Goal: Task Accomplishment & Management: Manage account settings

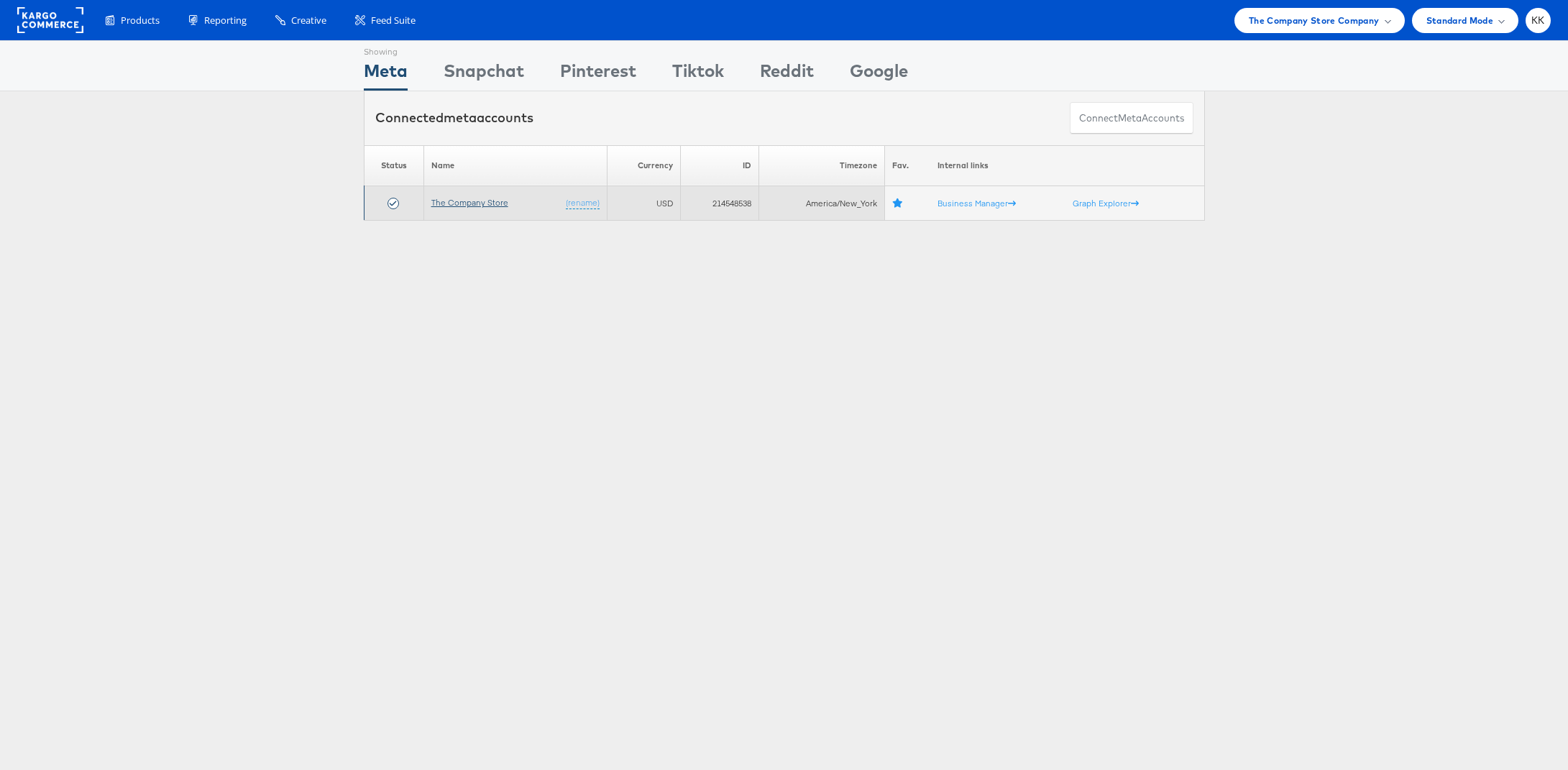
click at [480, 199] on link "The Company Store" at bounding box center [469, 202] width 77 height 11
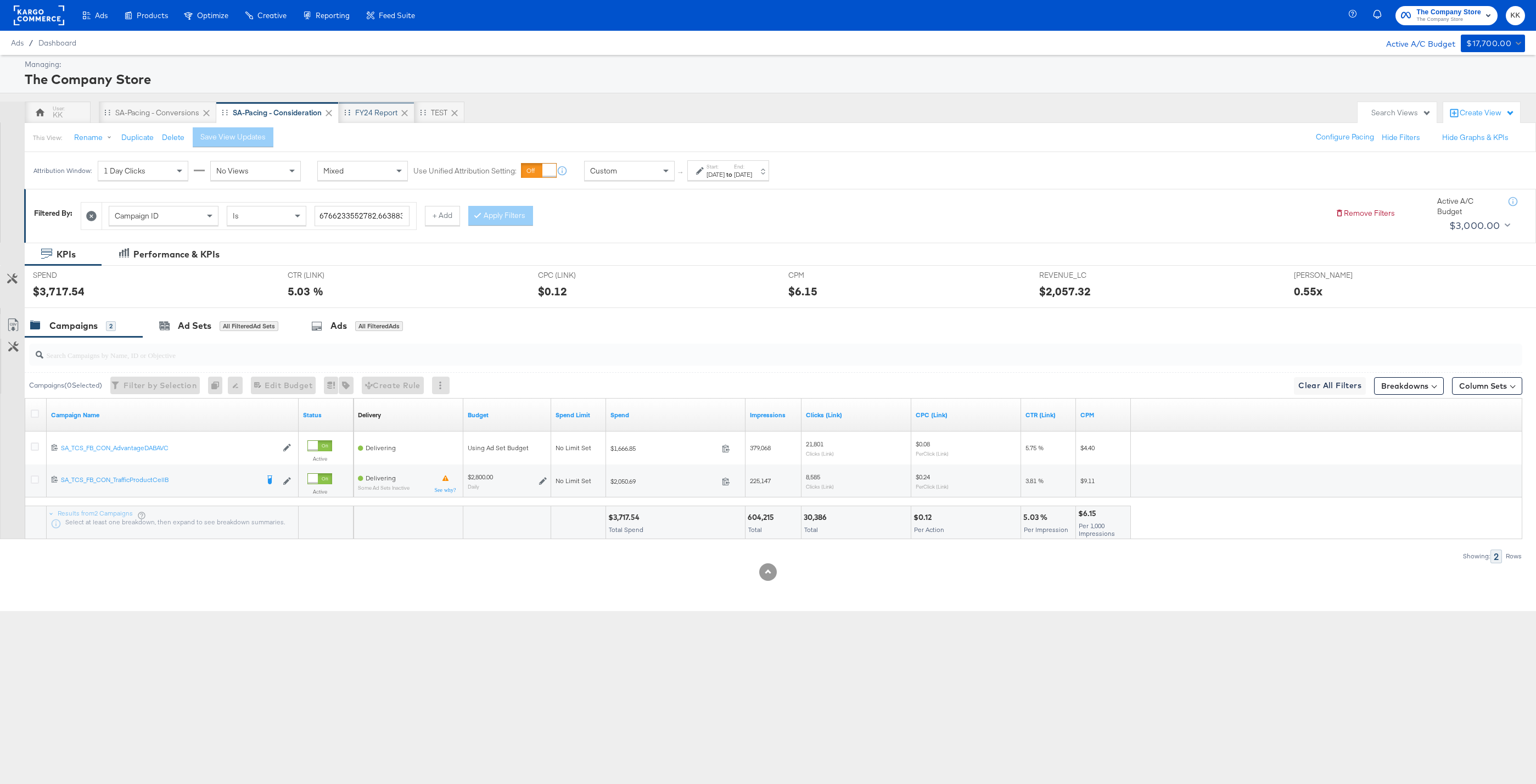
click at [378, 112] on div "FY24 Report" at bounding box center [376, 112] width 42 height 10
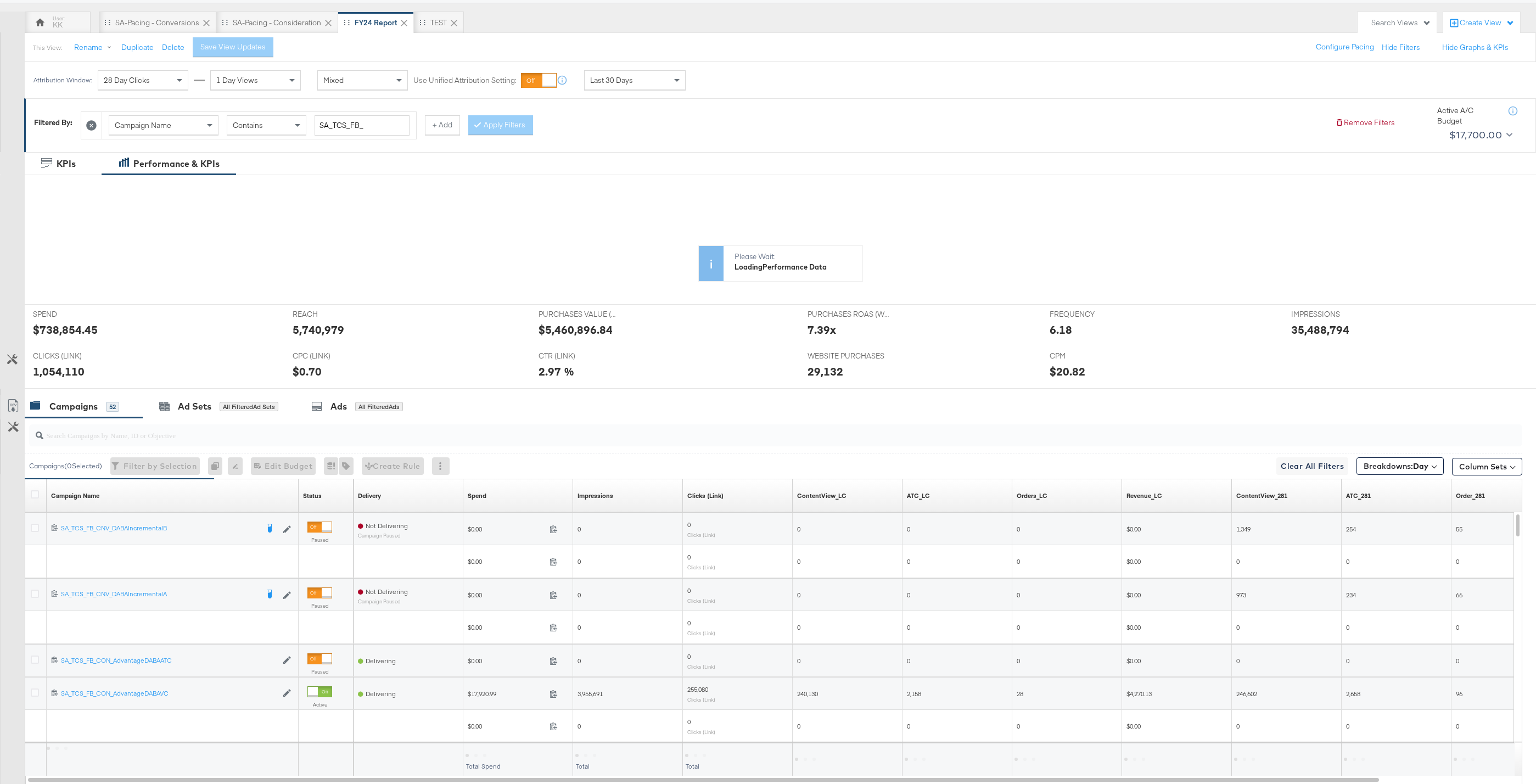
scroll to position [103, 0]
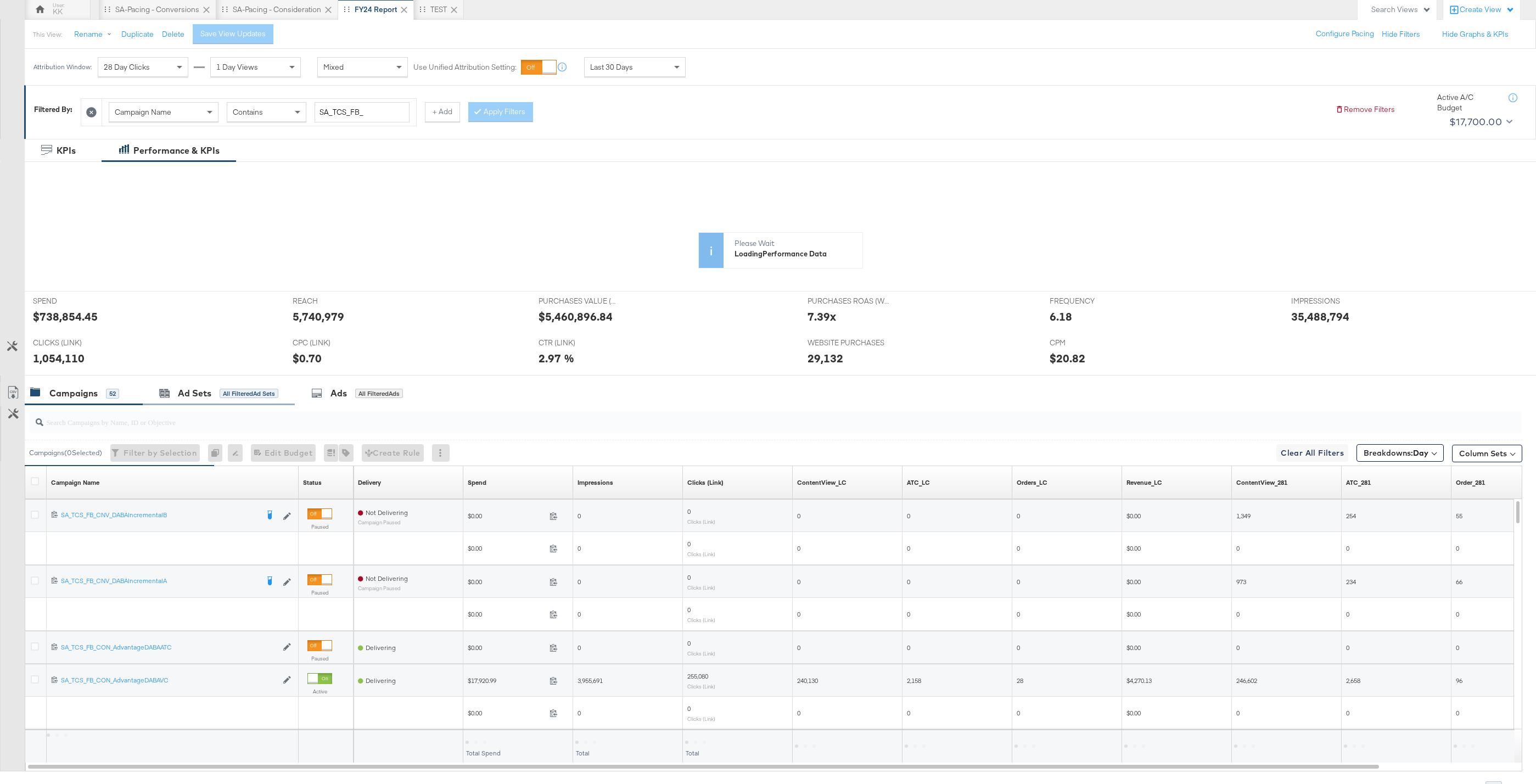
click at [218, 385] on div "Ad Sets All Filtered Ad Sets" at bounding box center [218, 393] width 152 height 24
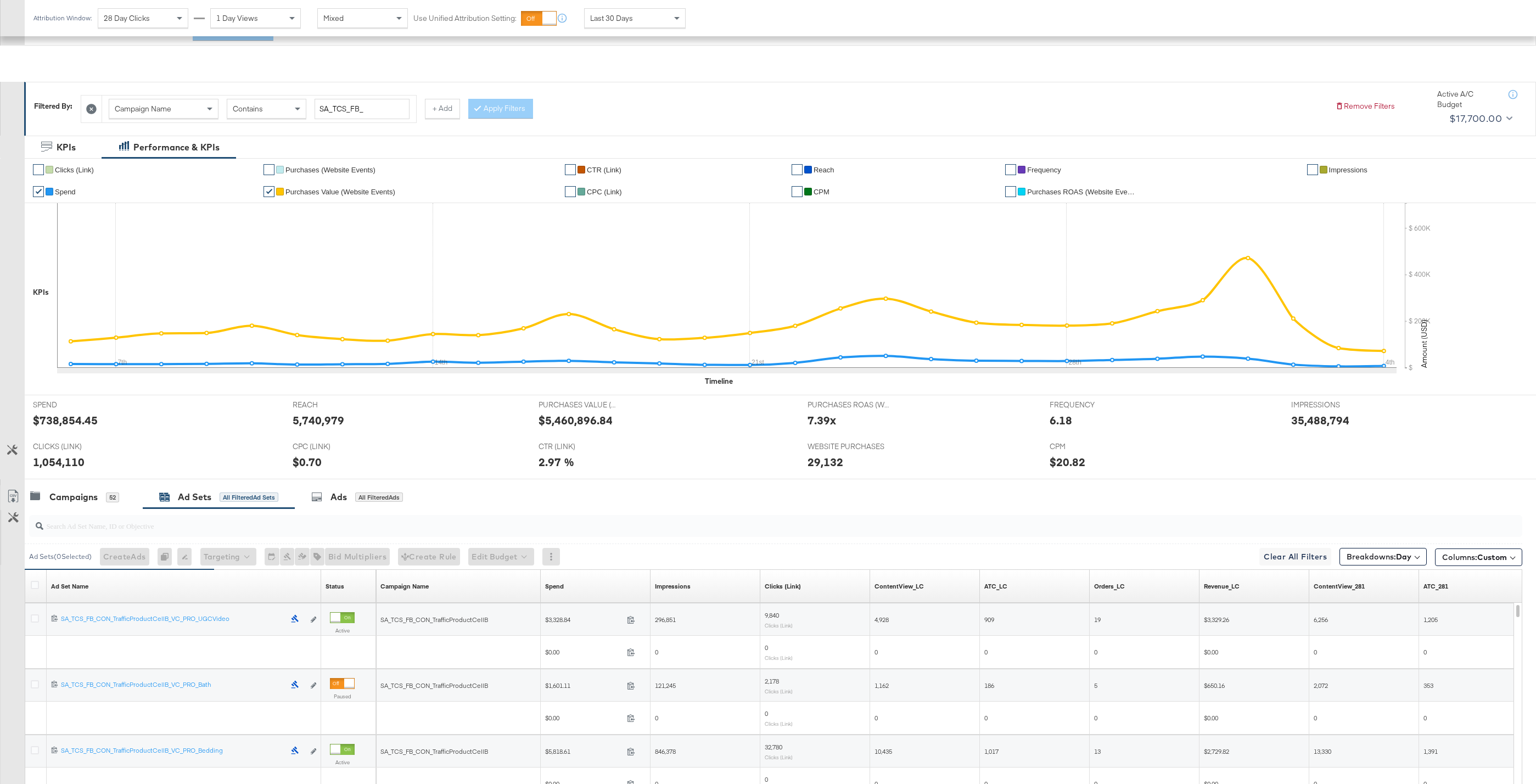
scroll to position [269, 0]
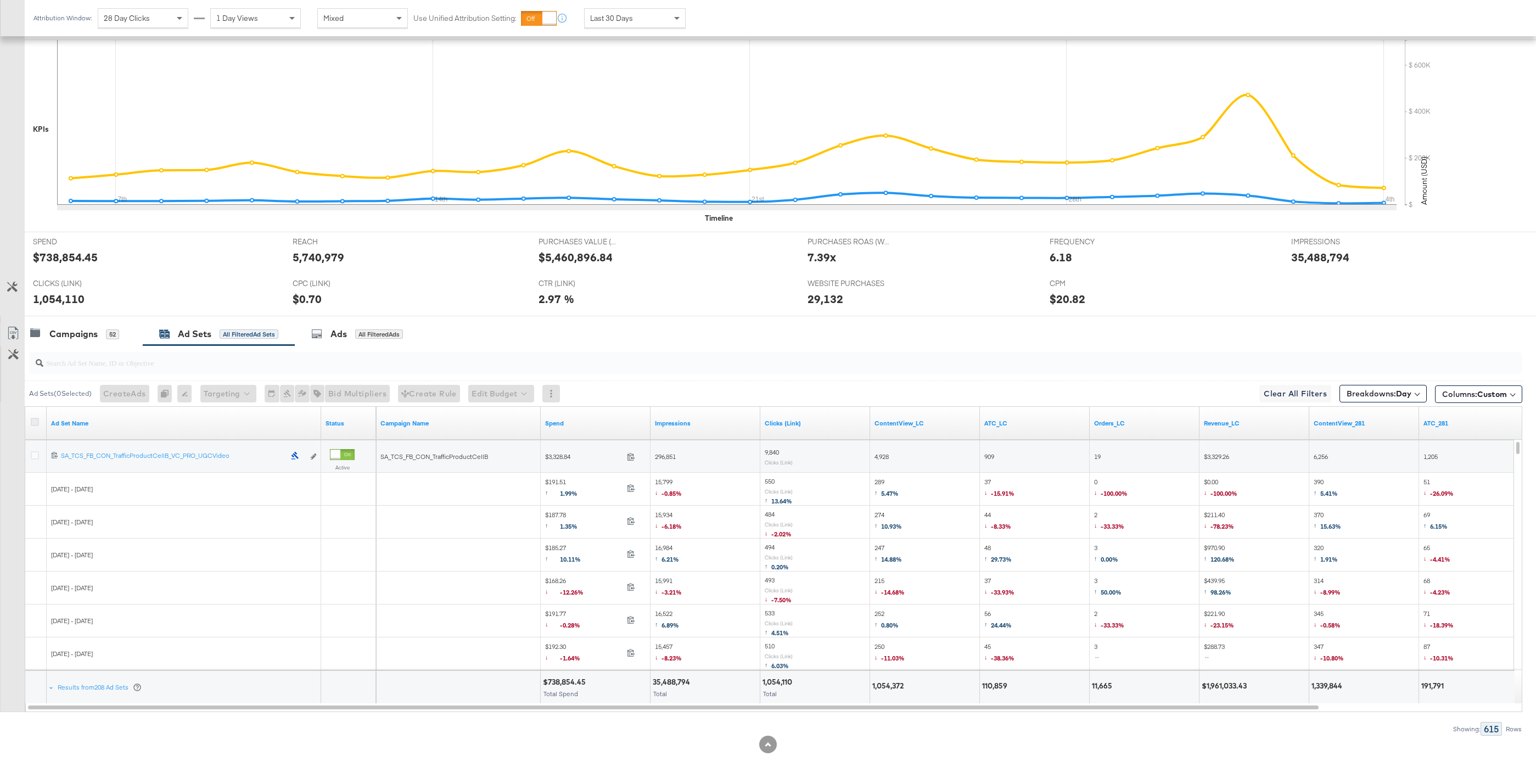
click at [34, 422] on icon at bounding box center [35, 422] width 8 height 8
click at [0, 0] on input "checkbox" at bounding box center [0, 0] width 0 height 0
click at [14, 333] on icon at bounding box center [13, 333] width 13 height 13
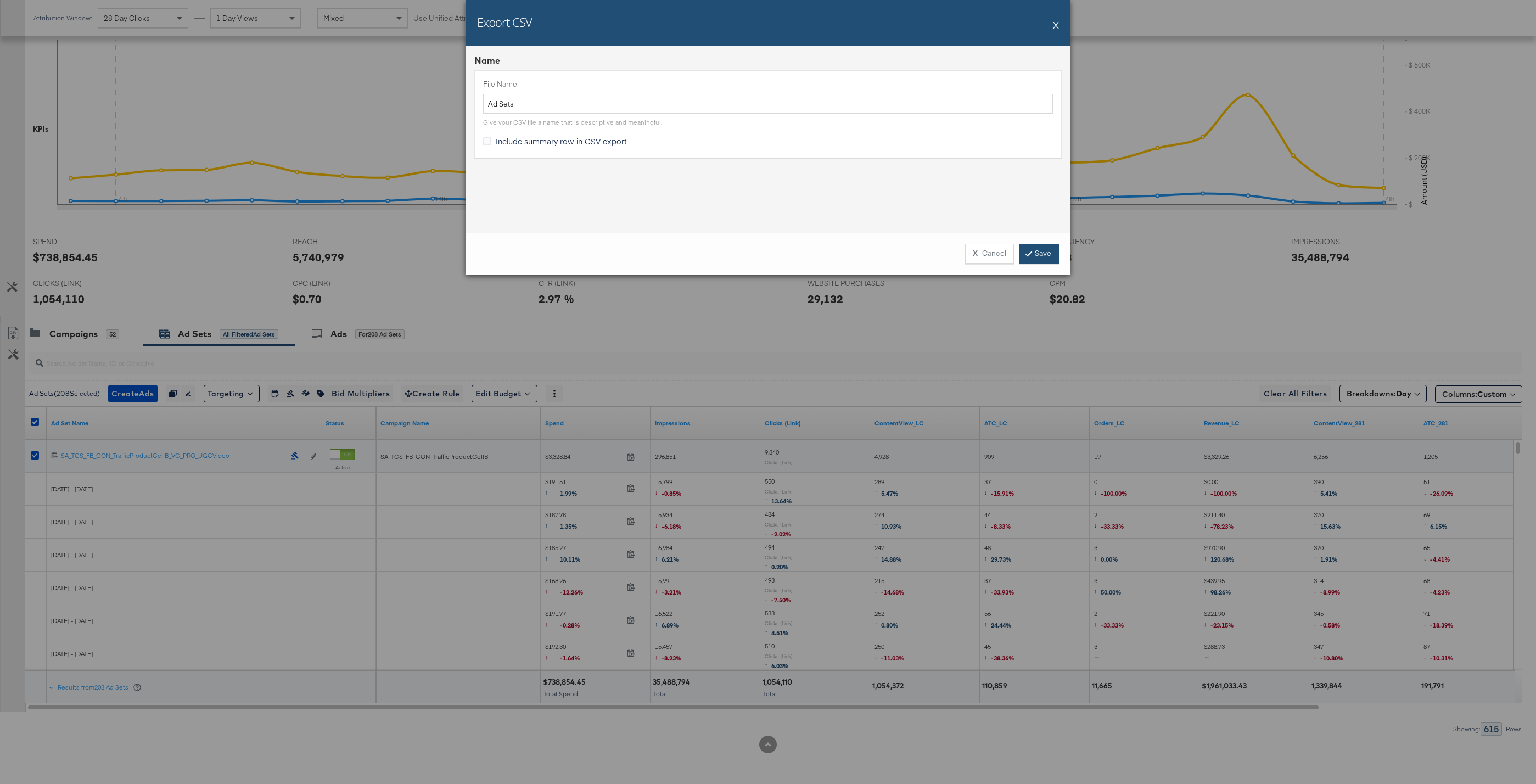
click at [1040, 257] on link "Save" at bounding box center [1039, 253] width 39 height 20
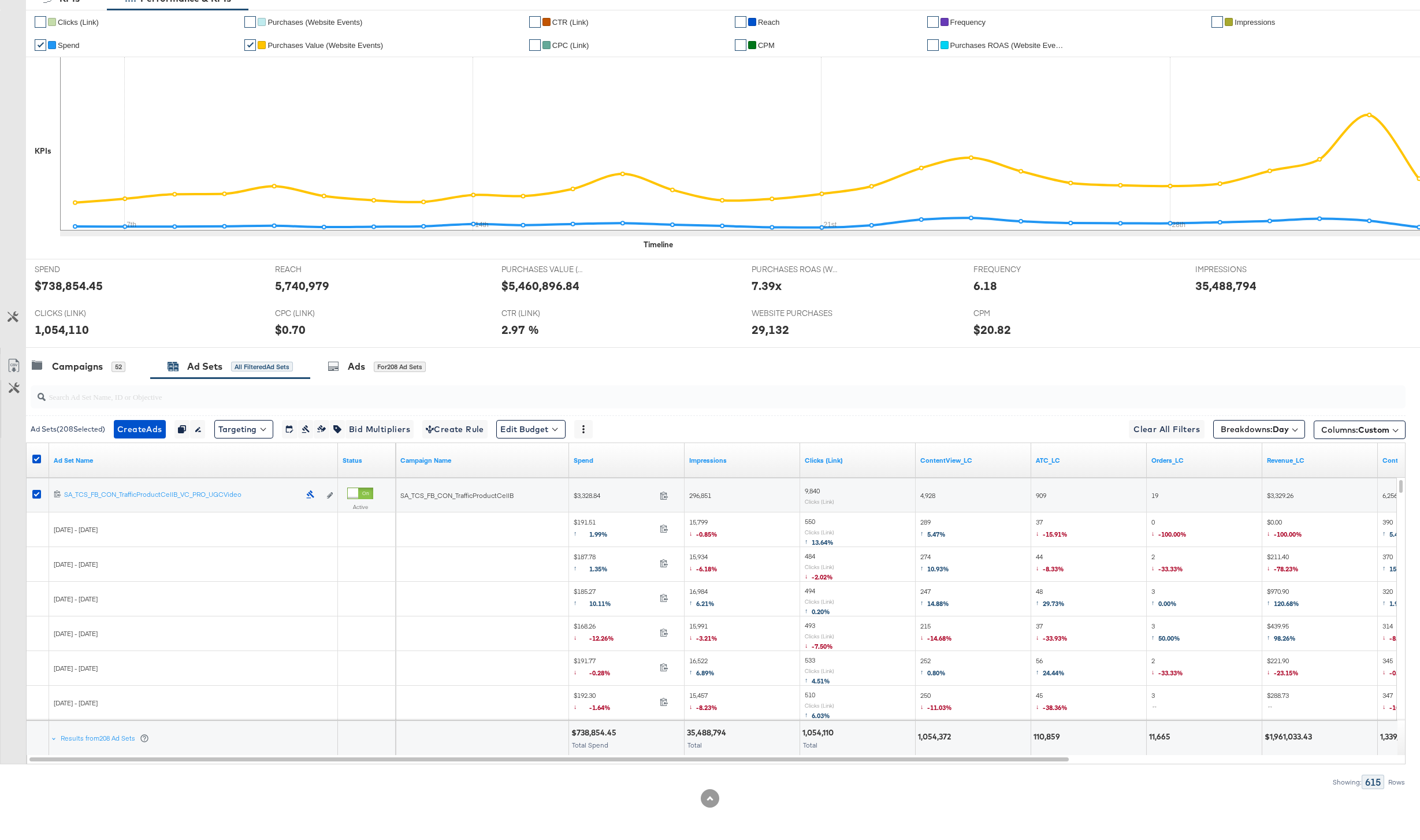
scroll to position [0, 0]
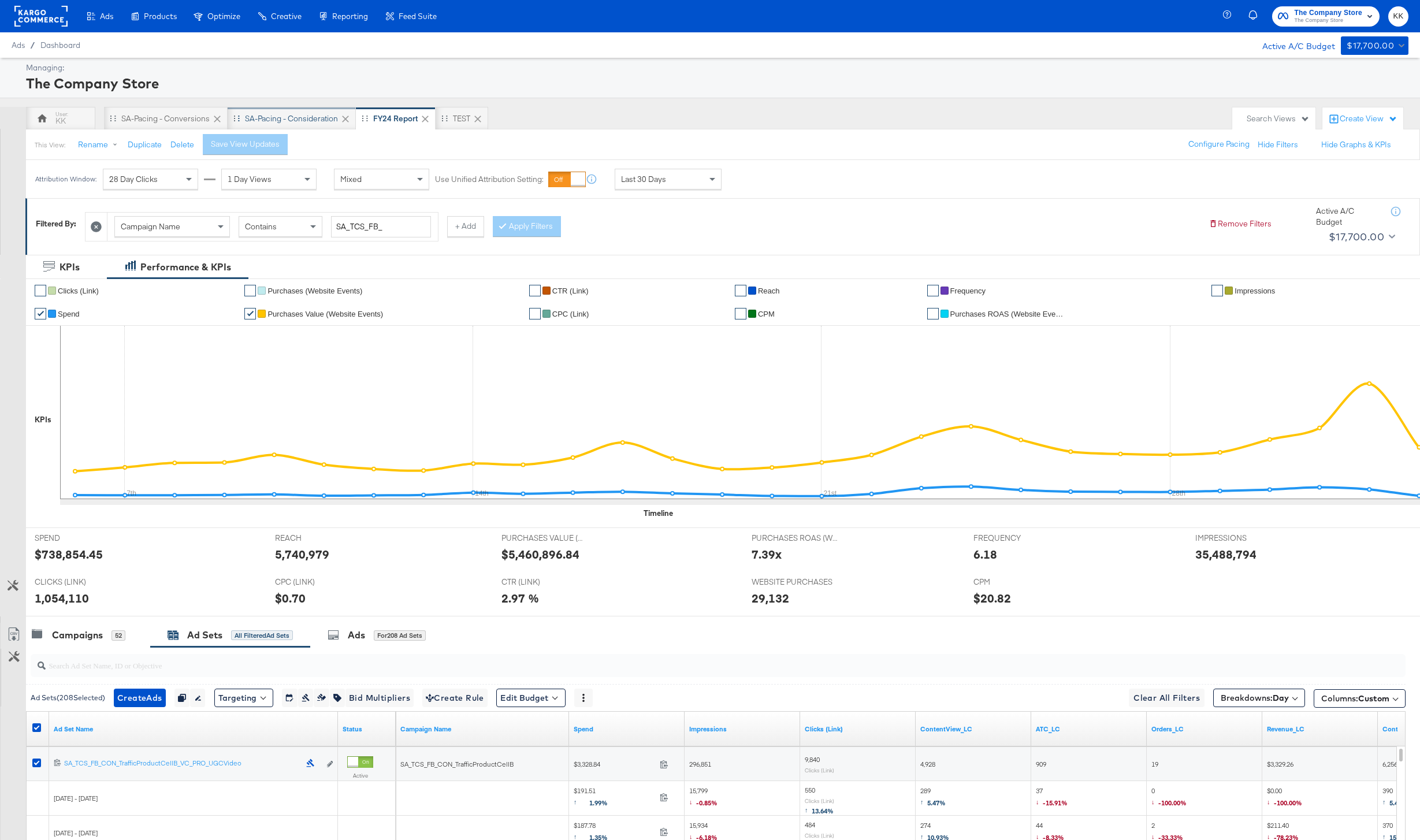
click at [281, 114] on div "SA-Pacing - Consideration" at bounding box center [291, 118] width 93 height 11
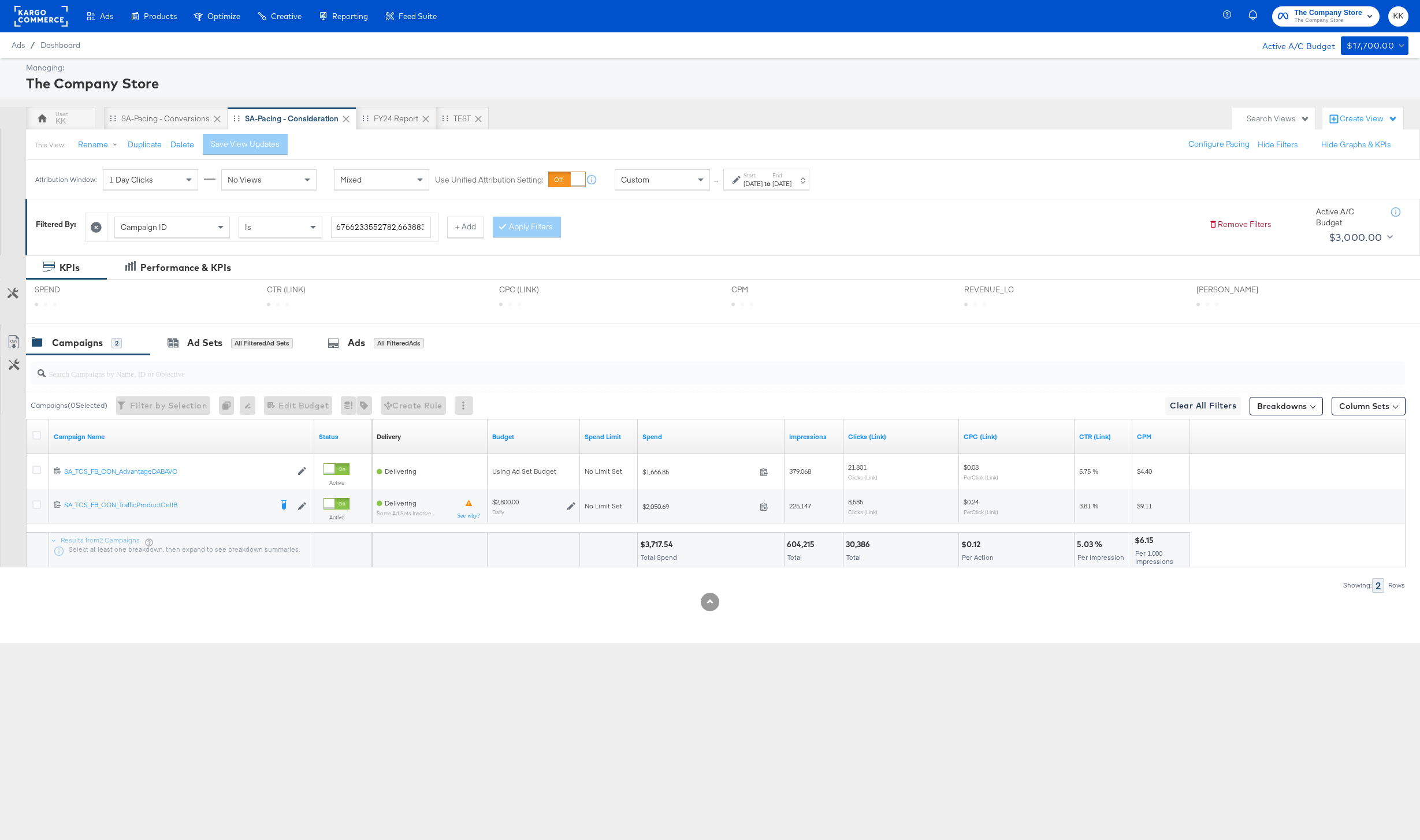
click at [791, 181] on div "Sep 3rd 2025" at bounding box center [782, 183] width 19 height 9
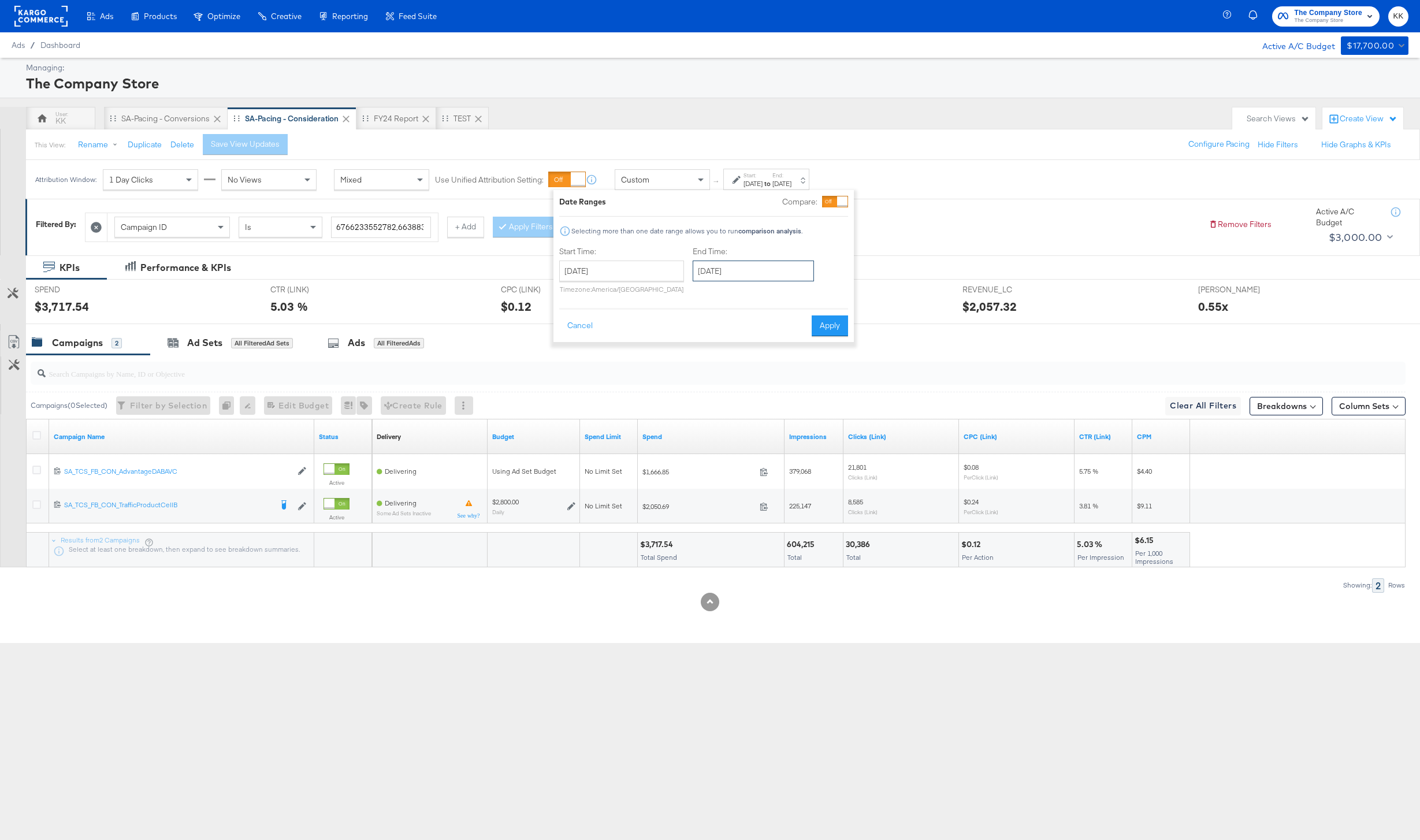
click at [712, 274] on input "September 3rd 2025" at bounding box center [753, 270] width 121 height 21
click at [779, 331] on td "4" at bounding box center [784, 329] width 19 height 16
type input "September 4th 2025"
click at [834, 321] on button "Apply" at bounding box center [830, 326] width 36 height 21
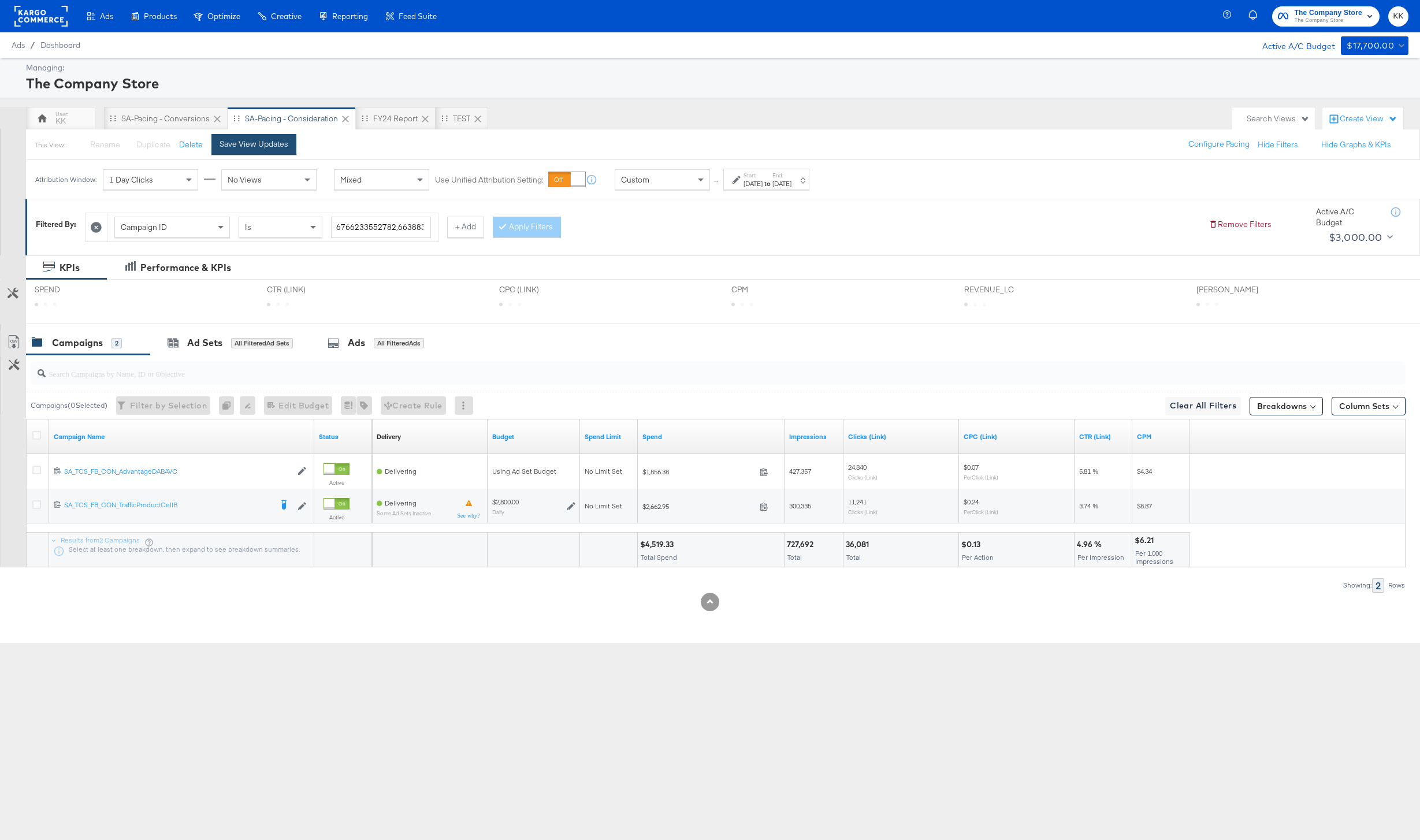
click at [286, 146] on div "Save View Updates" at bounding box center [254, 144] width 69 height 11
click at [657, 543] on div "$4,519.33" at bounding box center [658, 544] width 37 height 11
copy div "4,519.33"
click at [690, 191] on div "Attribution Window: 1 Day Clicks No Views Mixed Use Unified Attribution Setting…" at bounding box center [424, 179] width 798 height 39
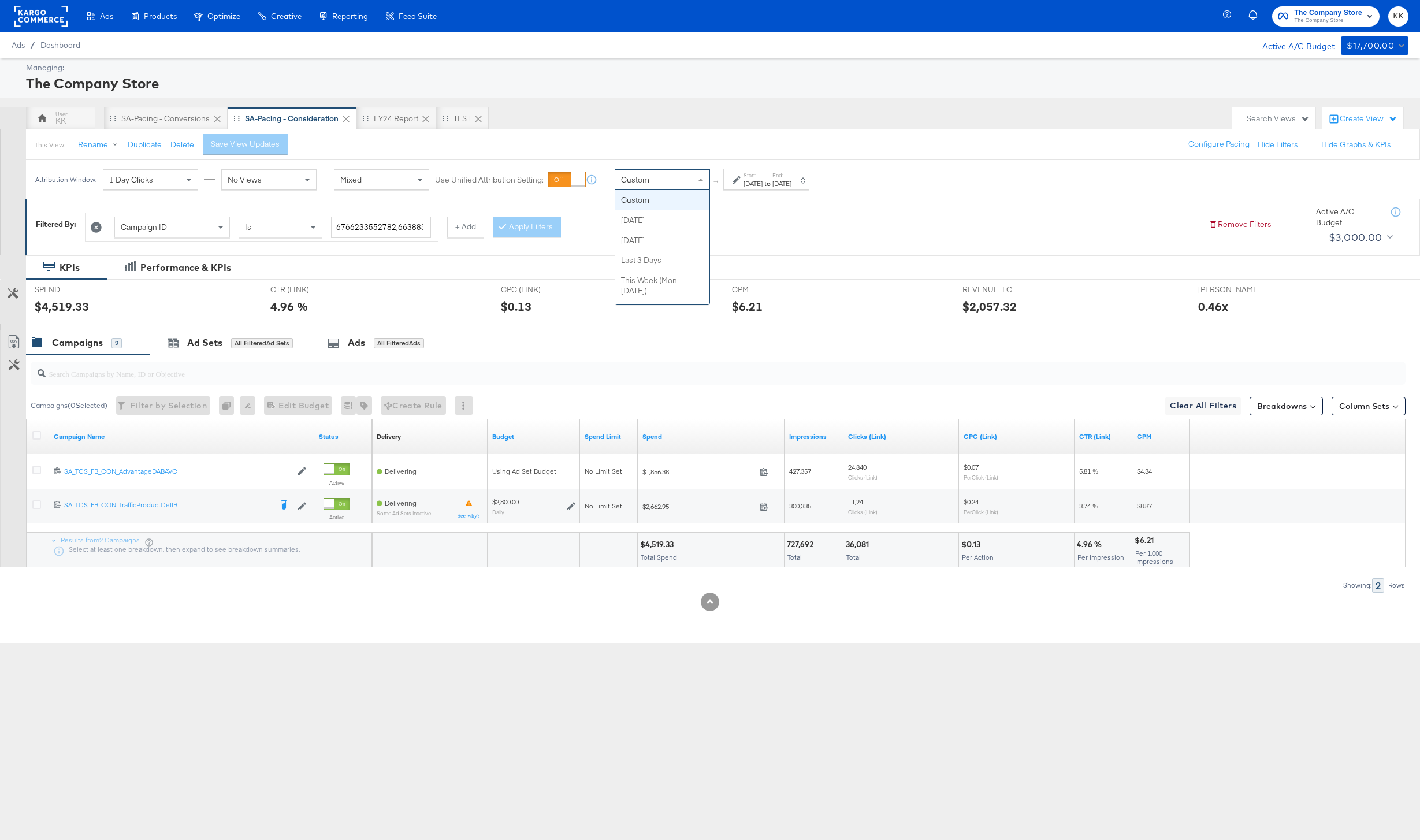
click at [690, 187] on div "Custom" at bounding box center [663, 179] width 94 height 19
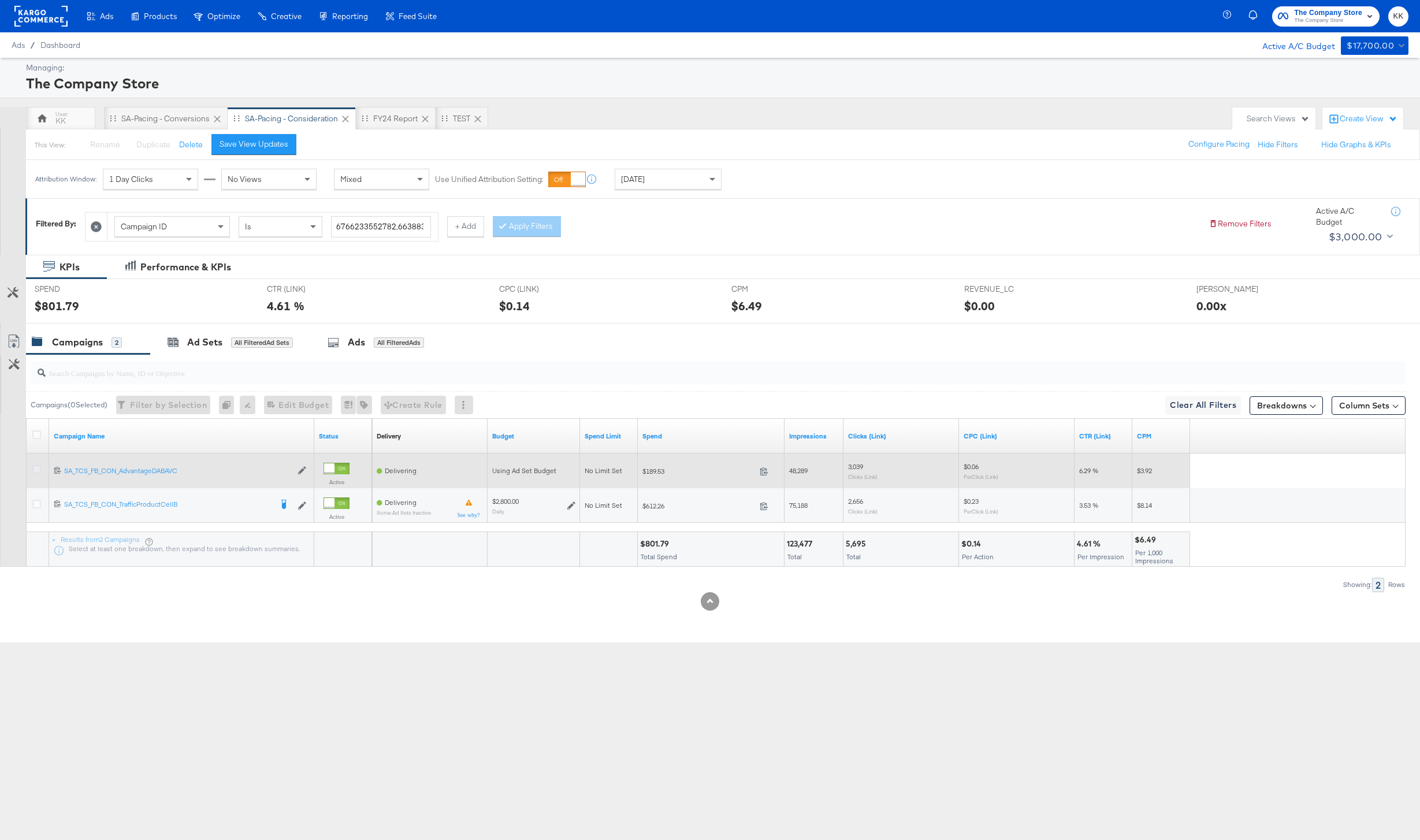
click at [36, 470] on icon at bounding box center [37, 469] width 9 height 9
click at [0, 0] on input "checkbox" at bounding box center [0, 0] width 0 height 0
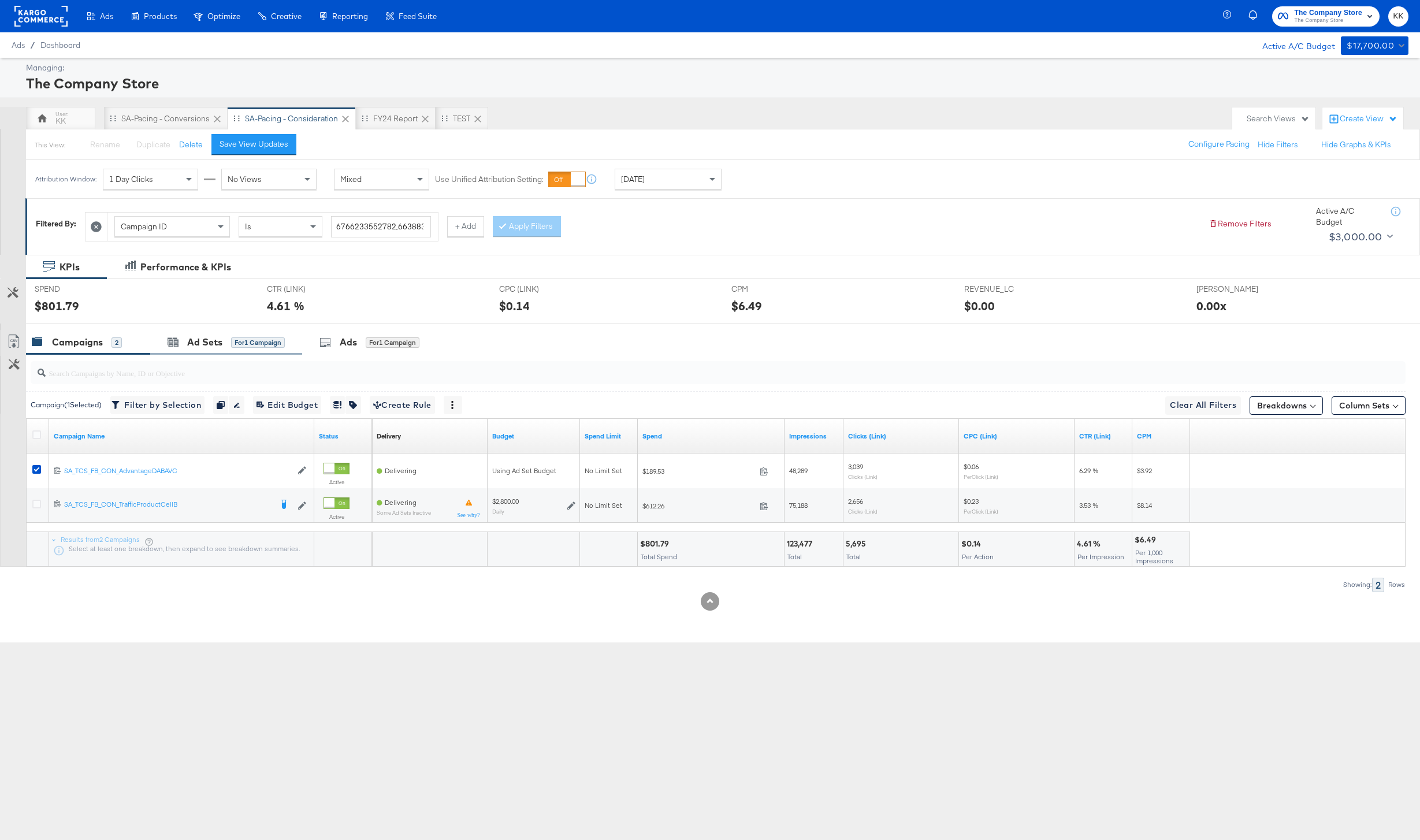
click at [215, 332] on div "Ad Sets for 1 Campaign" at bounding box center [226, 343] width 152 height 25
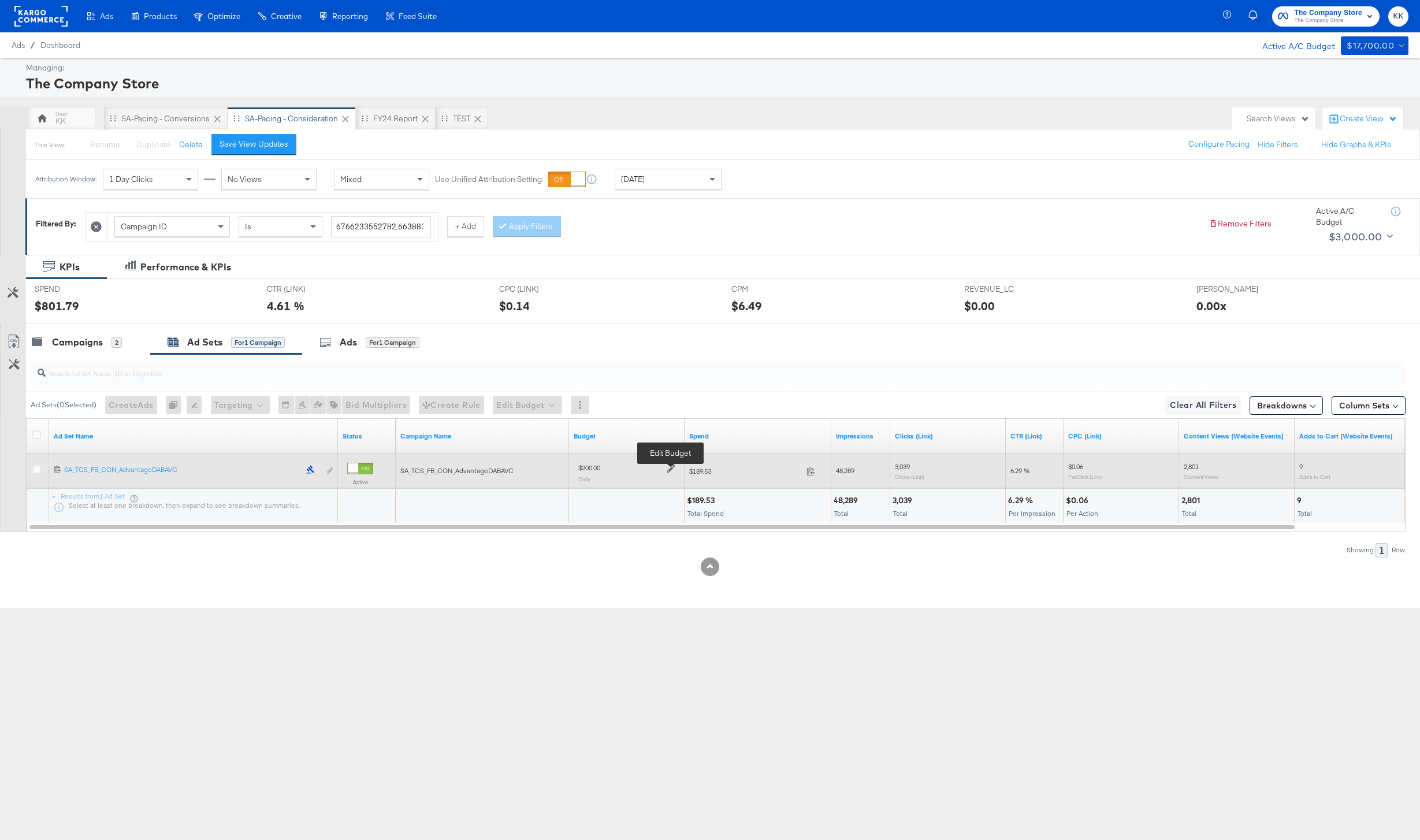
click at [674, 469] on icon at bounding box center [671, 468] width 8 height 8
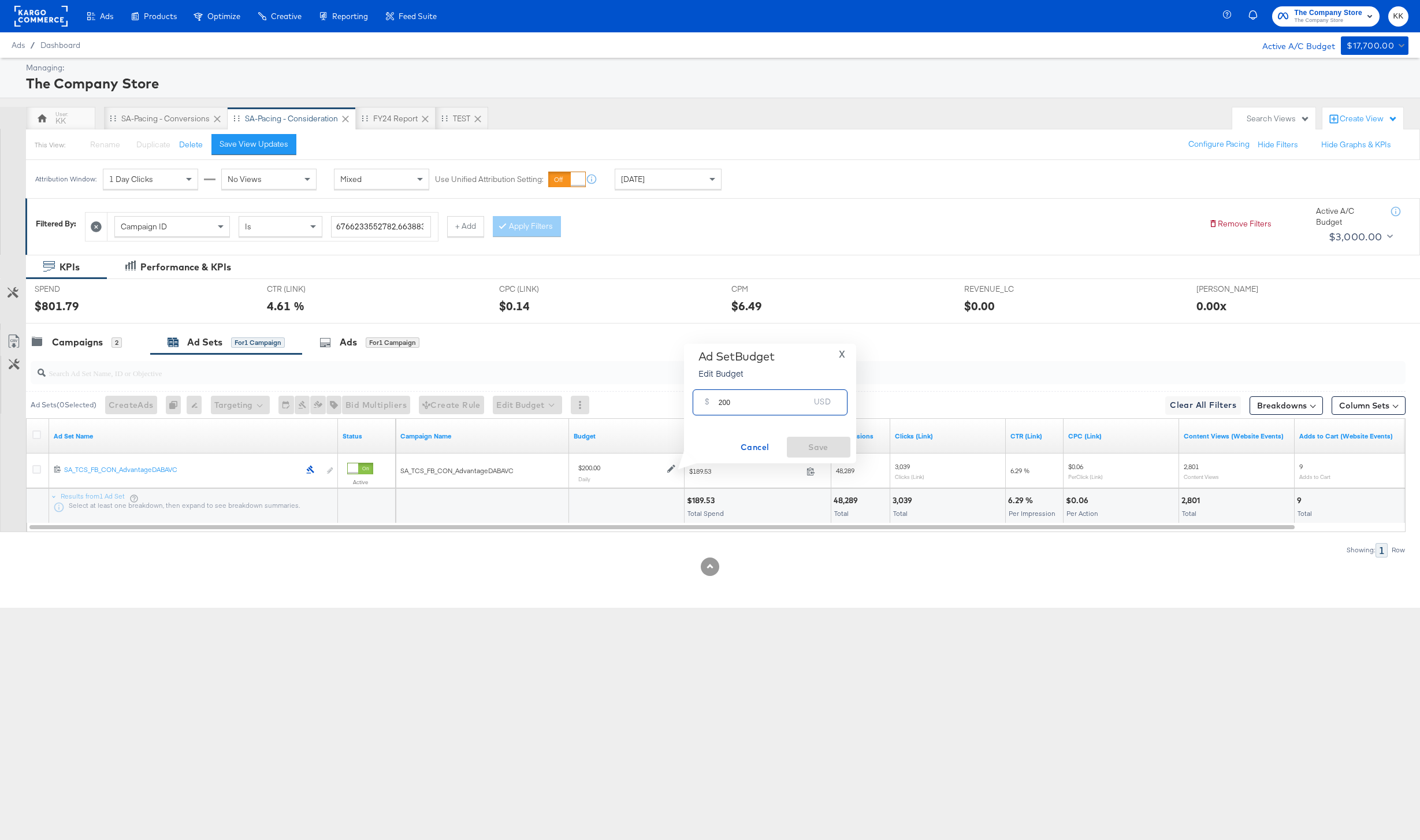
click at [724, 403] on input "200" at bounding box center [764, 398] width 91 height 25
type input "300"
click at [824, 450] on span "Save" at bounding box center [818, 447] width 55 height 14
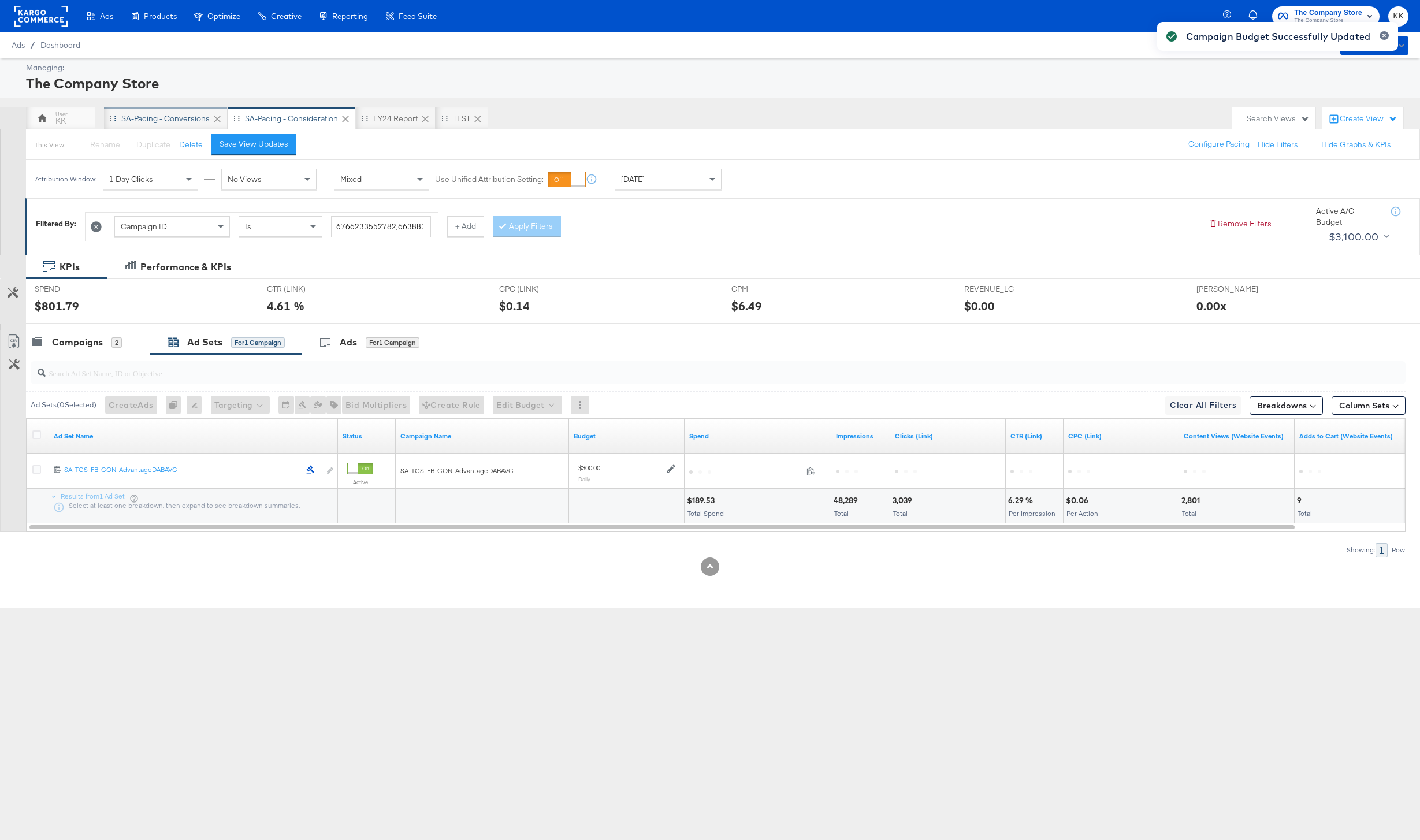
click at [156, 117] on div "SA-Pacing - Conversions" at bounding box center [165, 118] width 88 height 11
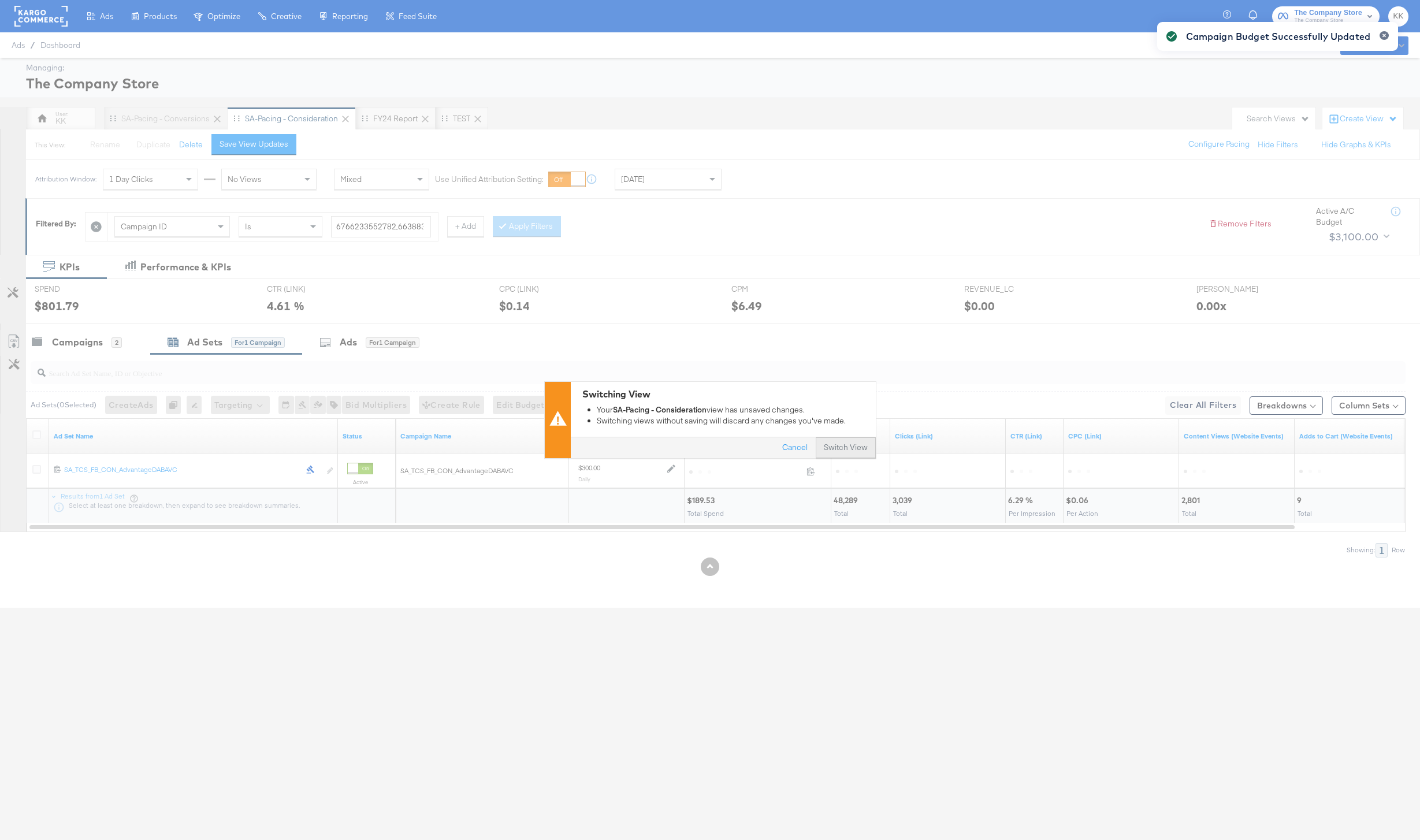
click at [858, 454] on button "Switch View" at bounding box center [846, 448] width 60 height 21
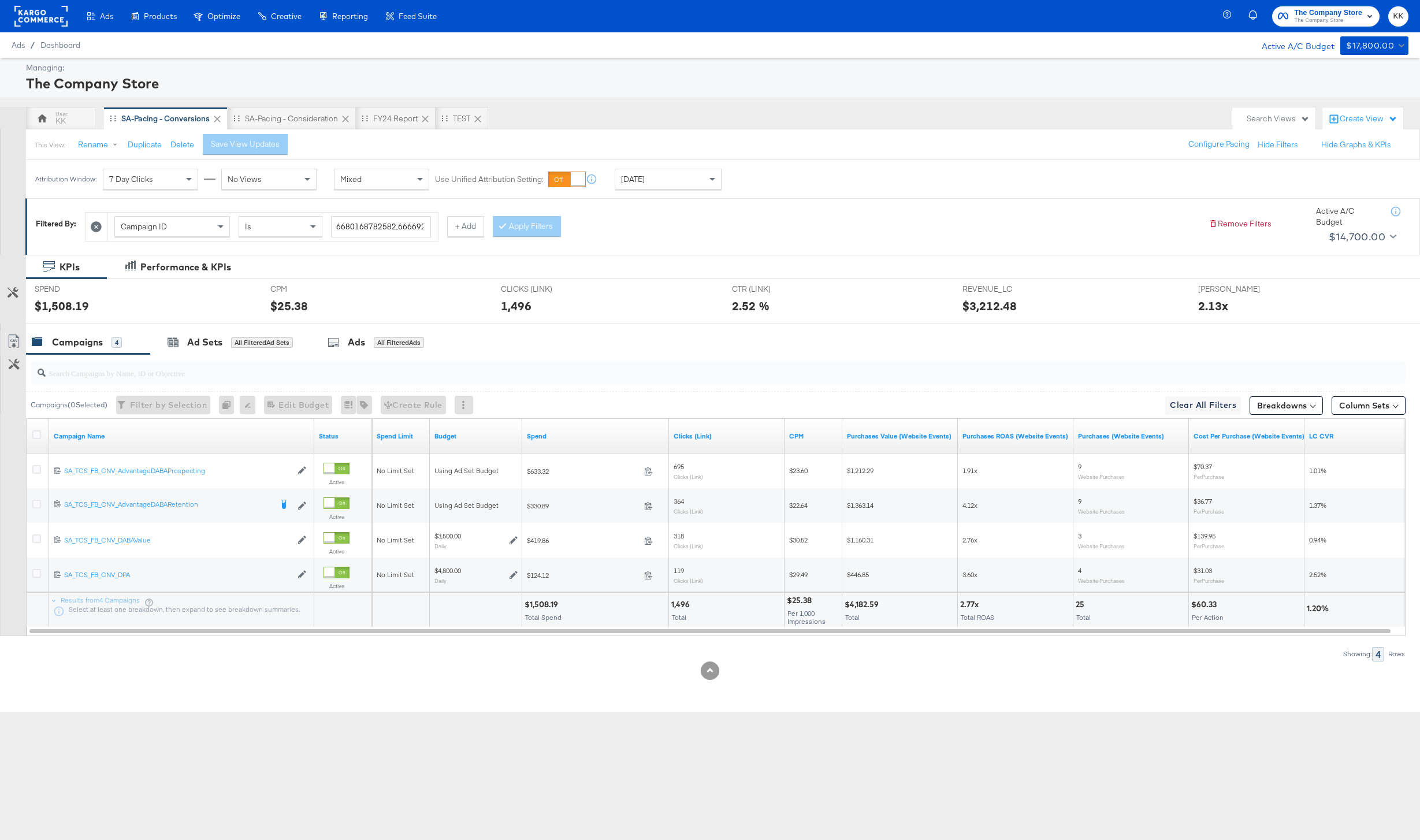
click at [660, 175] on div "Today" at bounding box center [668, 179] width 105 height 19
click at [746, 176] on label "Start:" at bounding box center [753, 175] width 19 height 8
click at [627, 275] on input "September 5th 2025" at bounding box center [621, 270] width 125 height 21
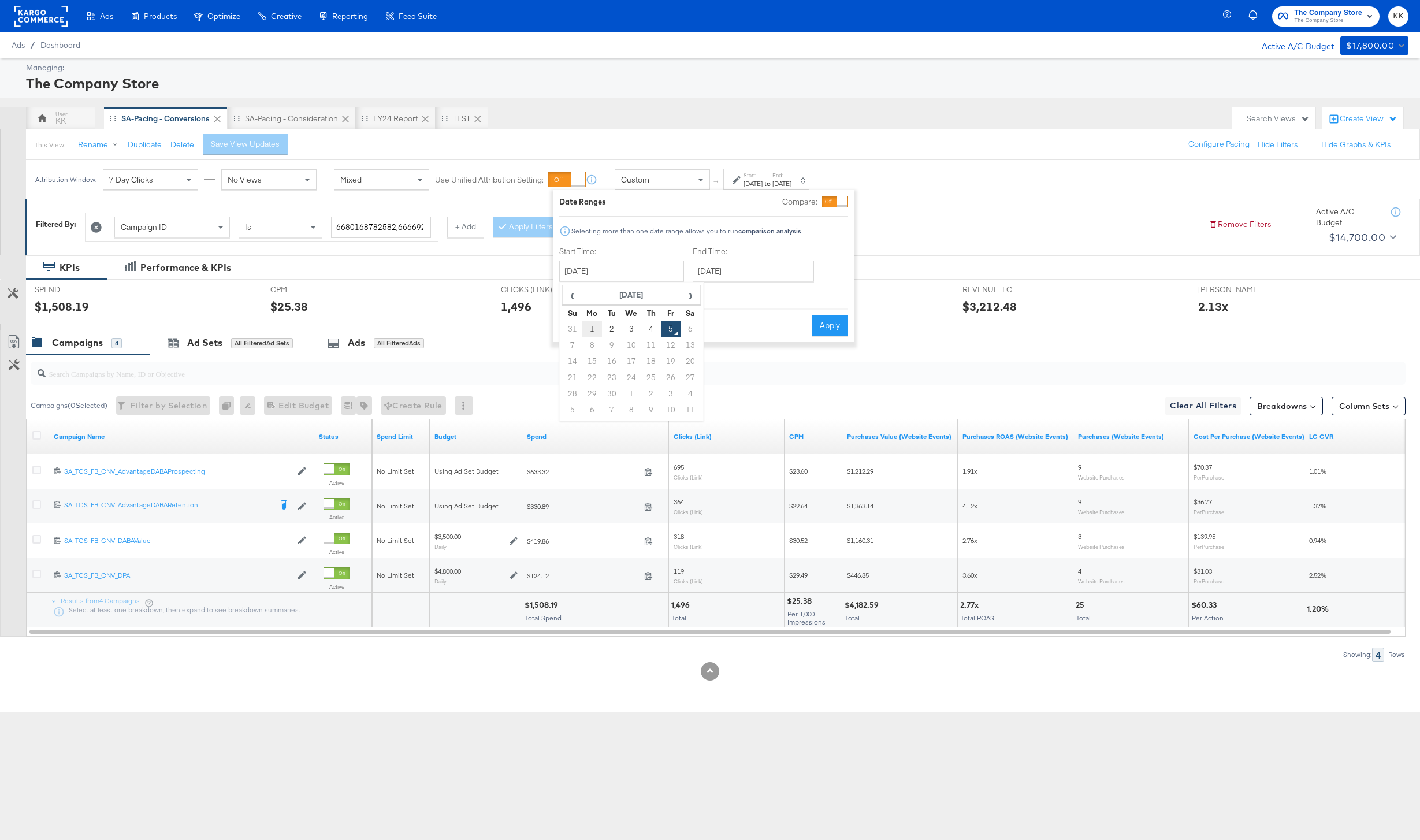
click at [587, 328] on td "1" at bounding box center [592, 329] width 19 height 16
type input "September 1st 2025"
click at [754, 285] on div "End Time: September 5th 2025 ‹ September 2025 › Su Mo Tu We Th Fr Sa 31 1 2 3 4…" at bounding box center [755, 272] width 126 height 53
click at [754, 272] on input "September 5th 2025" at bounding box center [752, 270] width 121 height 21
click at [779, 327] on td "4" at bounding box center [784, 329] width 19 height 16
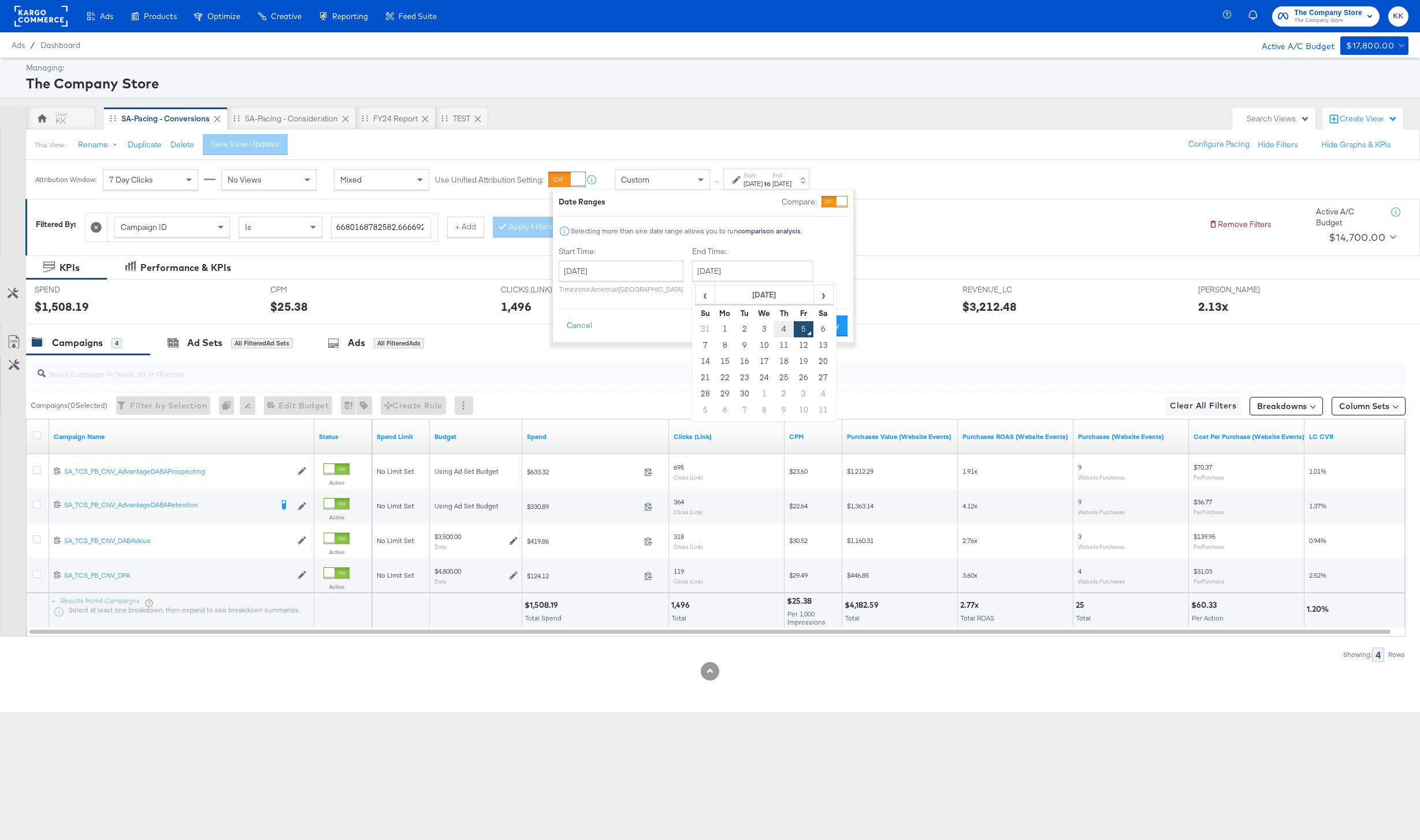
type input "September 4th 2025"
click at [832, 316] on button "Apply" at bounding box center [830, 326] width 36 height 21
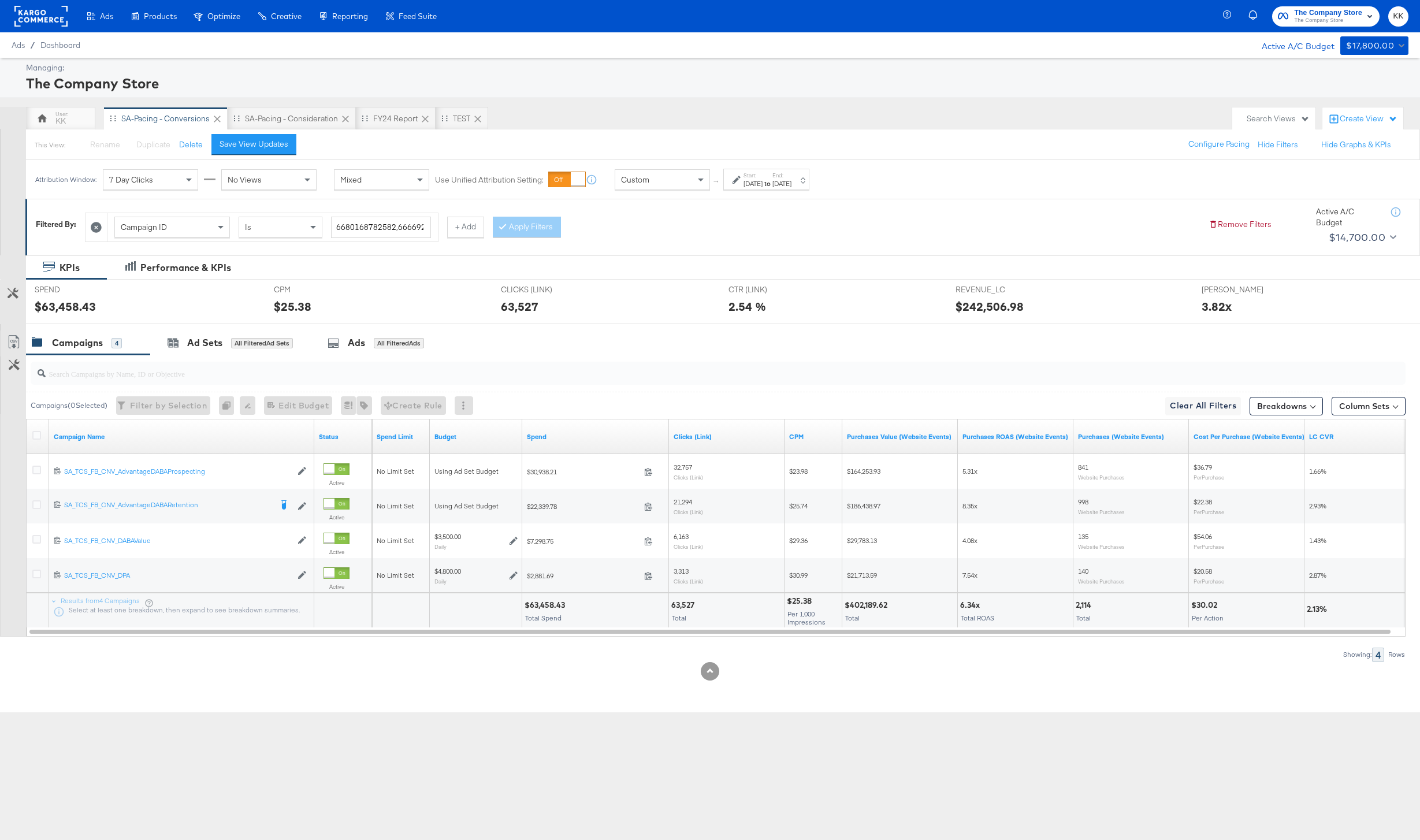
click at [548, 605] on div "$63,458.43" at bounding box center [547, 605] width 44 height 11
copy div "63,458.43"
click at [637, 178] on span "Custom" at bounding box center [635, 179] width 28 height 11
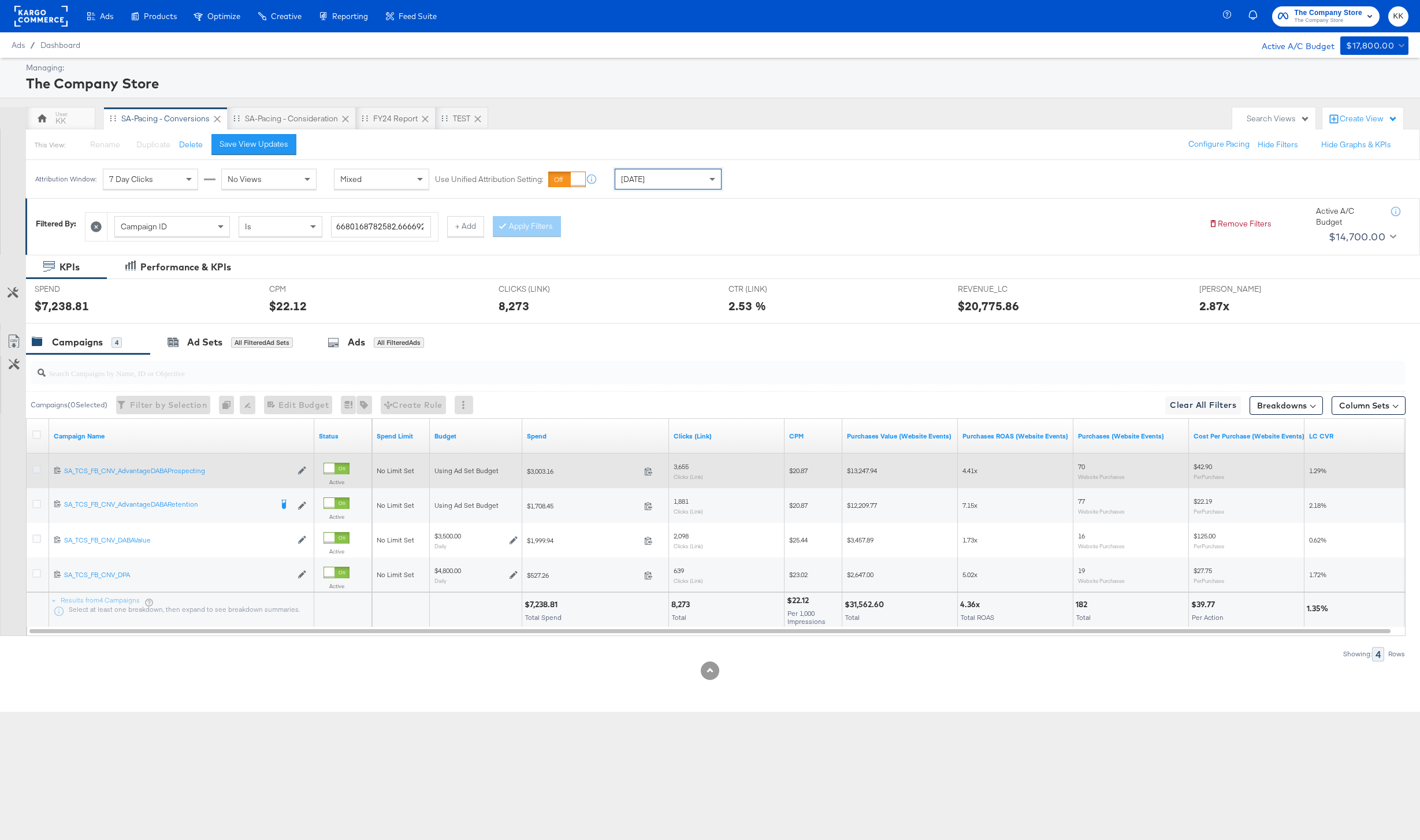
click at [35, 467] on icon at bounding box center [37, 469] width 9 height 9
click at [0, 0] on input "checkbox" at bounding box center [0, 0] width 0 height 0
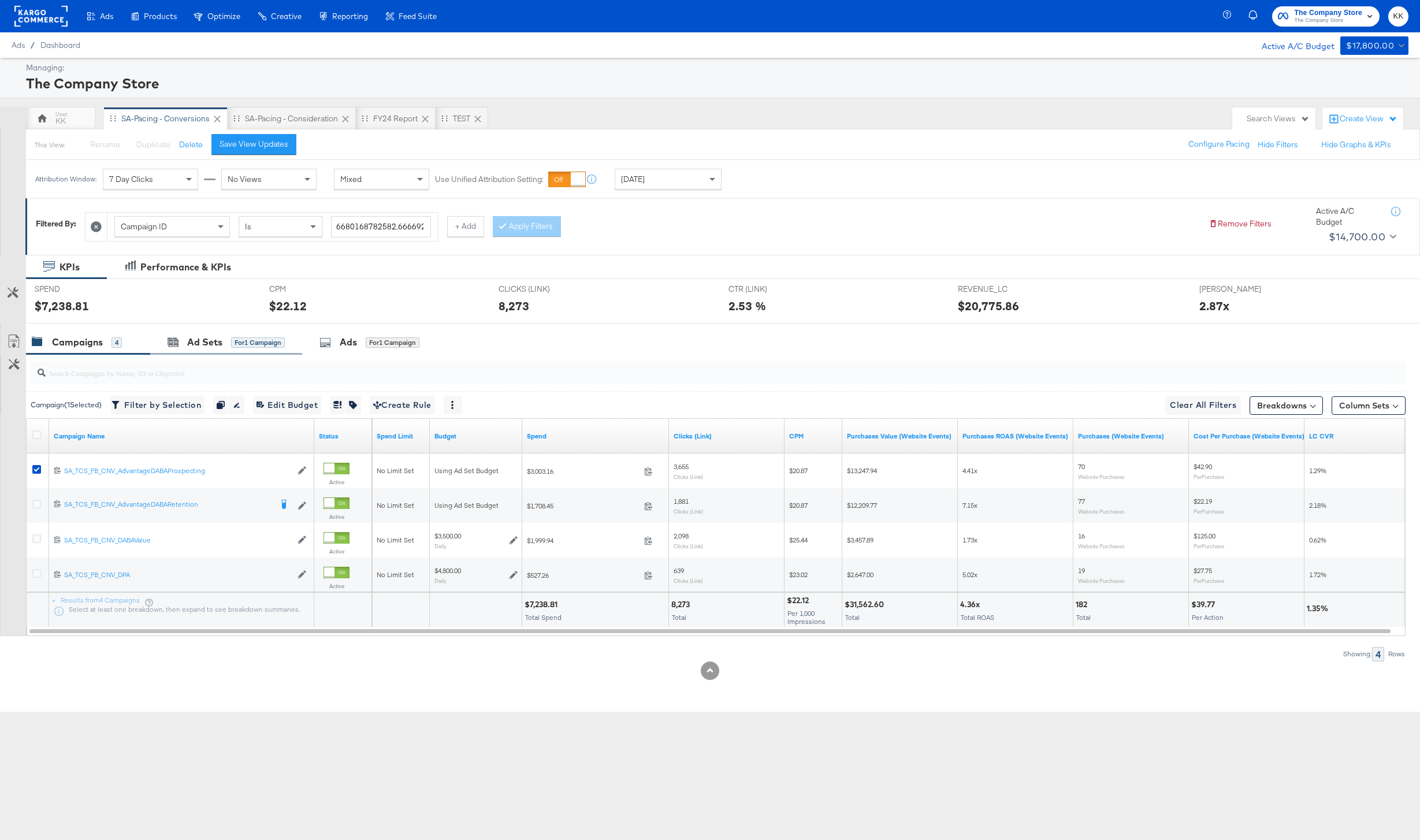
click at [193, 349] on div "Ad Sets for 1 Campaign" at bounding box center [226, 343] width 152 height 25
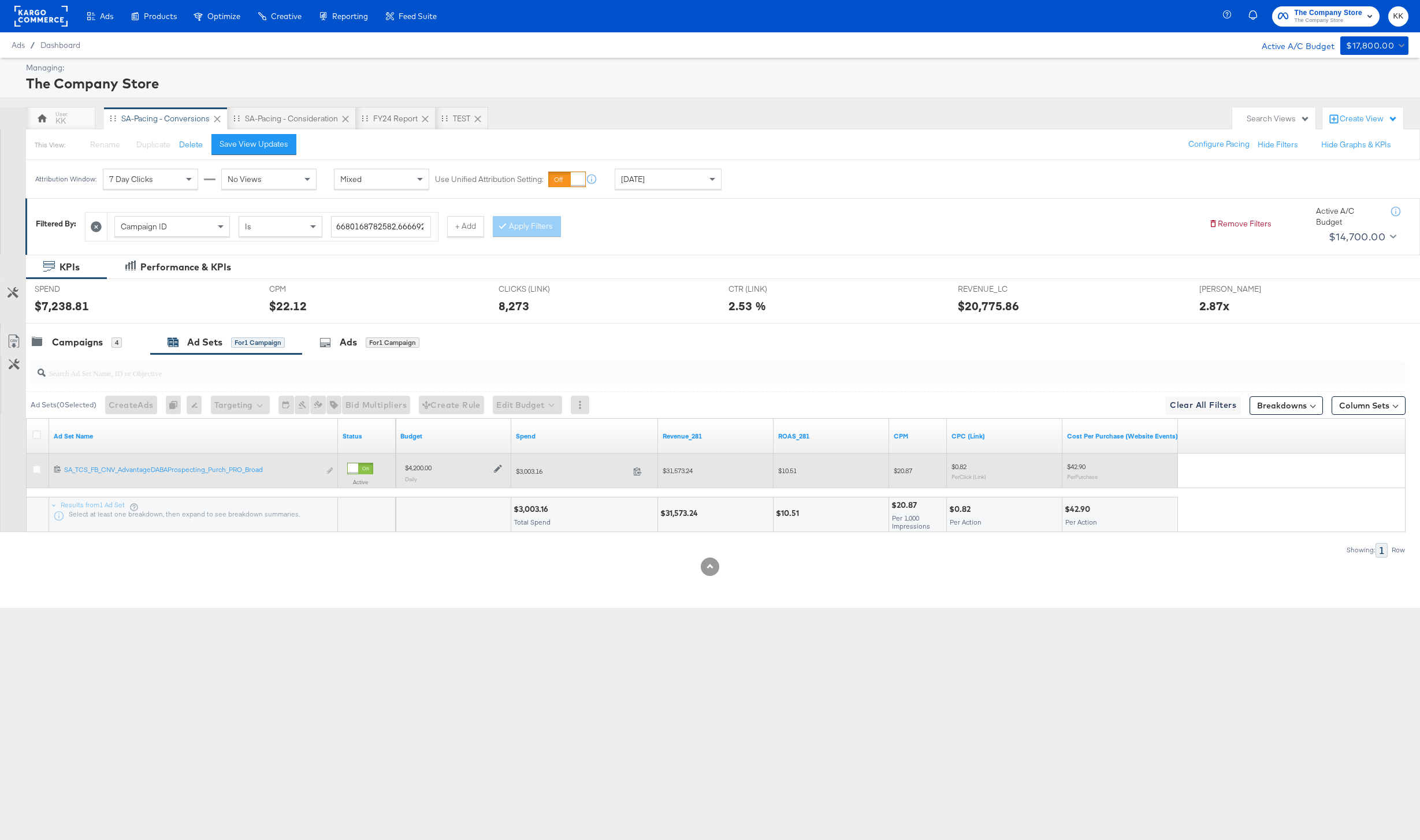
click at [499, 469] on icon at bounding box center [498, 468] width 8 height 8
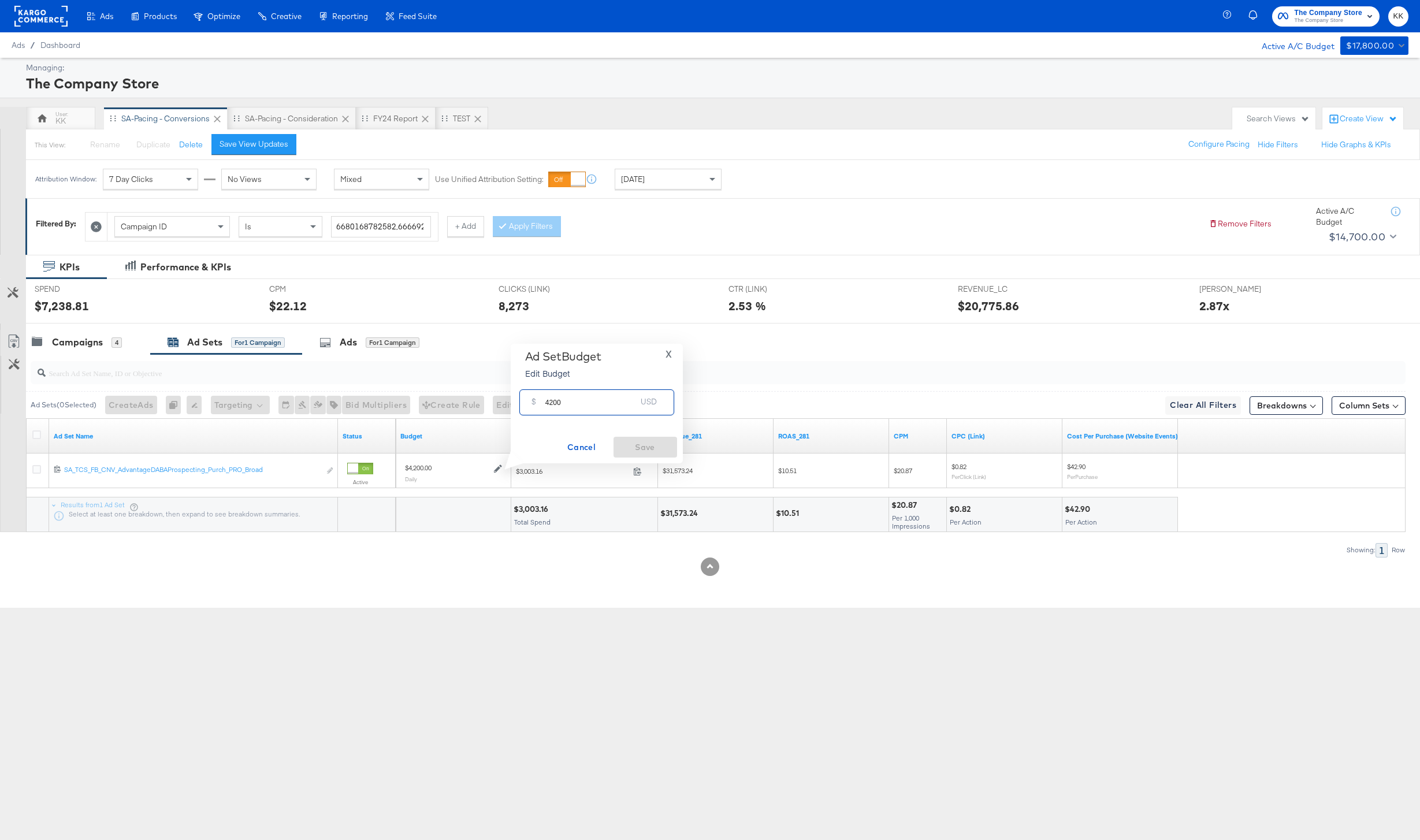
click at [552, 404] on input "4200" at bounding box center [590, 398] width 91 height 25
type input "400"
click at [673, 323] on button "X" at bounding box center [668, 322] width 16 height 9
click at [31, 433] on div at bounding box center [38, 436] width 21 height 21
click at [35, 435] on icon at bounding box center [37, 435] width 9 height 9
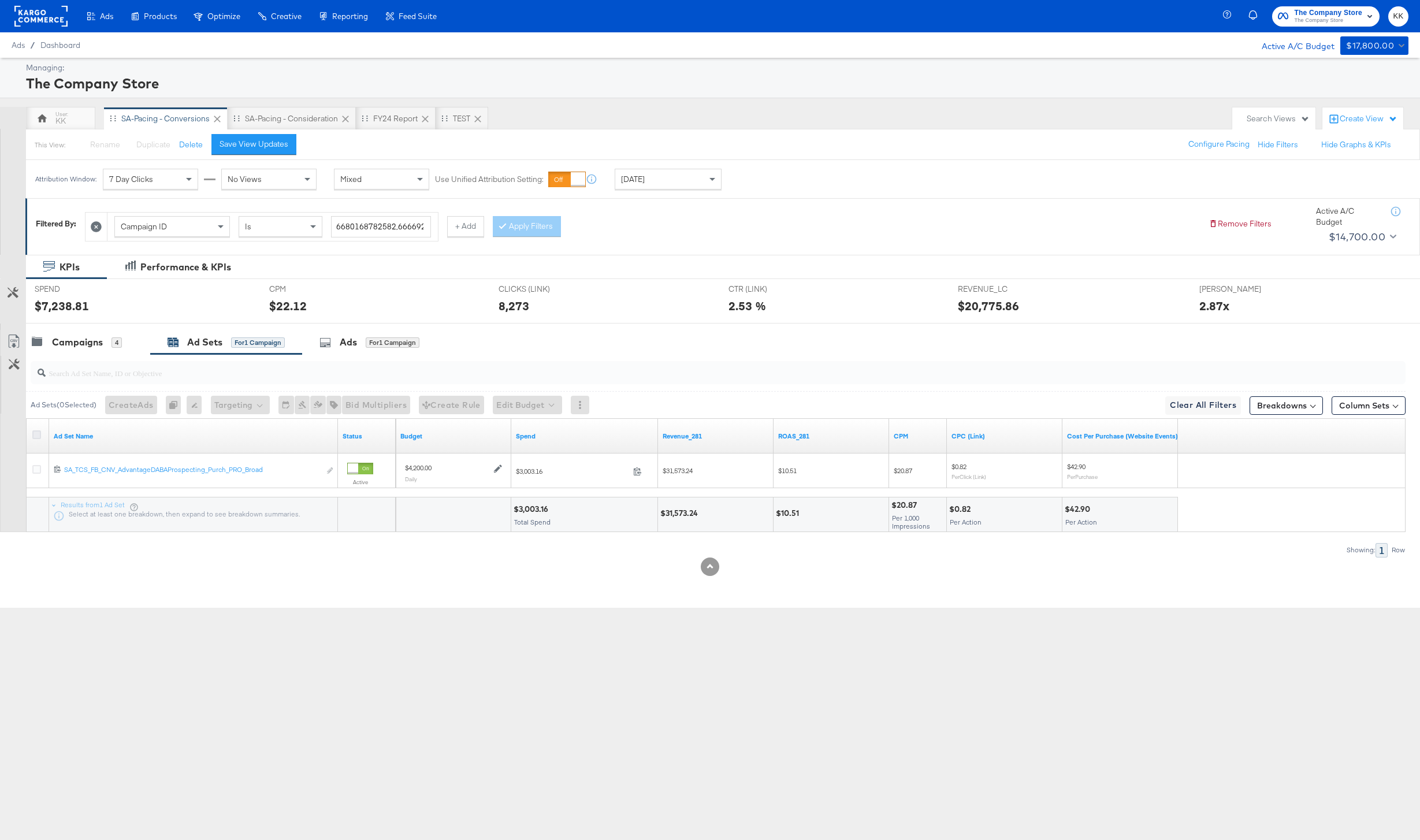
click at [0, 0] on input "checkbox" at bounding box center [0, 0] width 0 height 0
click at [508, 404] on button "Edit Budget" at bounding box center [511, 405] width 69 height 18
click at [528, 437] on span "Edit Ad Set Budget" at bounding box center [515, 435] width 66 height 15
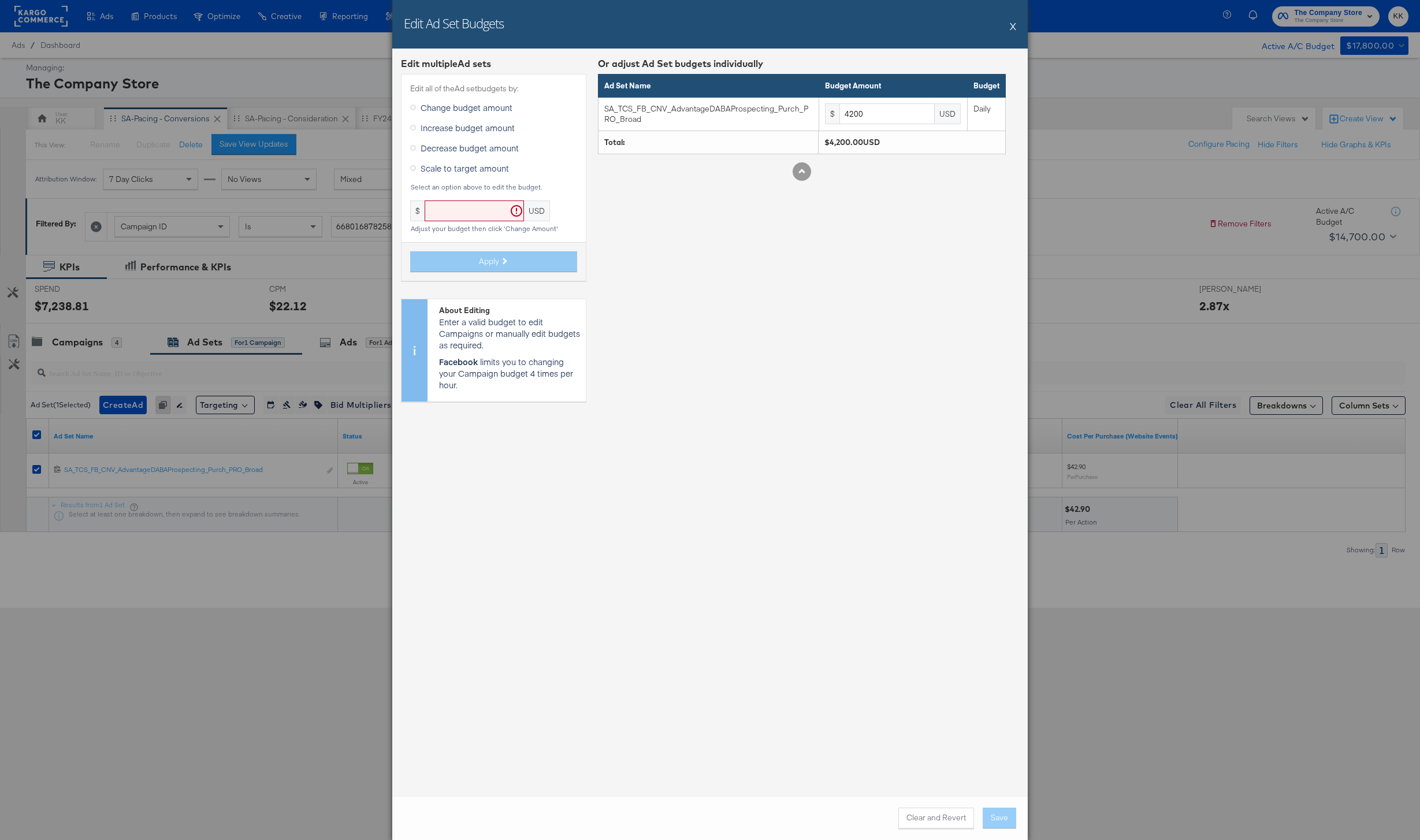
click at [442, 130] on span "Increase budget amount" at bounding box center [467, 127] width 94 height 11
click at [0, 0] on input "Increase budget amount" at bounding box center [0, 0] width 0 height 0
click at [483, 221] on input "text" at bounding box center [511, 211] width 99 height 21
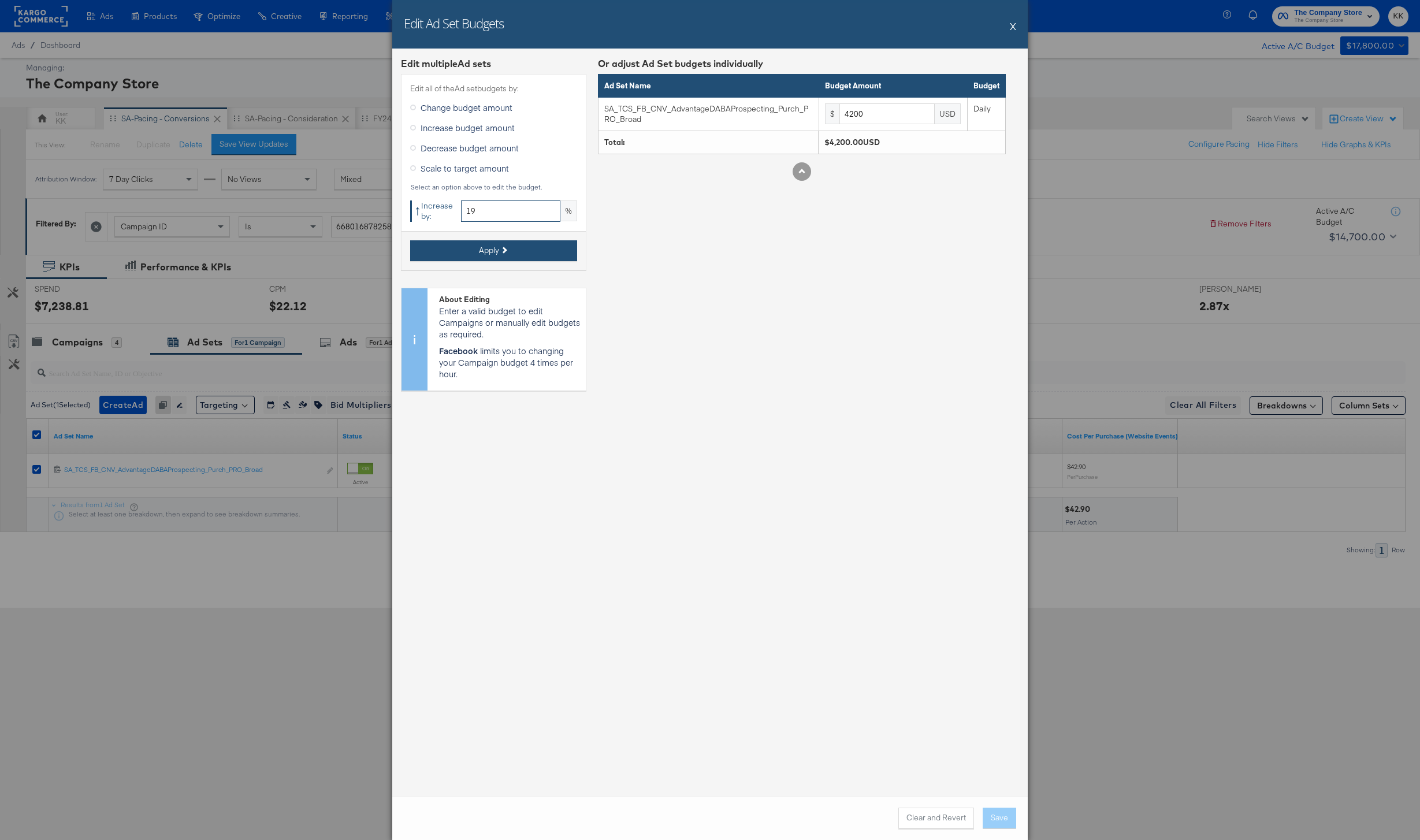
type input "19"
click at [481, 253] on span "Apply" at bounding box center [489, 250] width 20 height 11
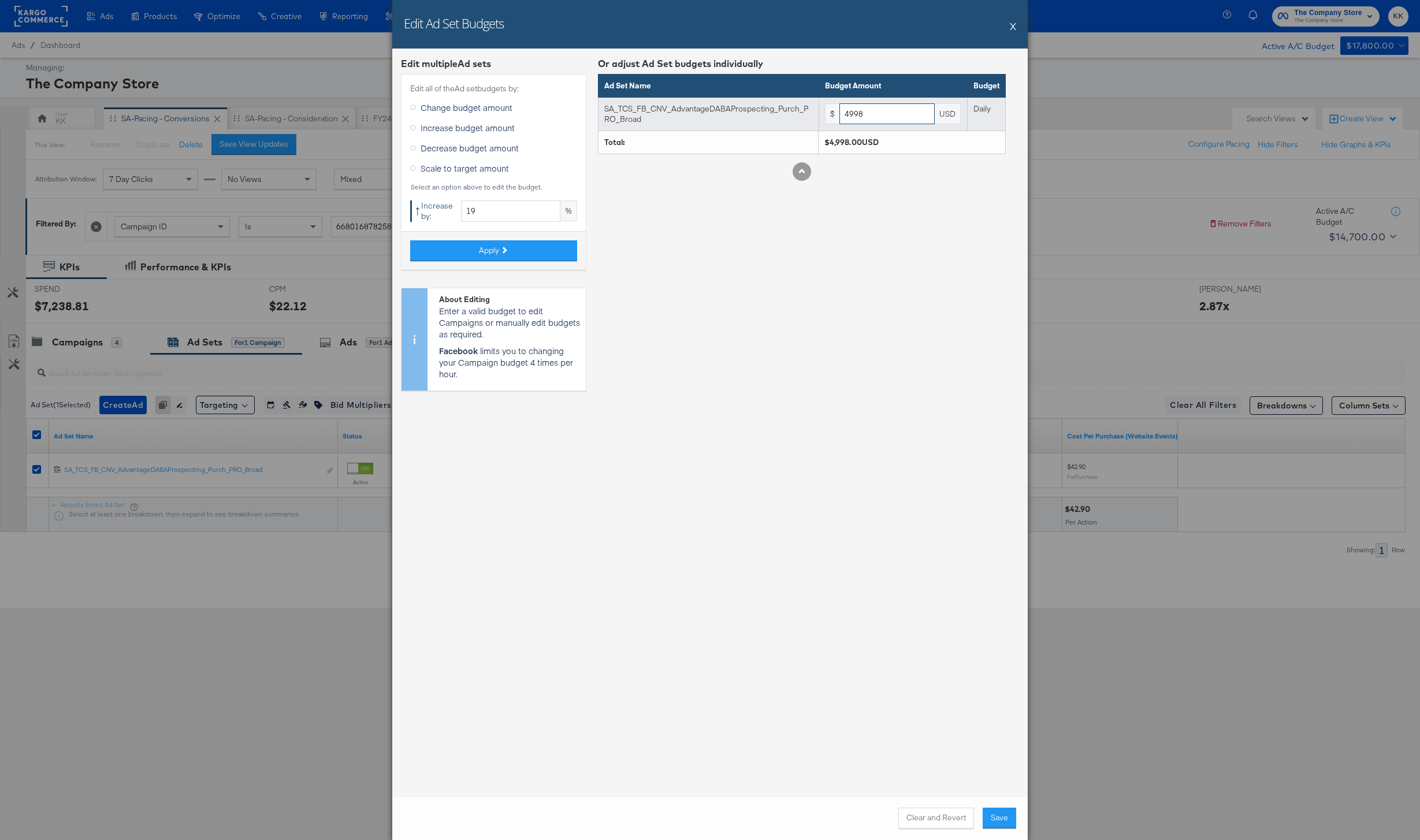
drag, startPoint x: 870, startPoint y: 114, endPoint x: 799, endPoint y: 114, distance: 71.0
click at [799, 114] on tr "SA_TCS_FB_CNV_AdvantageDABAProspecting_Purch_PRO_Broad $ 4998 USD Daily" at bounding box center [802, 114] width 407 height 33
type input "5000"
click at [993, 811] on button "Save" at bounding box center [999, 817] width 33 height 21
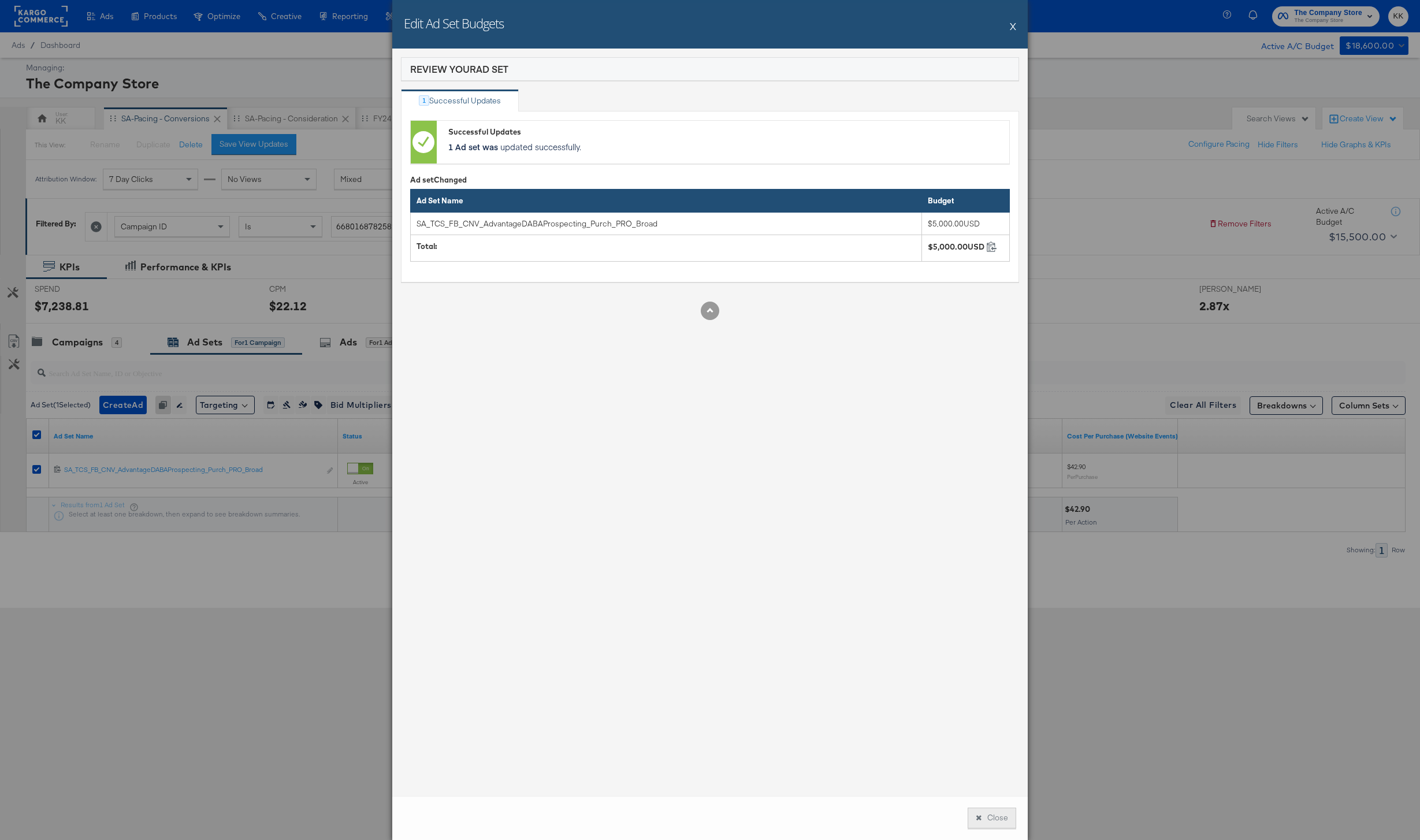
click at [992, 814] on button "Close" at bounding box center [991, 817] width 48 height 21
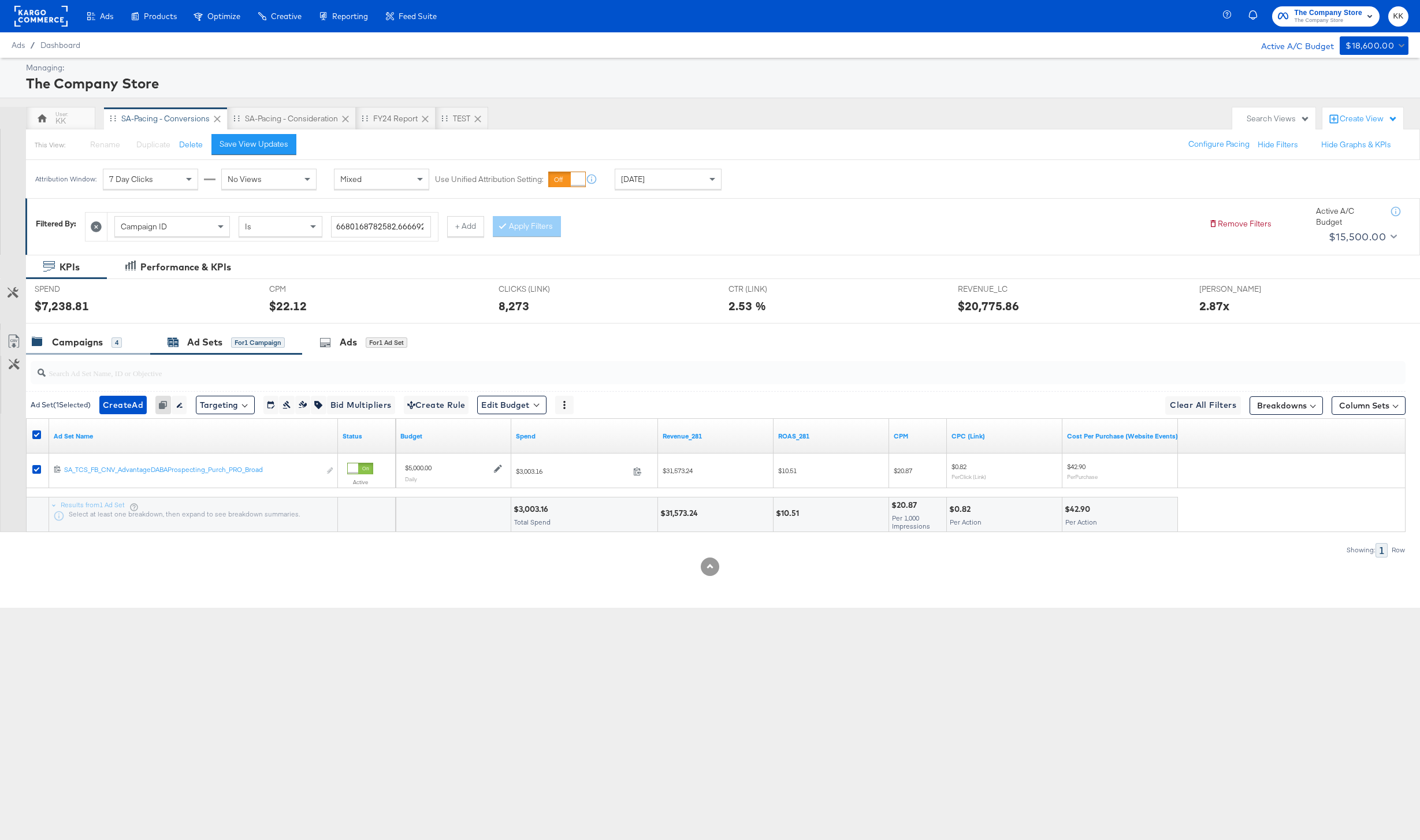
click at [99, 339] on div "Campaigns" at bounding box center [77, 342] width 51 height 13
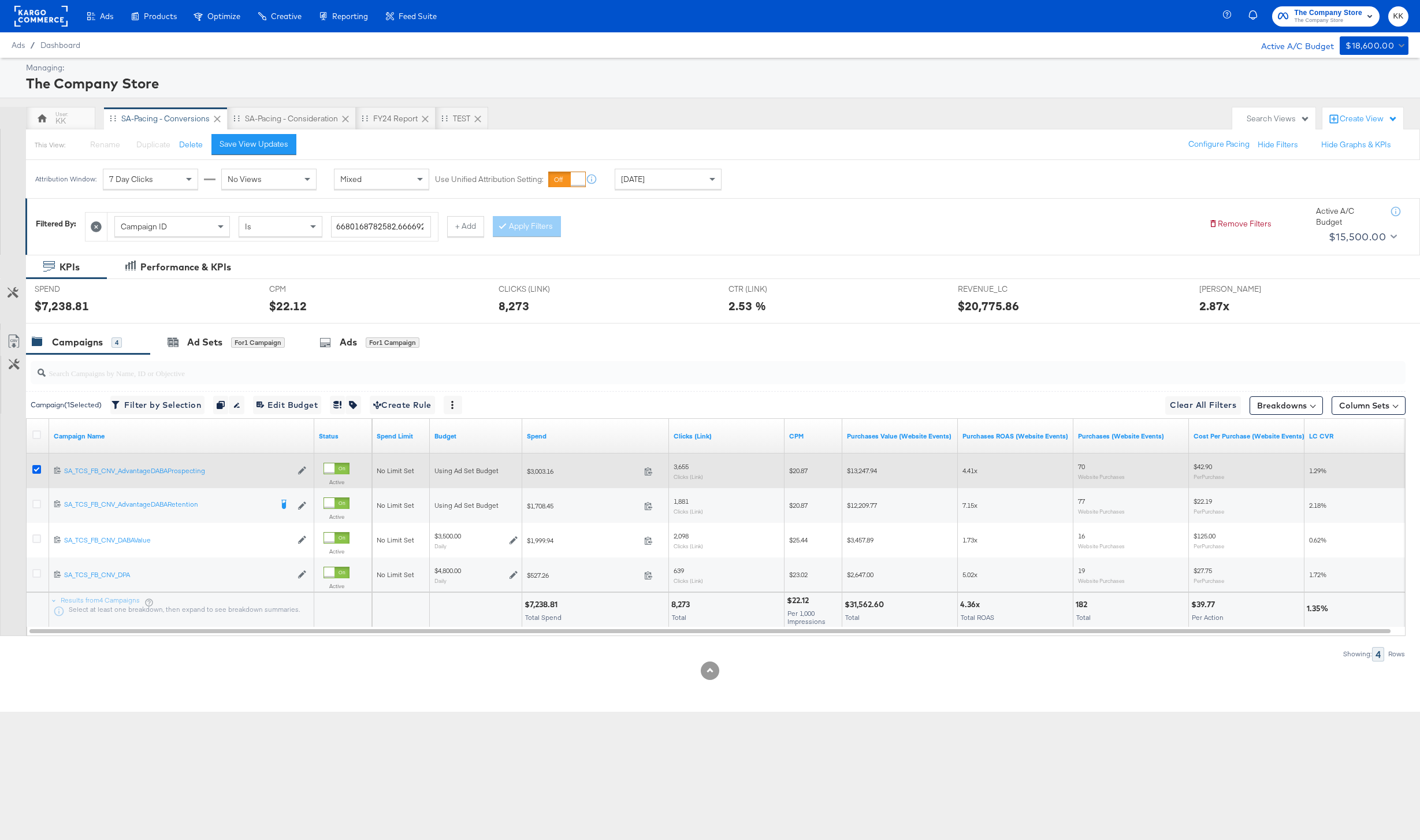
click at [35, 469] on icon at bounding box center [37, 469] width 9 height 9
click at [0, 0] on input "checkbox" at bounding box center [0, 0] width 0 height 0
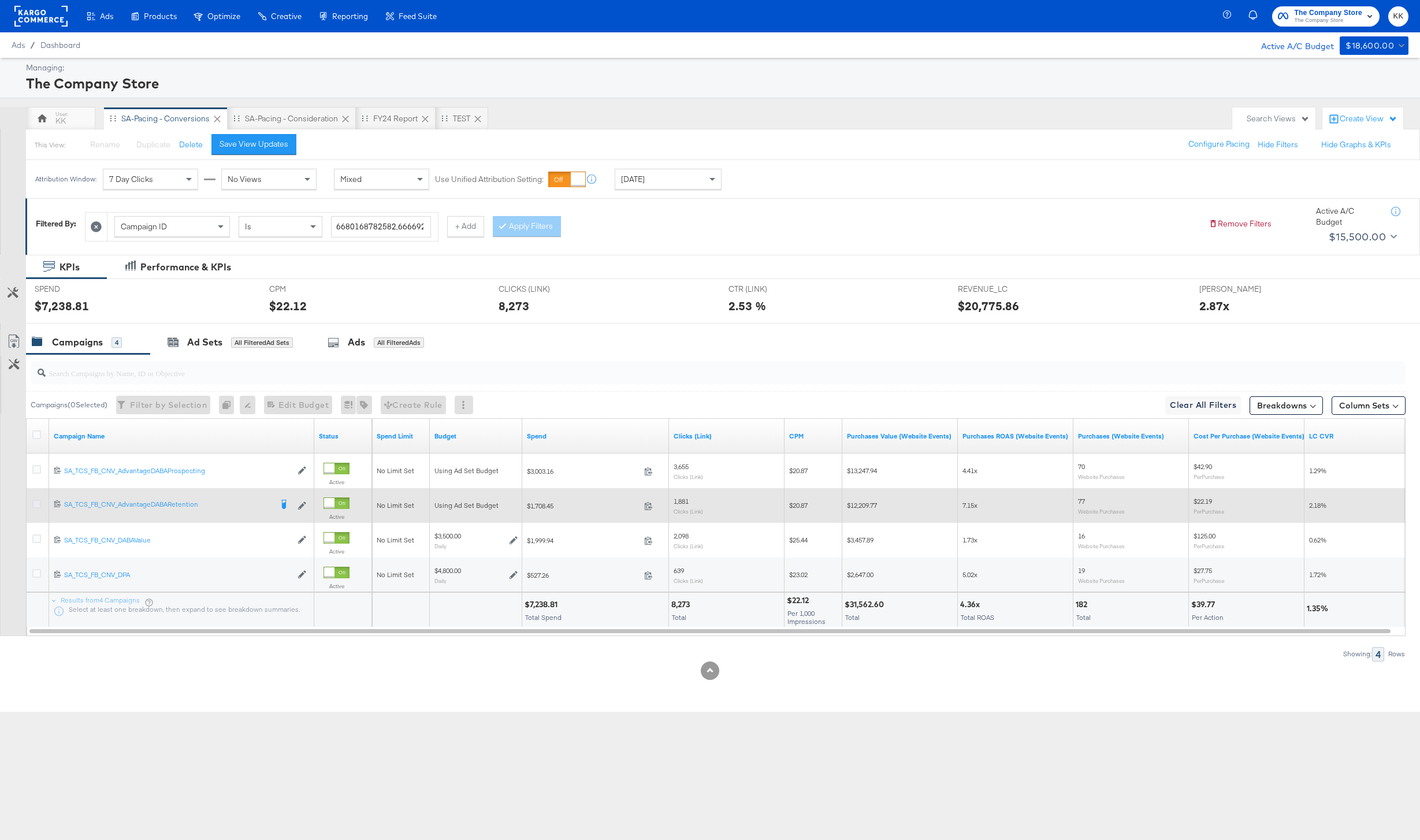
click at [35, 499] on icon at bounding box center [37, 504] width 9 height 9
click at [0, 0] on input "checkbox" at bounding box center [0, 0] width 0 height 0
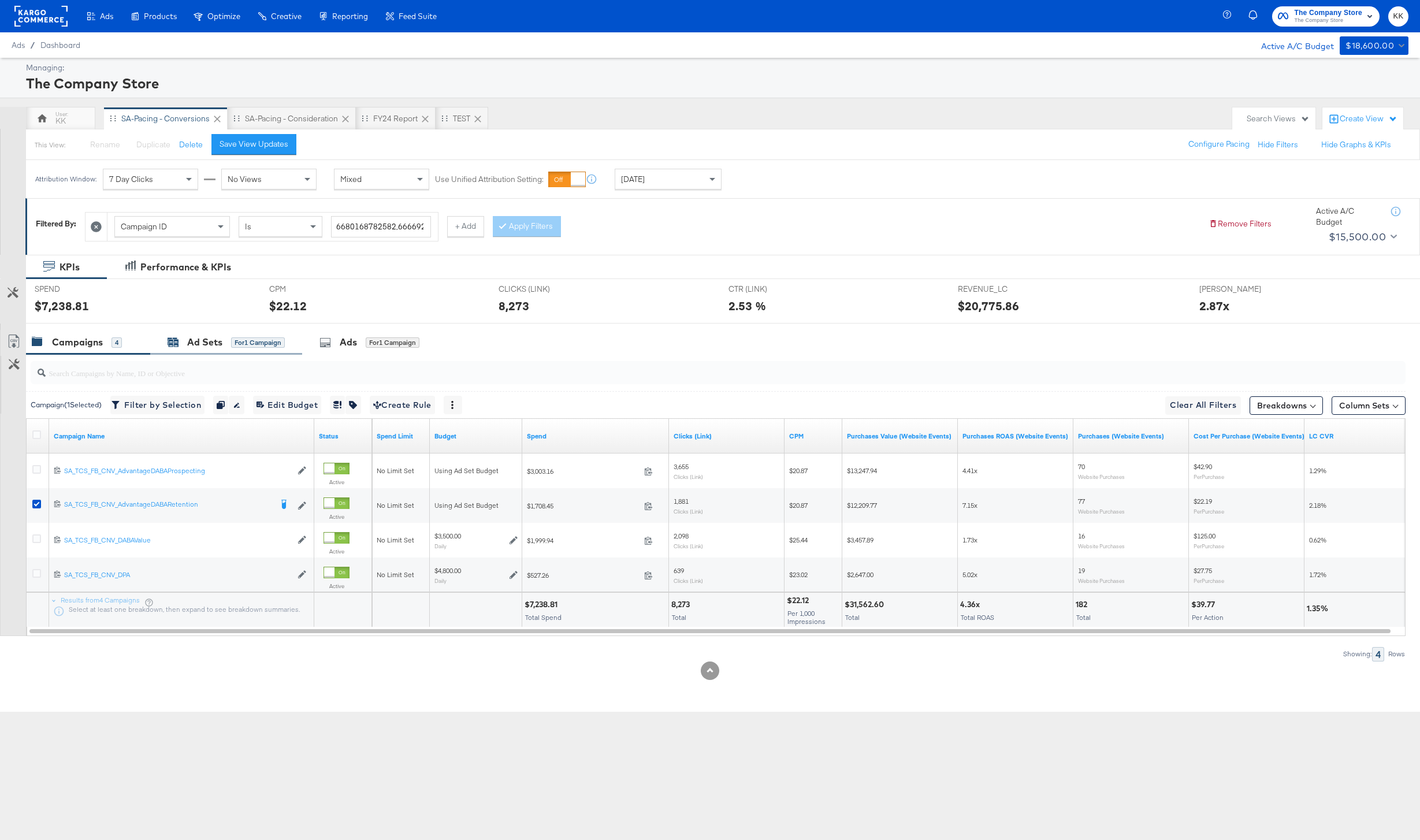
click at [197, 339] on div "Ad Sets" at bounding box center [205, 342] width 35 height 13
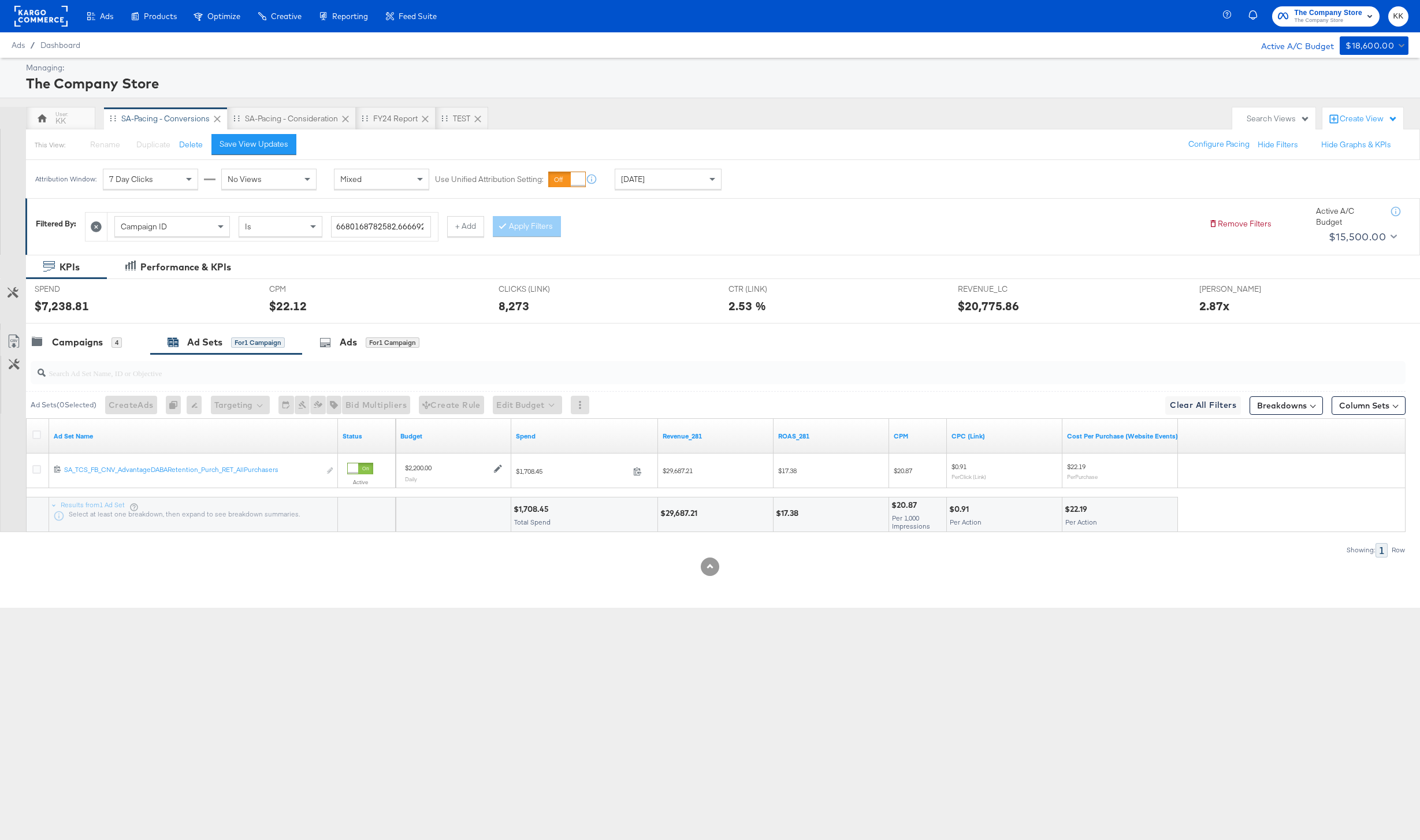
click at [40, 426] on div at bounding box center [38, 436] width 21 height 21
click at [36, 434] on icon at bounding box center [37, 435] width 9 height 9
click at [0, 0] on input "checkbox" at bounding box center [0, 0] width 0 height 0
click at [523, 407] on button "Edit Budget" at bounding box center [511, 405] width 69 height 18
click at [523, 429] on span "Edit Ad Set Budget" at bounding box center [515, 435] width 66 height 15
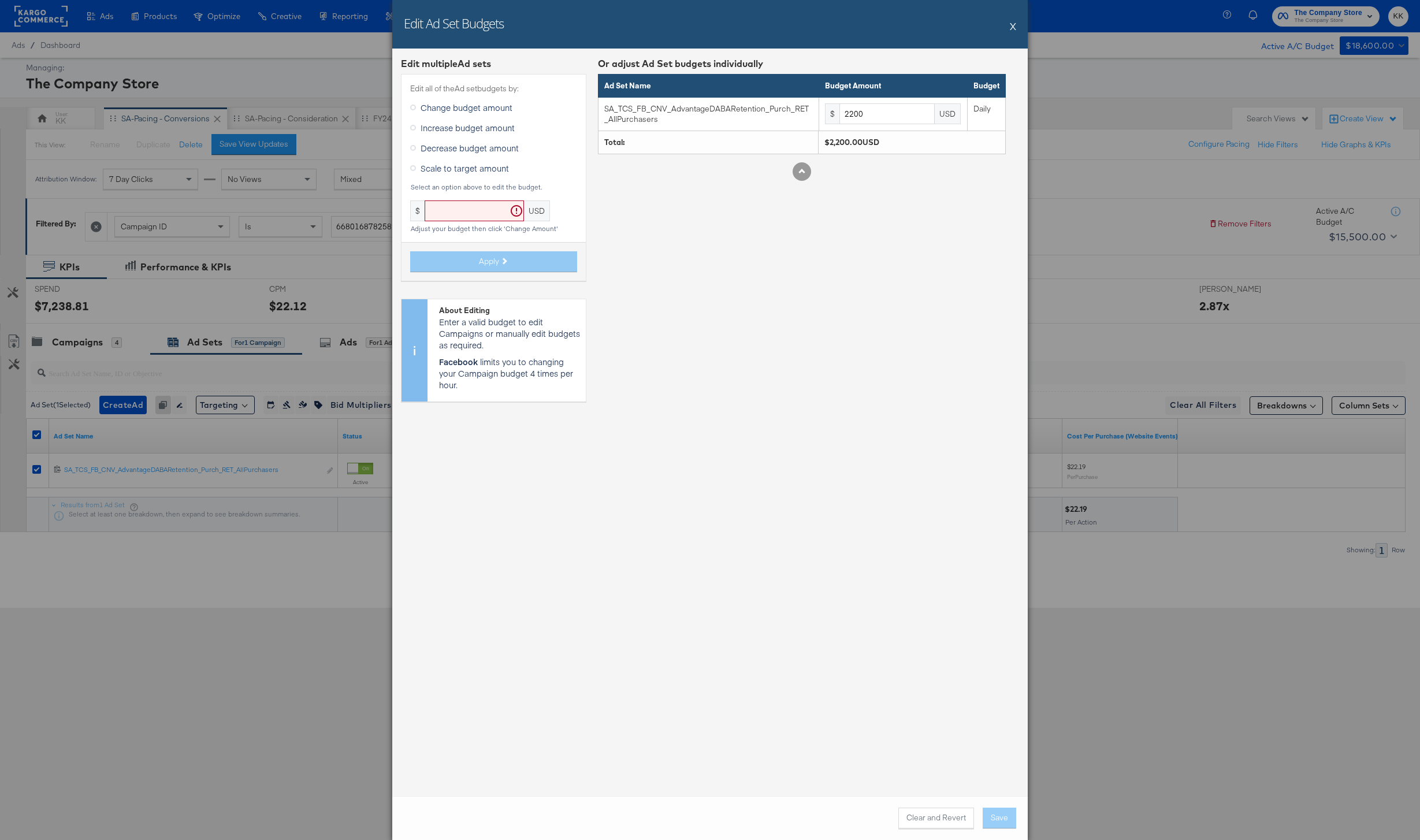
click at [451, 127] on span "Increase budget amount" at bounding box center [467, 127] width 94 height 11
click at [0, 0] on input "Increase budget amount" at bounding box center [0, 0] width 0 height 0
click at [469, 226] on div "Edit all of the Ad set budgets by: Change budget amount Increase budget amount …" at bounding box center [494, 172] width 186 height 196
click at [488, 216] on input "text" at bounding box center [511, 211] width 99 height 21
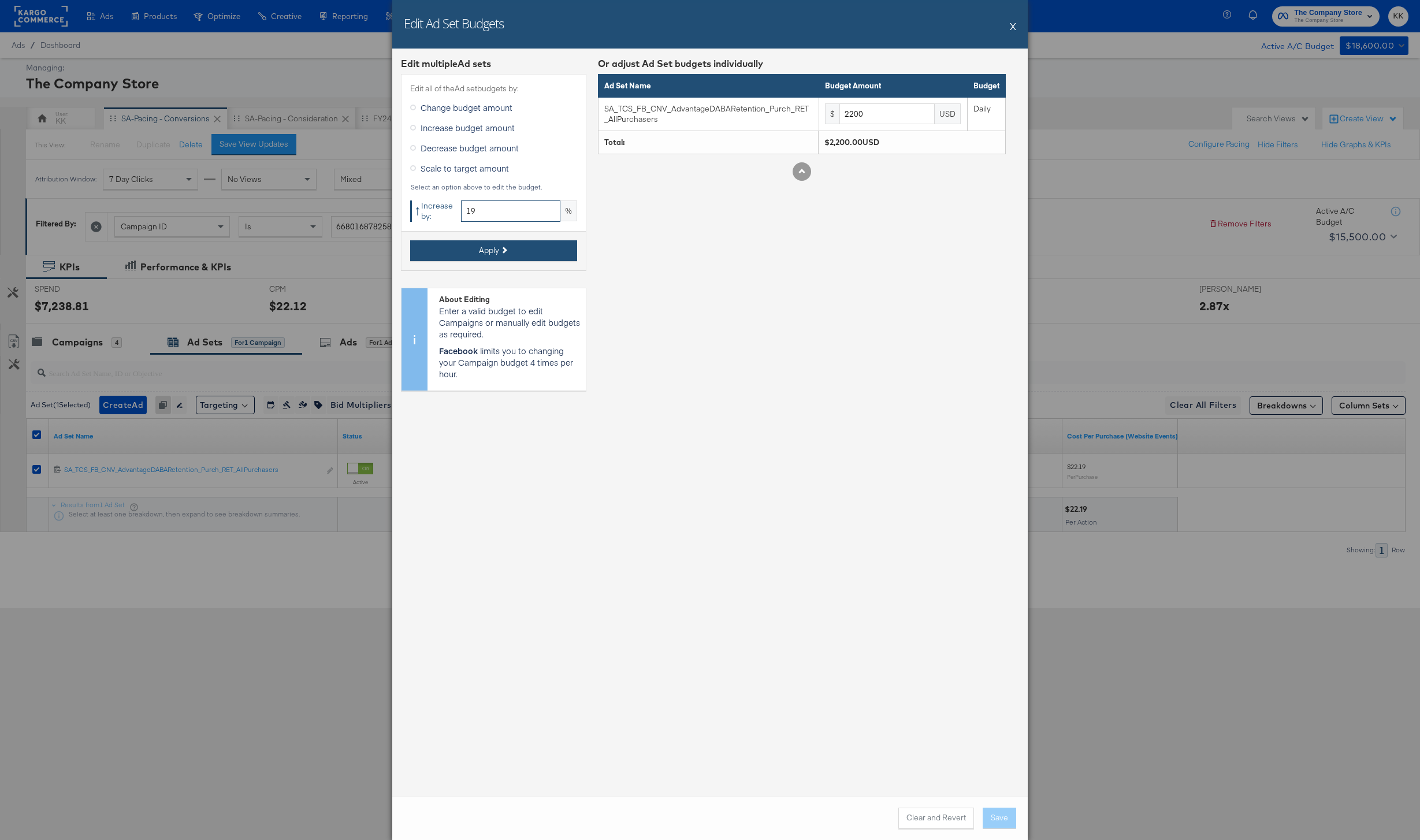
type input "19"
click at [486, 245] on span "Apply" at bounding box center [489, 250] width 20 height 11
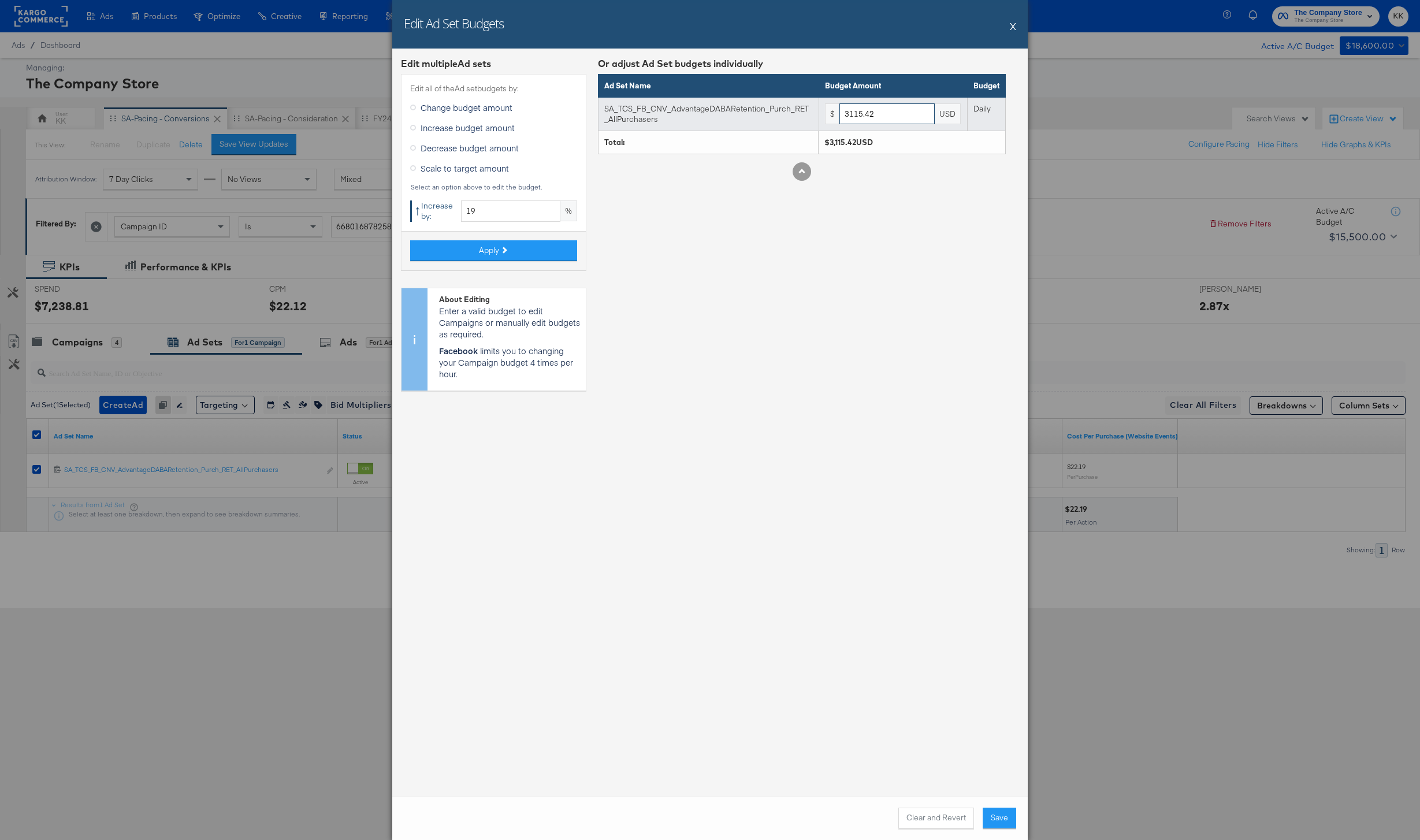
drag, startPoint x: 887, startPoint y: 118, endPoint x: 788, endPoint y: 118, distance: 99.0
click at [788, 118] on tr "SA_TCS_FB_CNV_AdvantageDABARetention_Purch_RET_AllPurchasers $ 3115.42 USD Daily" at bounding box center [802, 114] width 407 height 33
type input "3100"
click at [998, 812] on button "Save" at bounding box center [999, 817] width 33 height 21
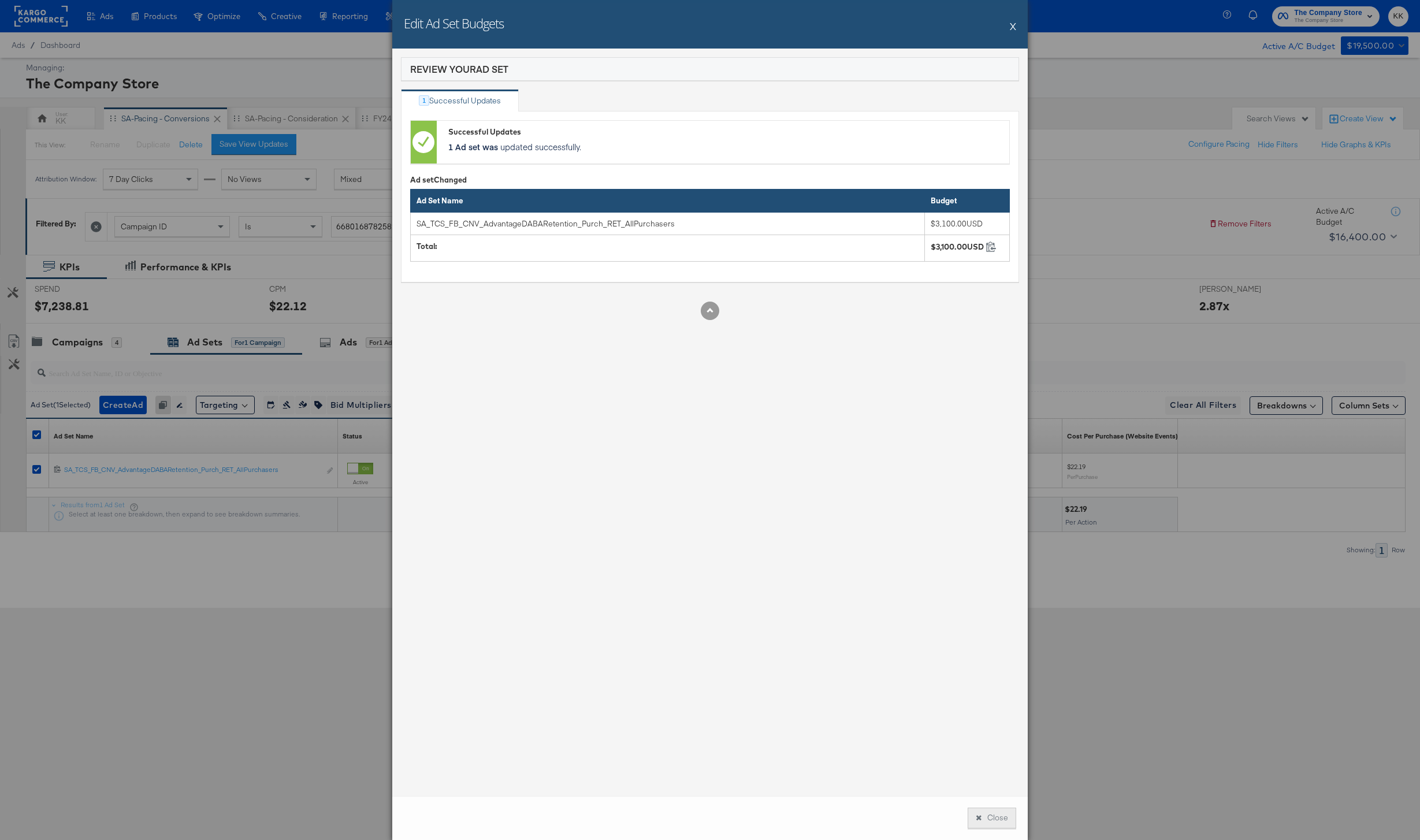
click at [998, 811] on button "Close" at bounding box center [991, 817] width 48 height 21
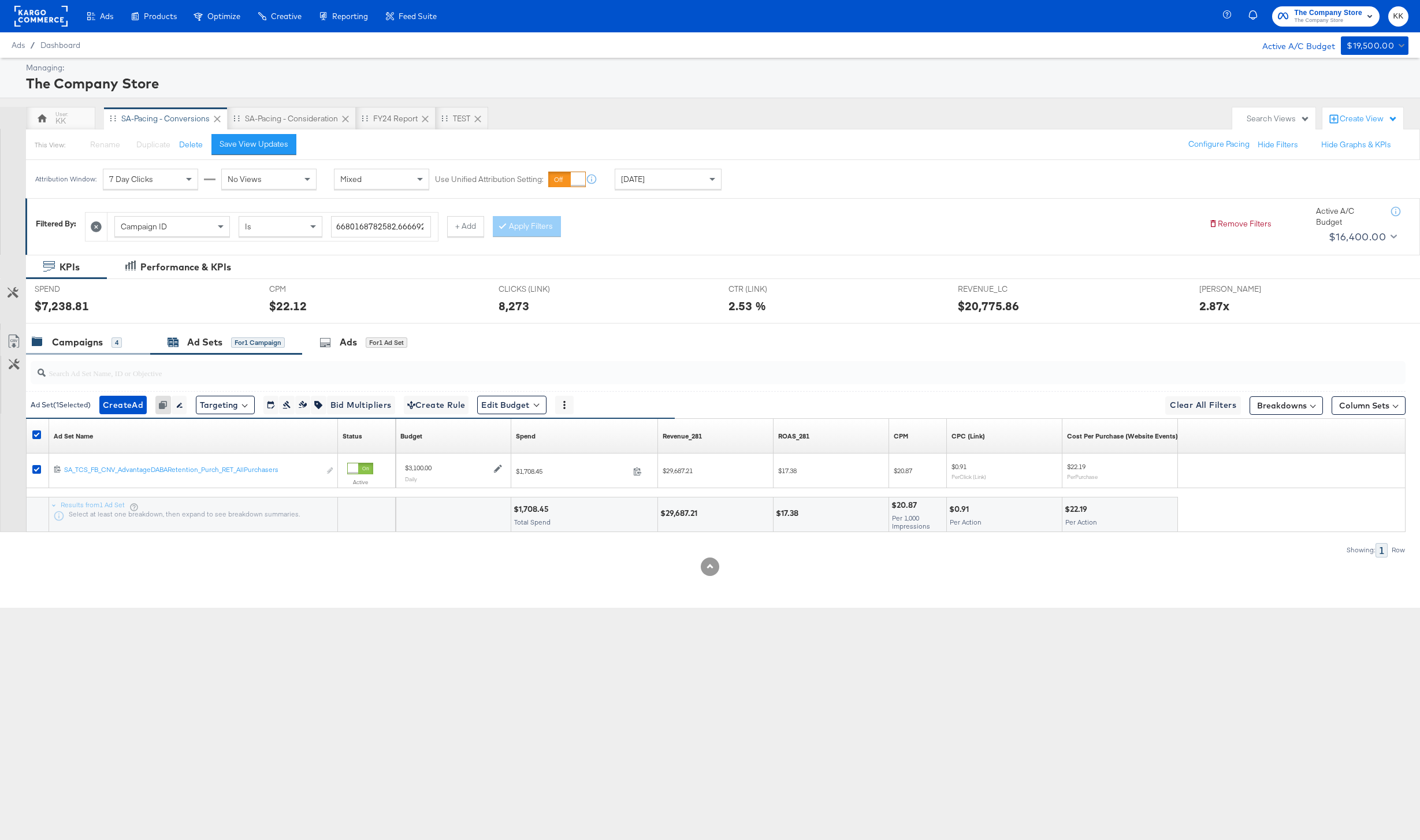
click at [62, 331] on div "Campaigns 4" at bounding box center [88, 343] width 124 height 25
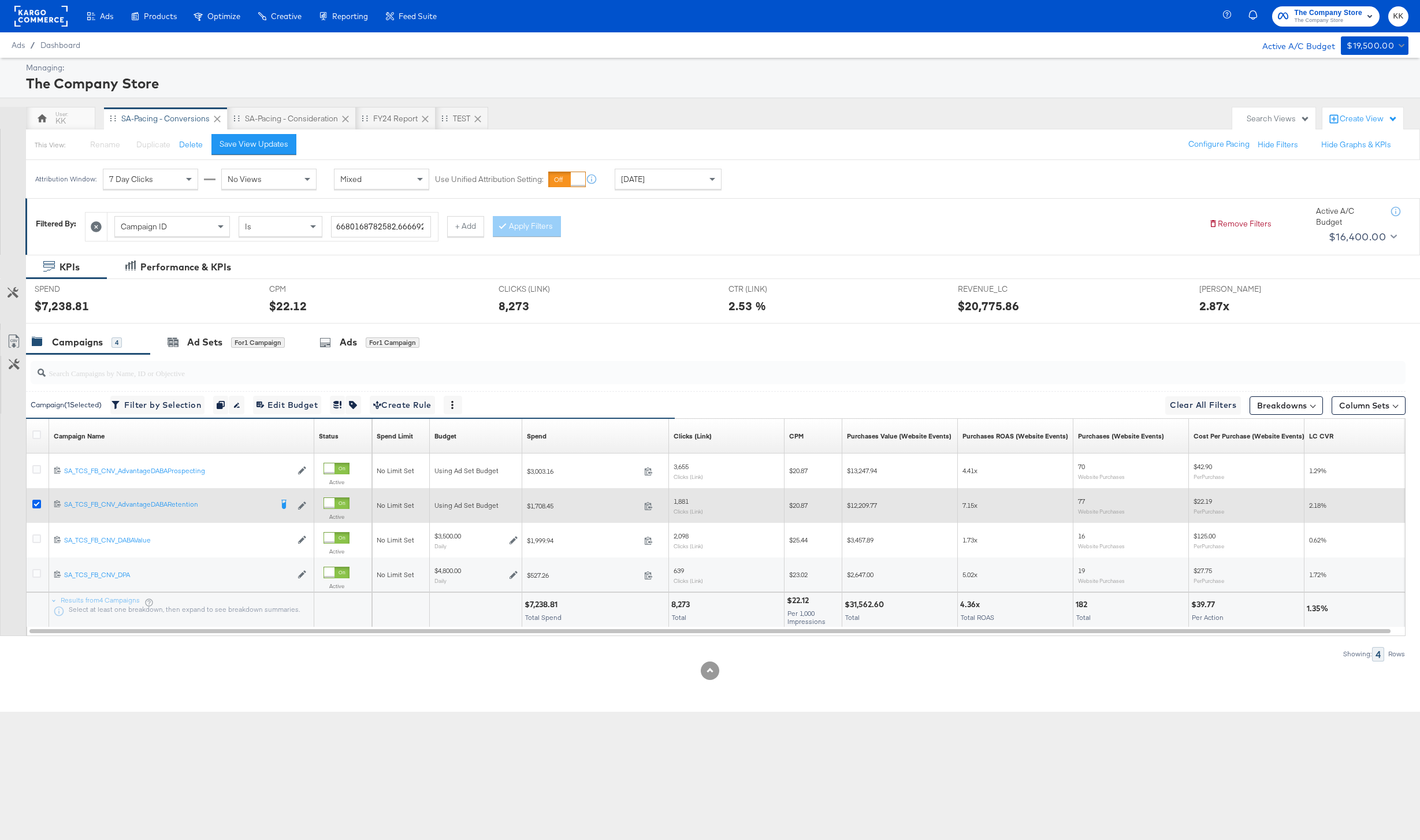
click at [35, 502] on icon at bounding box center [37, 504] width 9 height 9
click at [0, 0] on input "checkbox" at bounding box center [0, 0] width 0 height 0
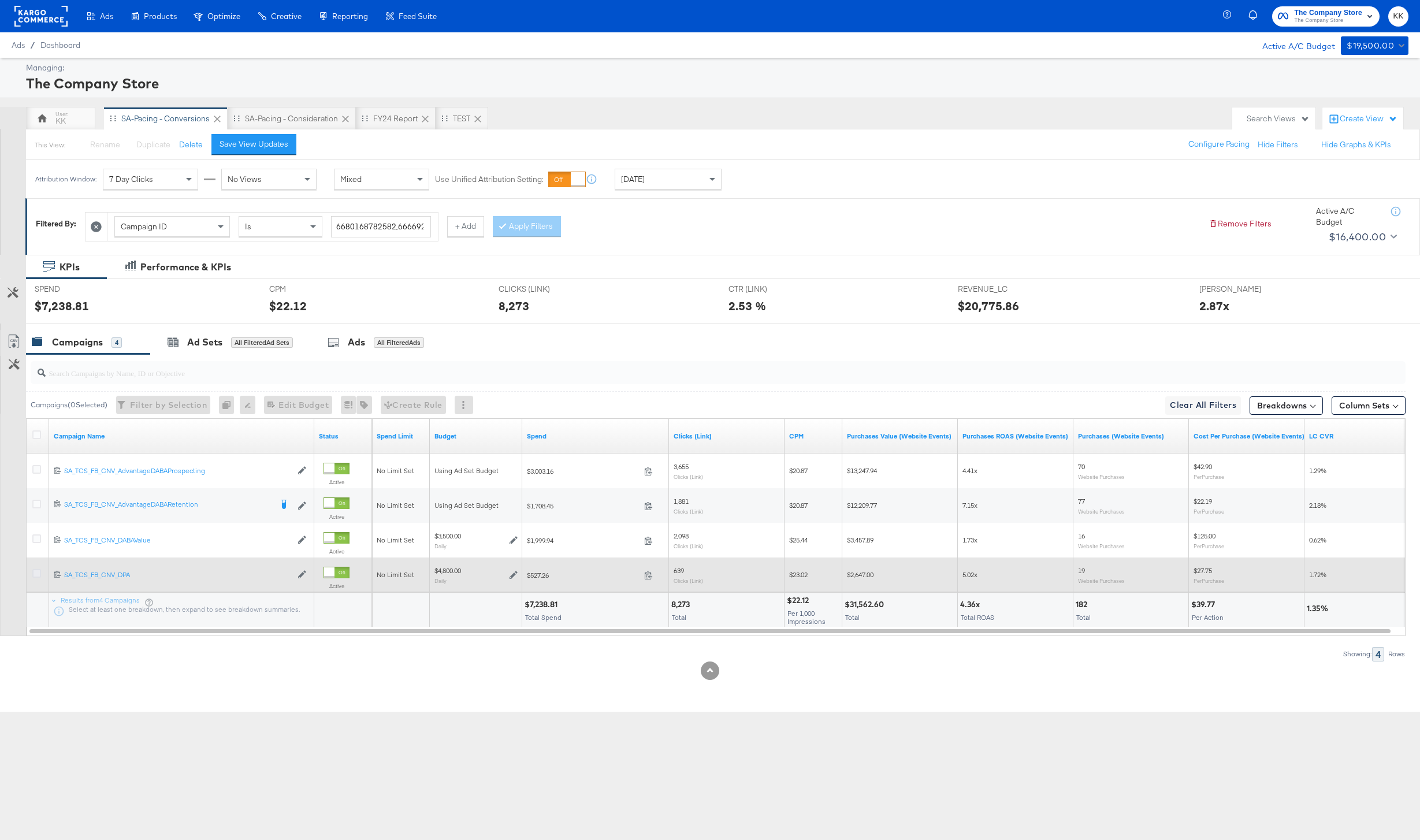
click at [40, 574] on icon at bounding box center [37, 573] width 9 height 9
click at [0, 0] on input "checkbox" at bounding box center [0, 0] width 0 height 0
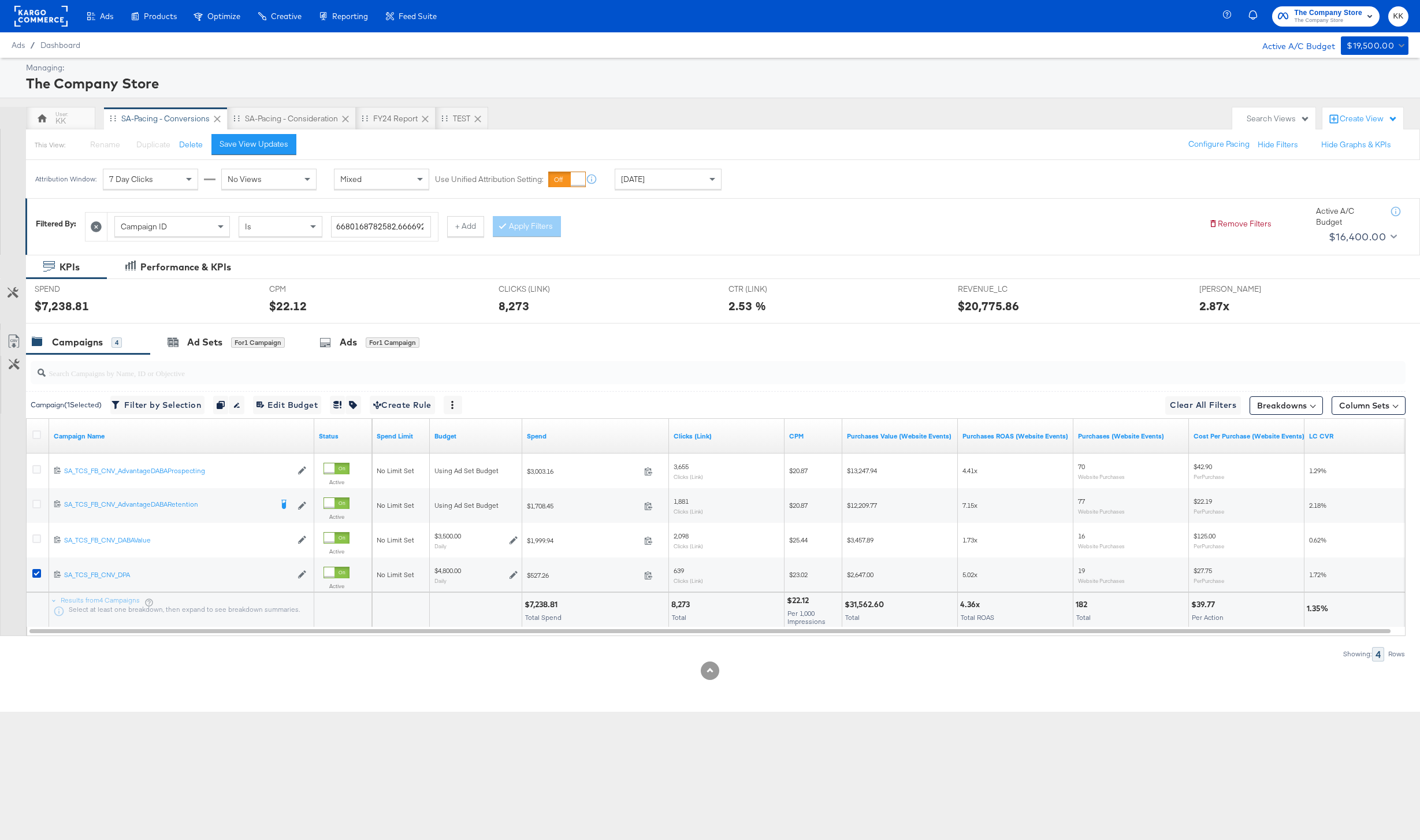
click at [232, 322] on div "SPEND SPEND $7,238.81" at bounding box center [143, 301] width 235 height 44
click at [232, 338] on div "for 1 Campaign" at bounding box center [258, 343] width 54 height 11
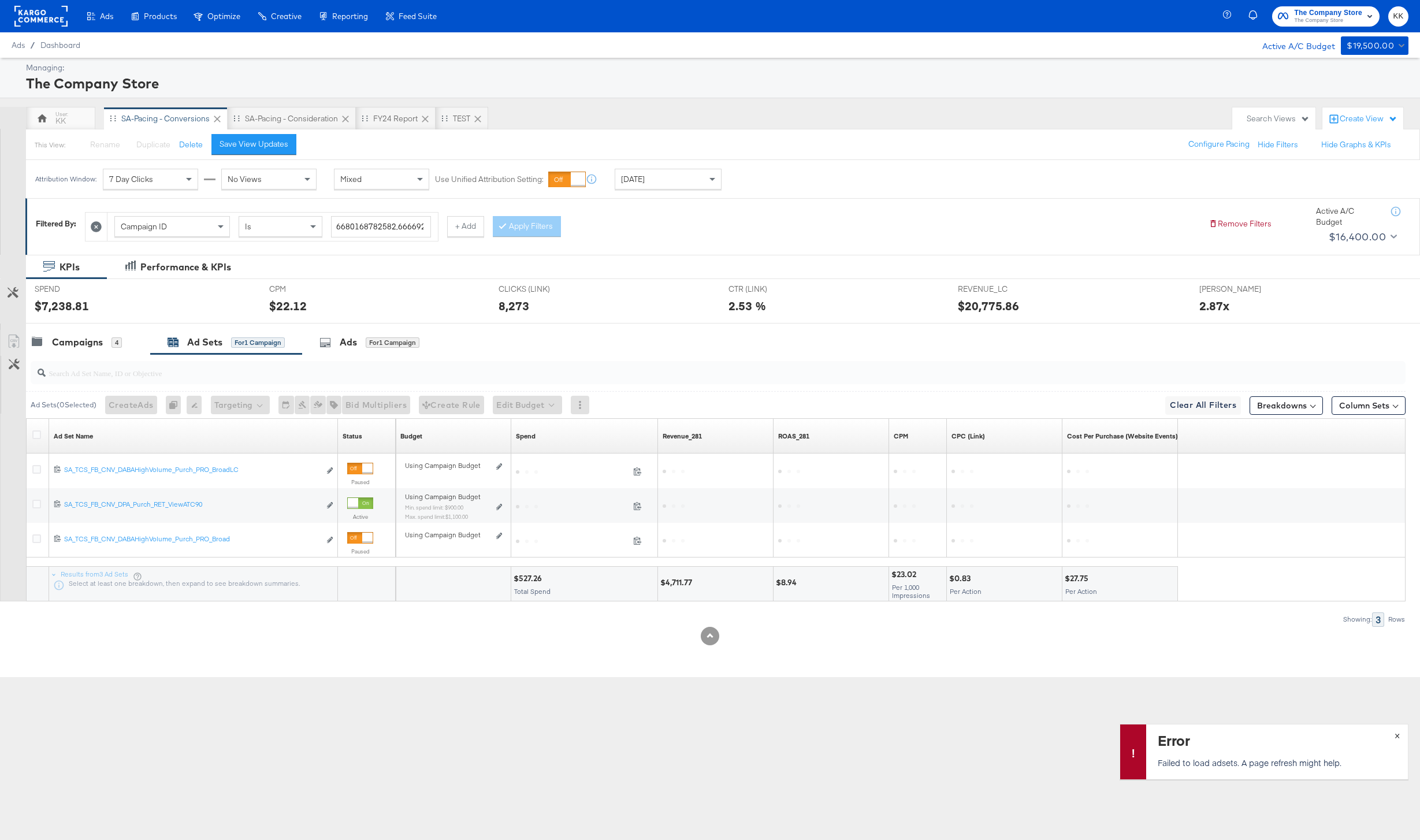
click at [1400, 734] on button "×" at bounding box center [1397, 735] width 21 height 21
click at [62, 341] on div "Campaigns" at bounding box center [77, 342] width 51 height 13
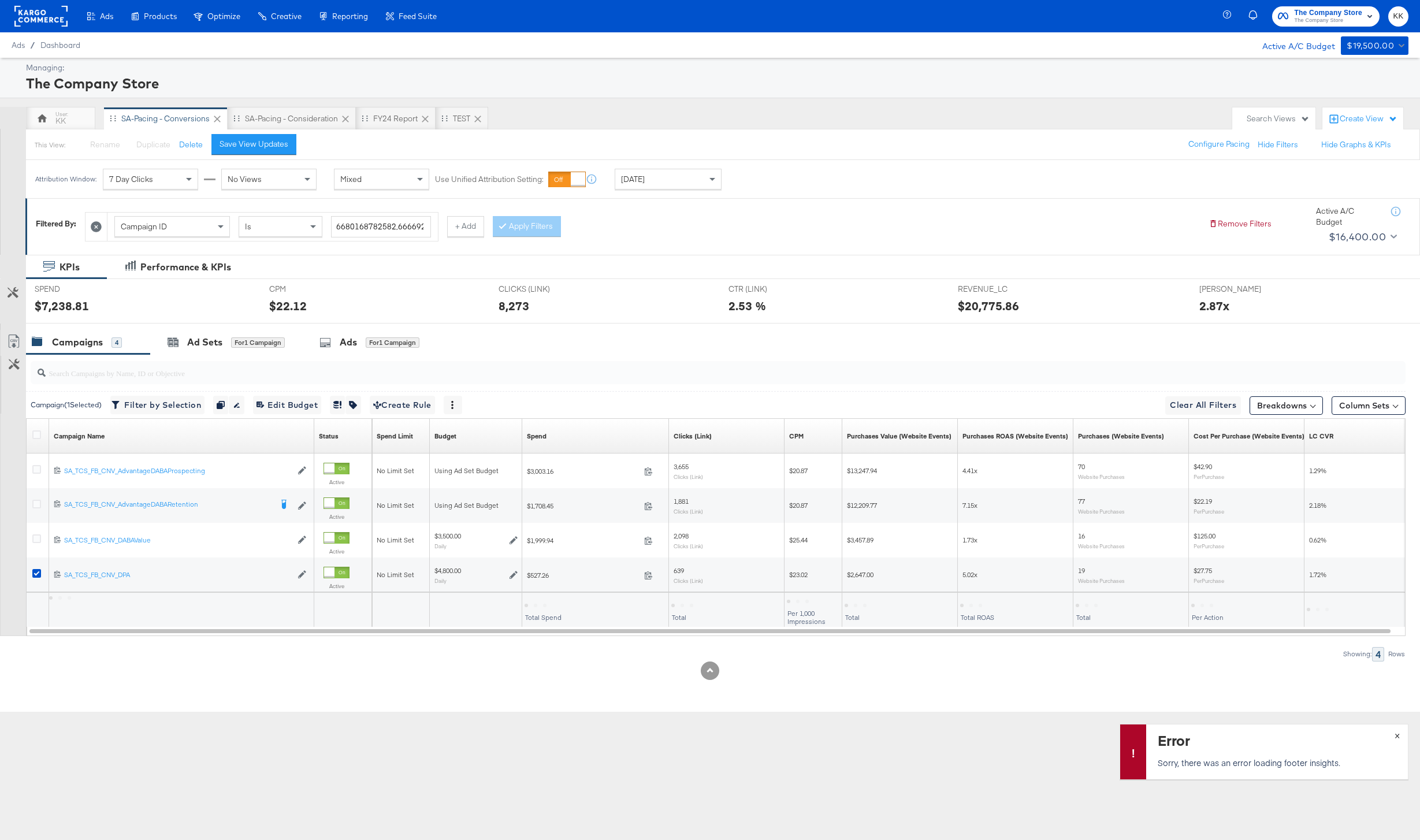
click at [1394, 731] on button "×" at bounding box center [1397, 735] width 21 height 21
click at [234, 338] on div "for 1 Campaign" at bounding box center [258, 343] width 54 height 11
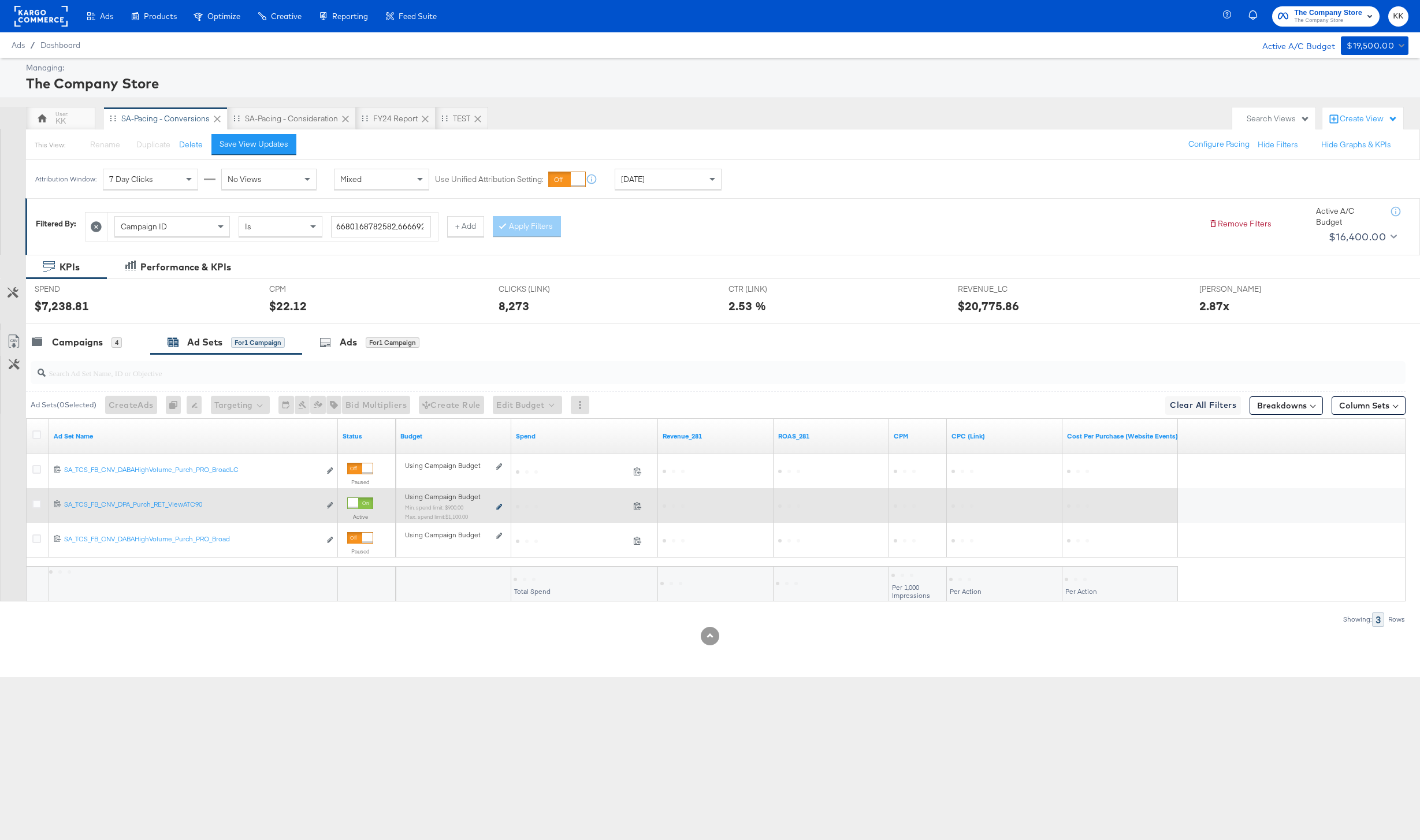
click at [500, 504] on icon at bounding box center [499, 507] width 6 height 6
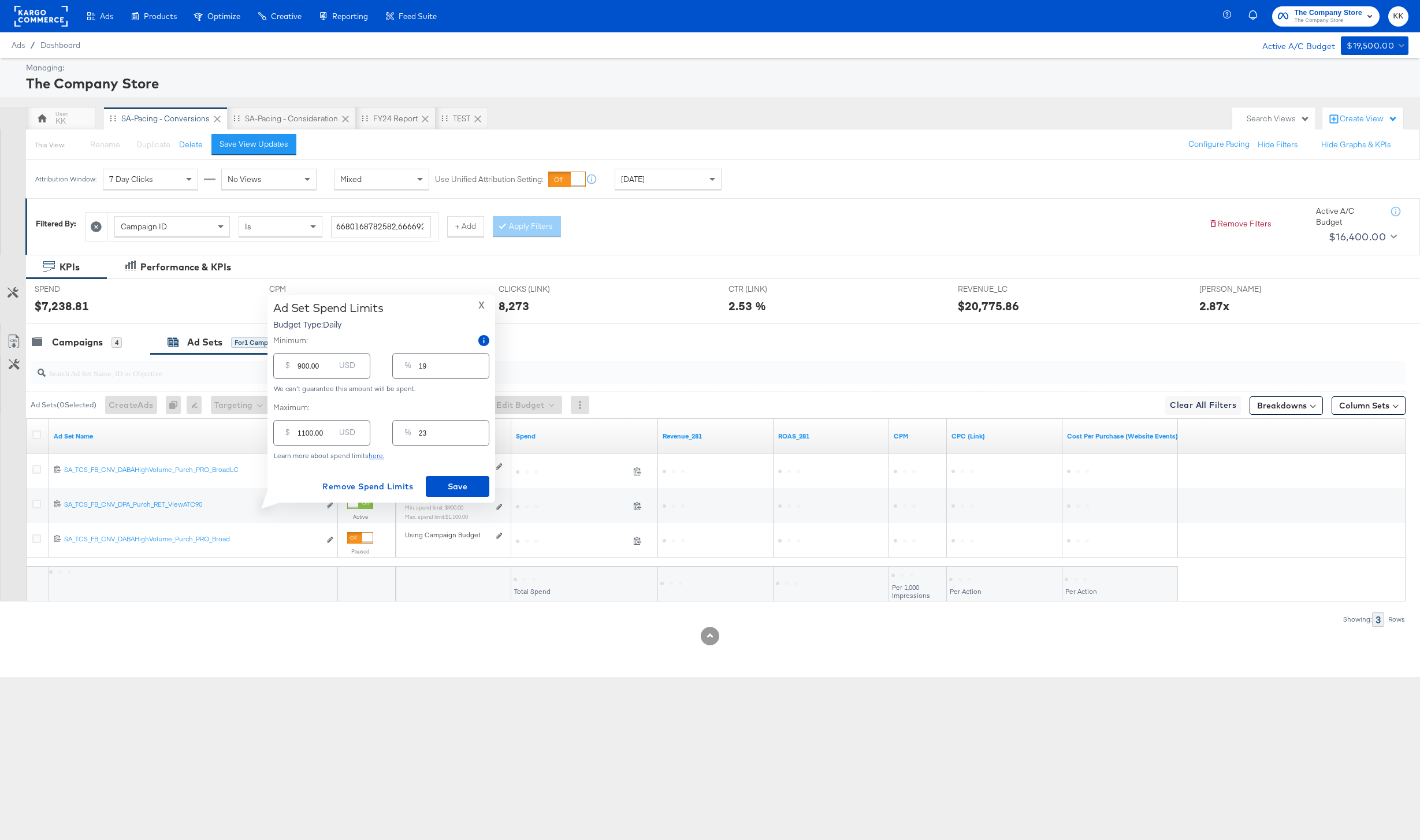
click at [304, 433] on input "1100.00" at bounding box center [316, 428] width 37 height 25
type input "100.00"
type input "2"
type input "1500.00"
type input "31"
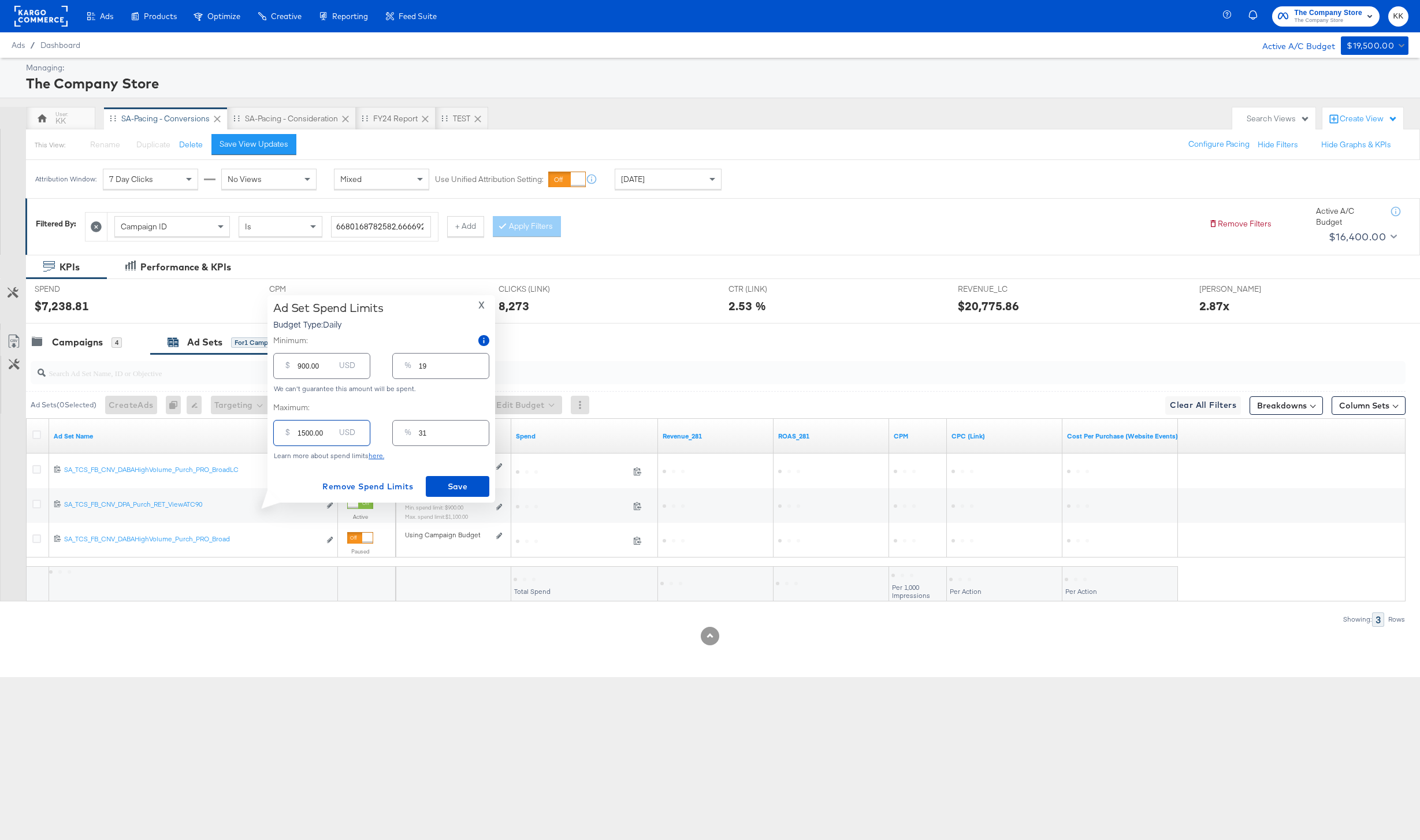
type input "1500.00"
drag, startPoint x: 302, startPoint y: 368, endPoint x: 280, endPoint y: 368, distance: 22.0
click at [280, 368] on div "$ 900.00 USD" at bounding box center [321, 366] width 97 height 26
type input "100.00"
type input "2"
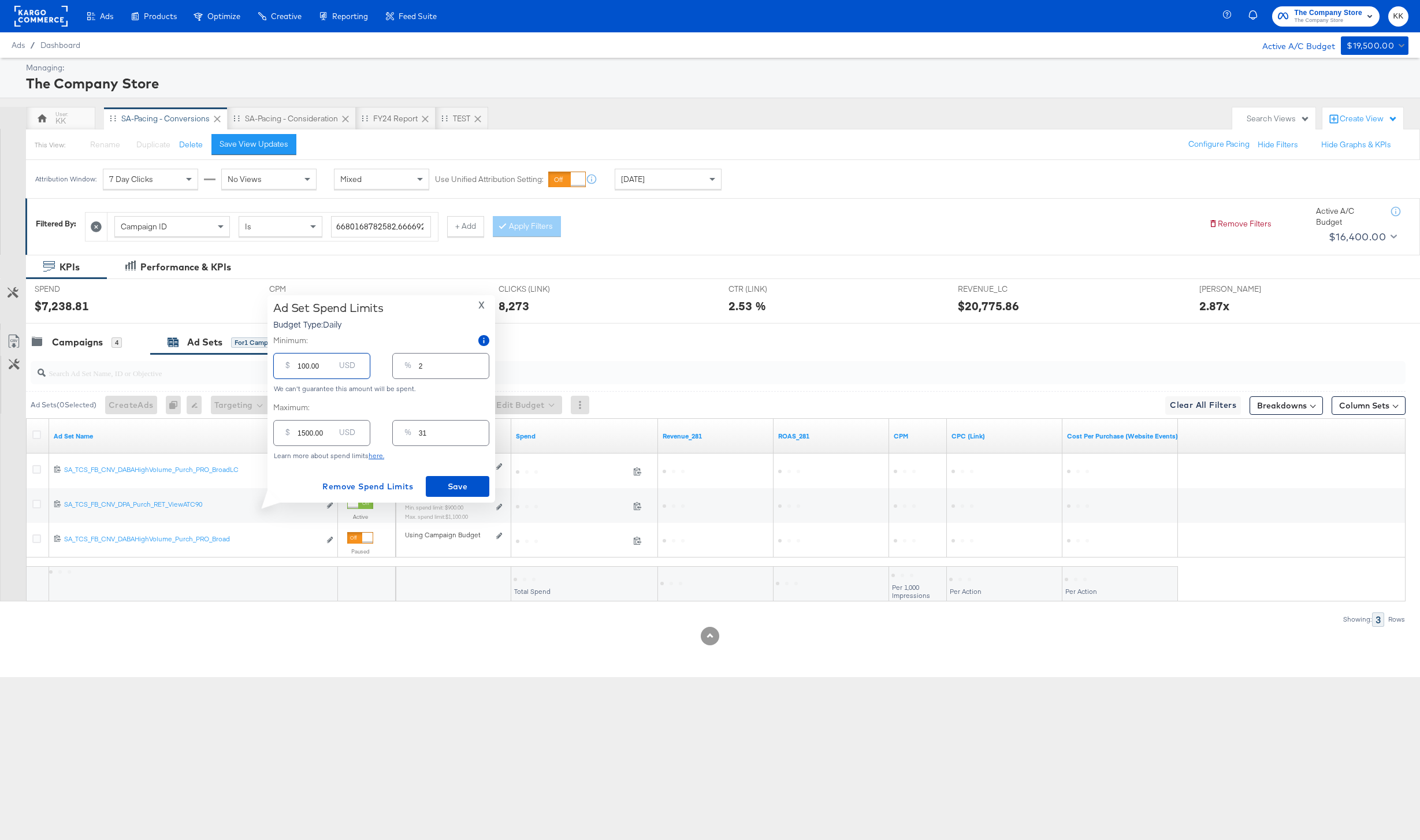
type input "1200.00"
type input "25"
type input "1200.00"
click at [447, 474] on div "Ad Set Spend Limits Budget Type: Daily X Minimum: $ 1200.00 USD % 25 We can't g…" at bounding box center [381, 399] width 216 height 196
click at [456, 482] on span "Save" at bounding box center [457, 486] width 55 height 14
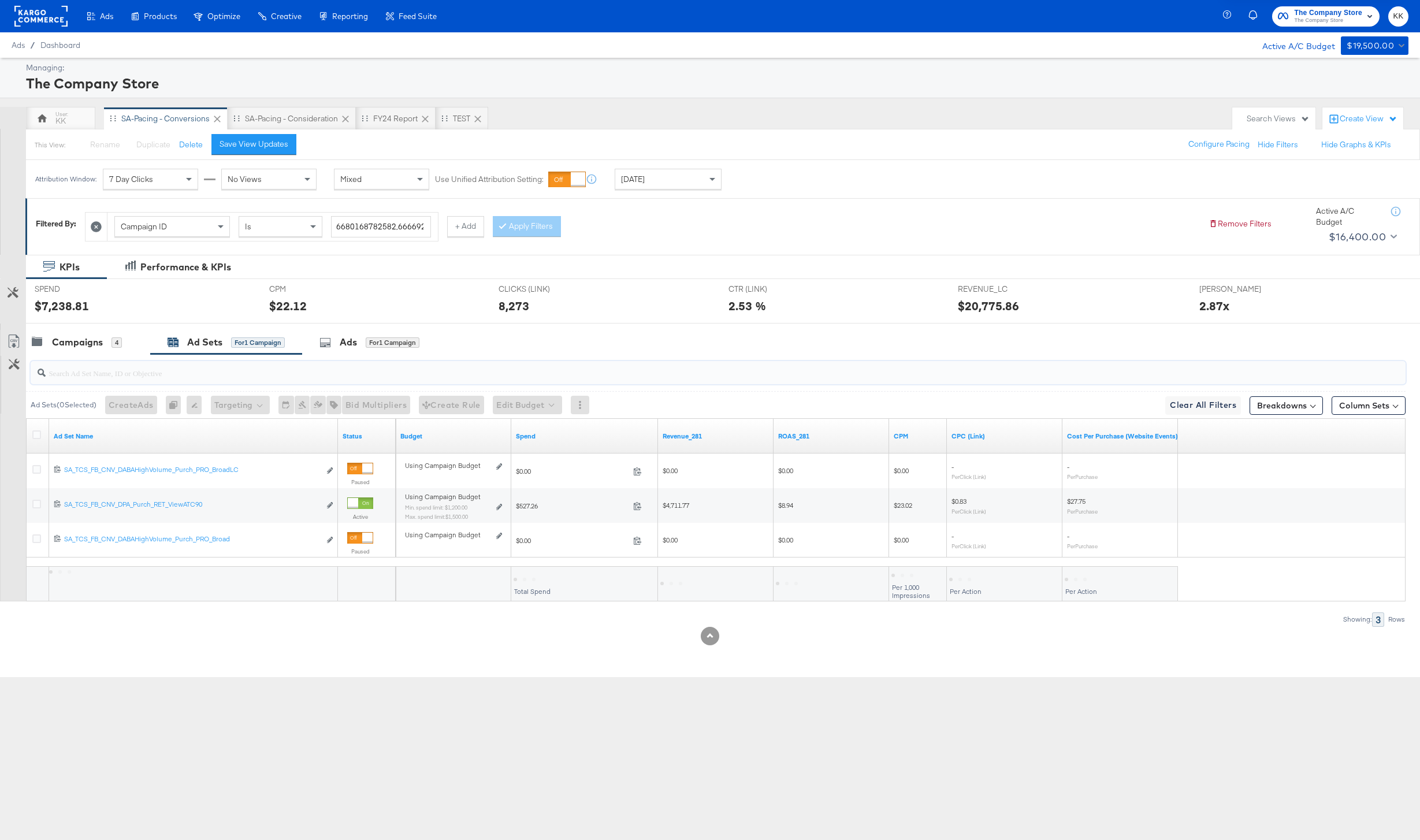
click at [88, 368] on input "search" at bounding box center [661, 368] width 1231 height 23
click at [92, 354] on div at bounding box center [715, 372] width 1380 height 37
click at [86, 353] on div "Campaigns 4" at bounding box center [88, 343] width 124 height 25
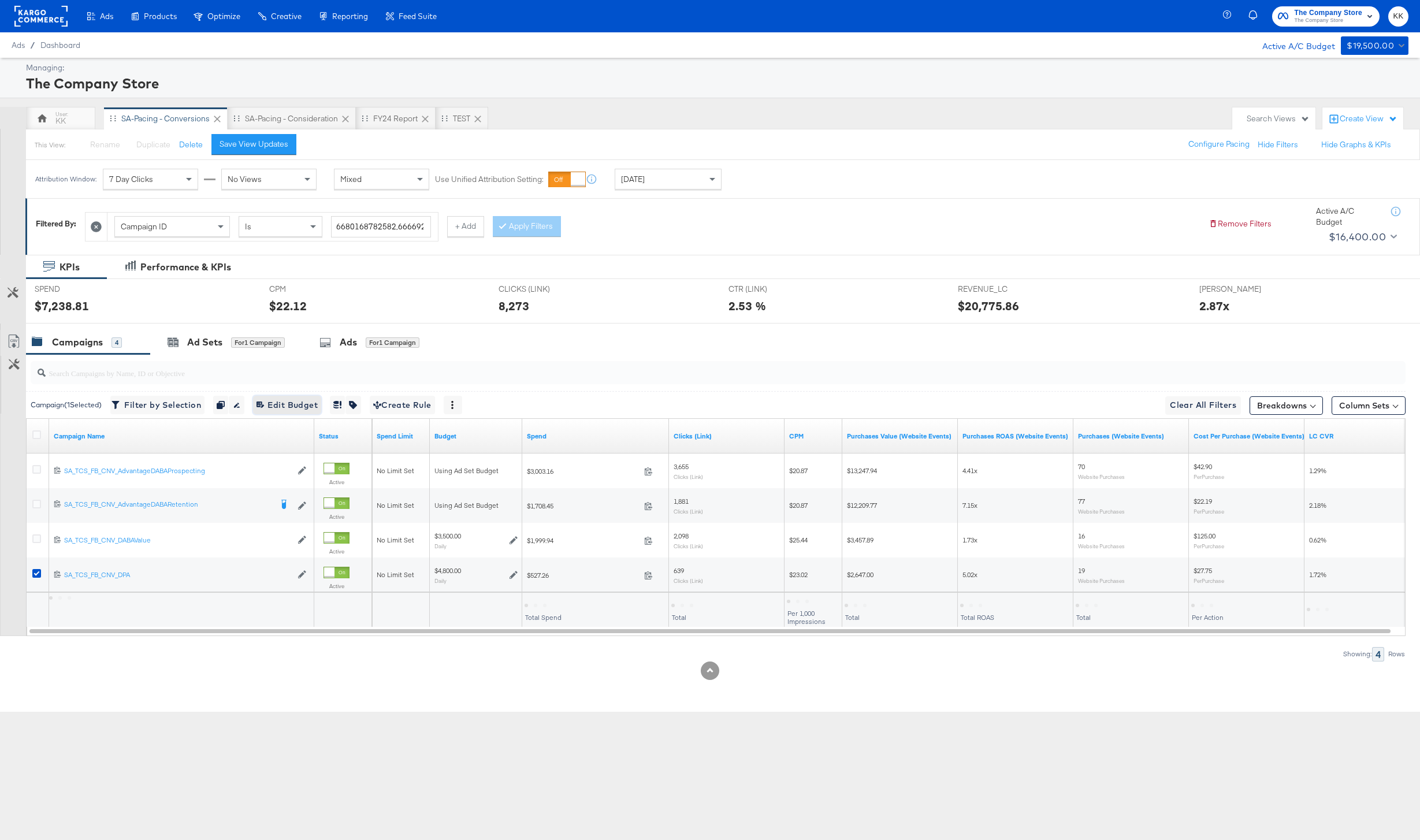
click at [277, 410] on span "Edit 1 Campaign Budget Edit Budget" at bounding box center [287, 405] width 61 height 14
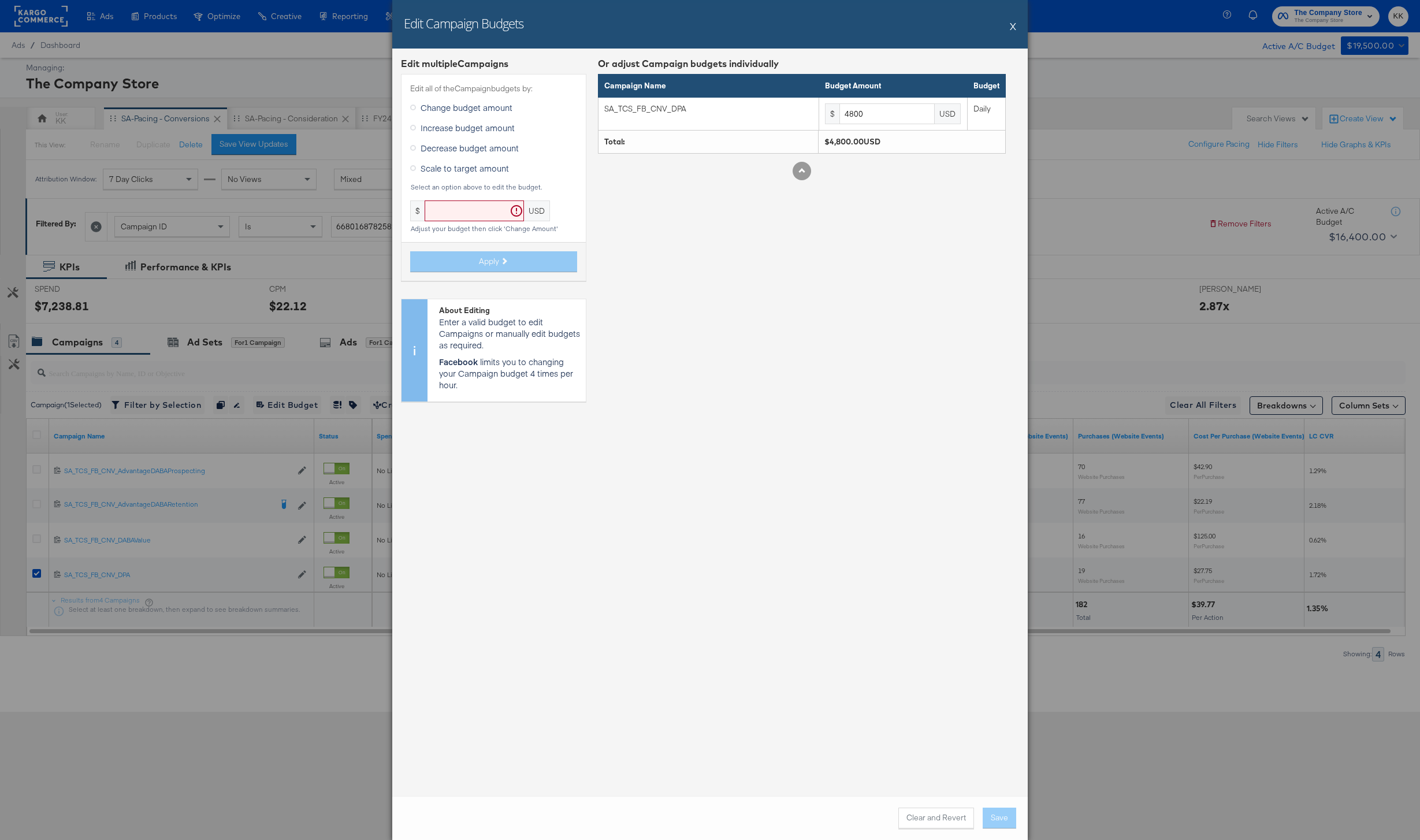
click at [469, 129] on span "Increase budget amount" at bounding box center [467, 127] width 94 height 11
click at [0, 0] on input "Increase budget amount" at bounding box center [0, 0] width 0 height 0
click at [1017, 13] on div "Edit Campaign Budgets X" at bounding box center [710, 24] width 636 height 48
click at [1017, 26] on div "Edit Campaign Budgets X" at bounding box center [710, 24] width 636 height 48
click at [1010, 26] on button "X" at bounding box center [1013, 26] width 6 height 23
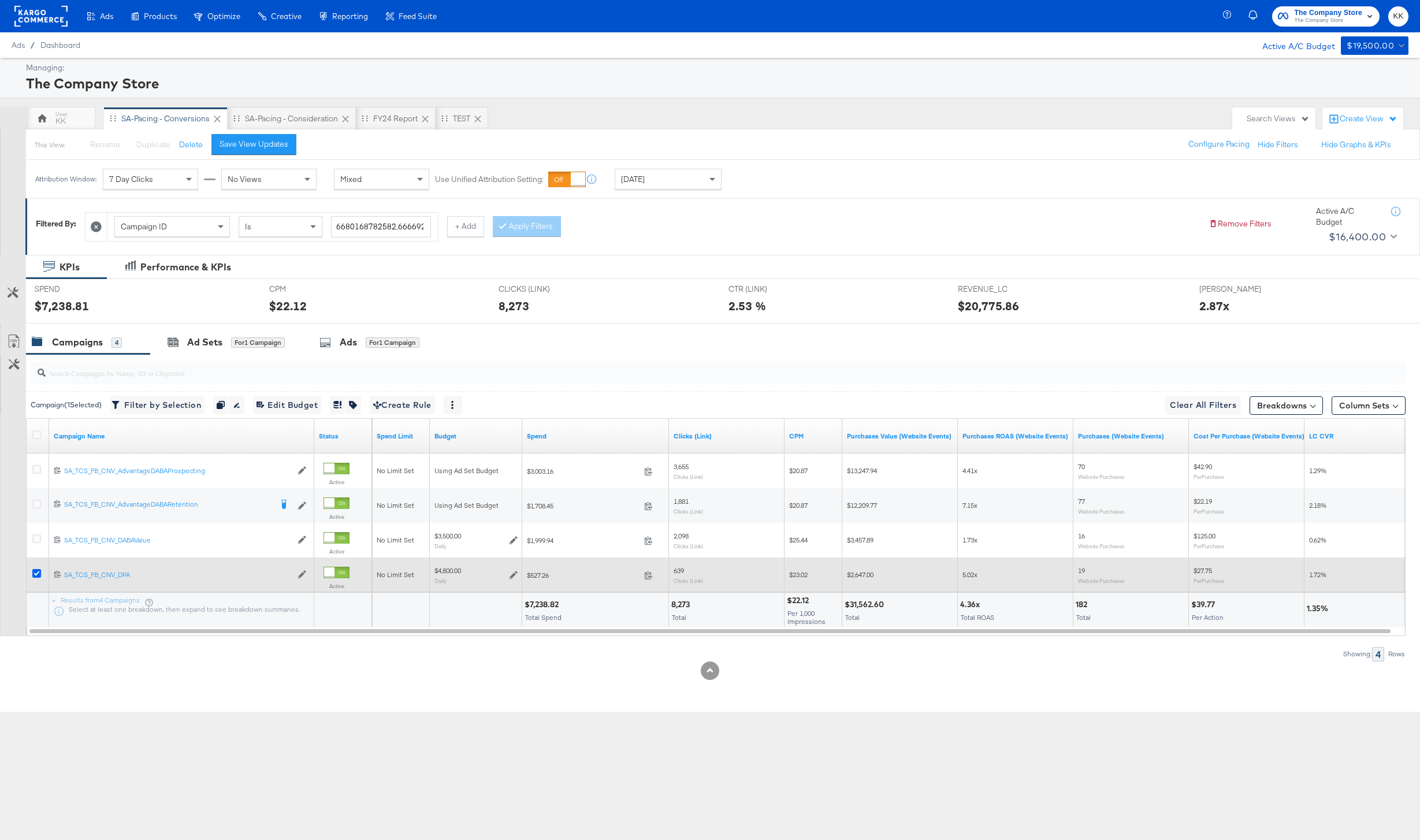
click at [36, 572] on icon at bounding box center [37, 573] width 9 height 9
click at [0, 0] on input "checkbox" at bounding box center [0, 0] width 0 height 0
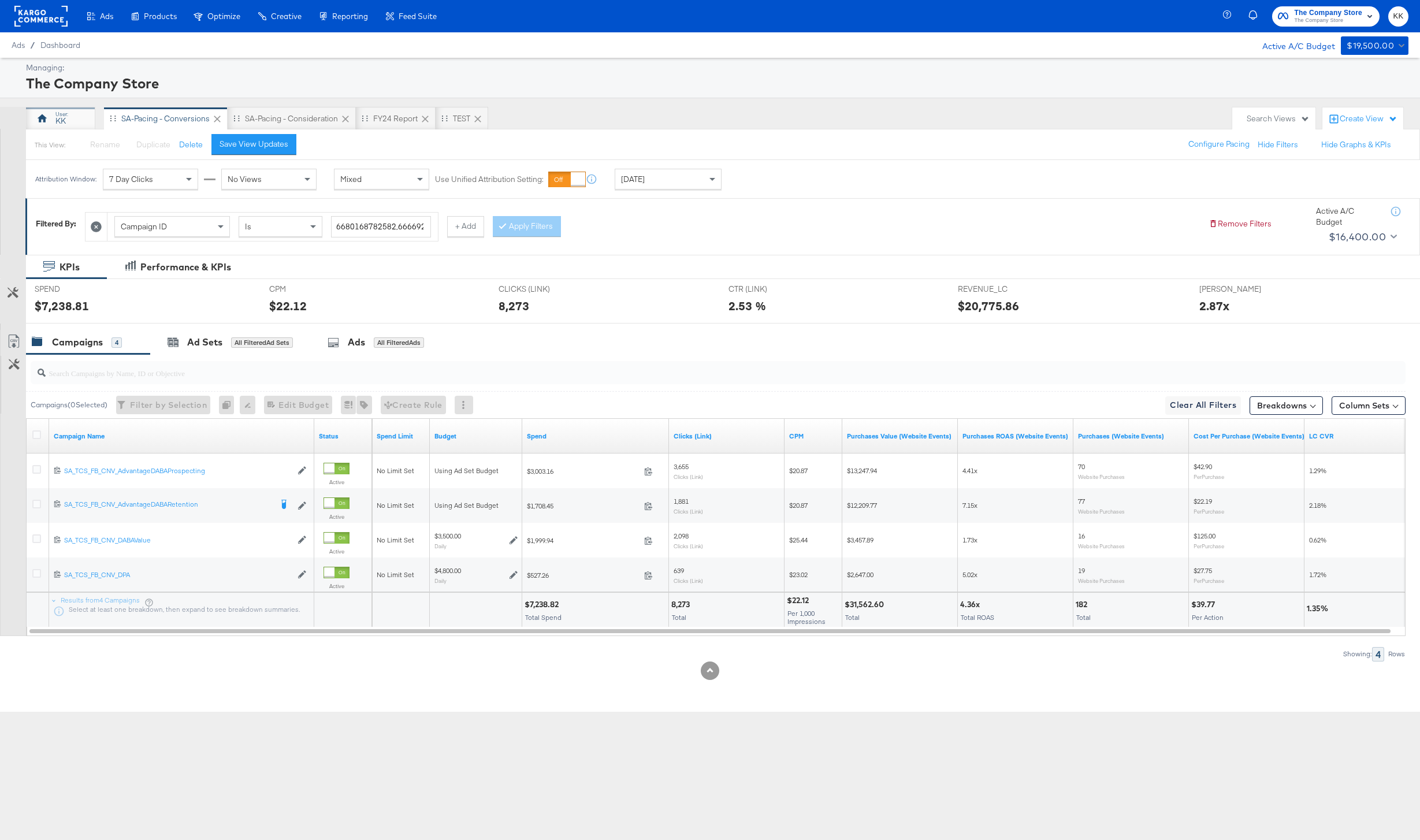
click at [53, 112] on div "KK" at bounding box center [60, 118] width 69 height 23
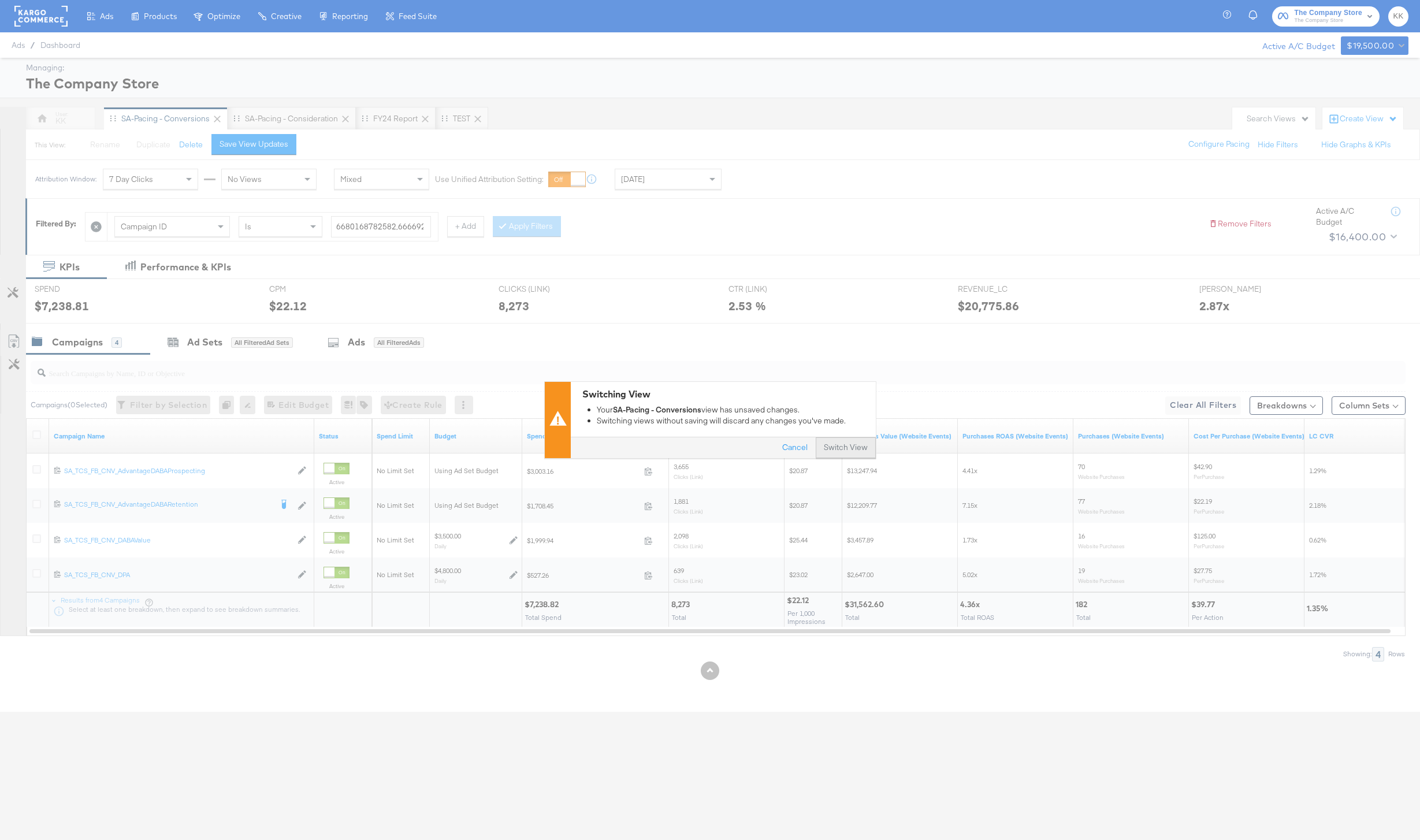
click at [851, 452] on button "Switch View" at bounding box center [846, 448] width 60 height 21
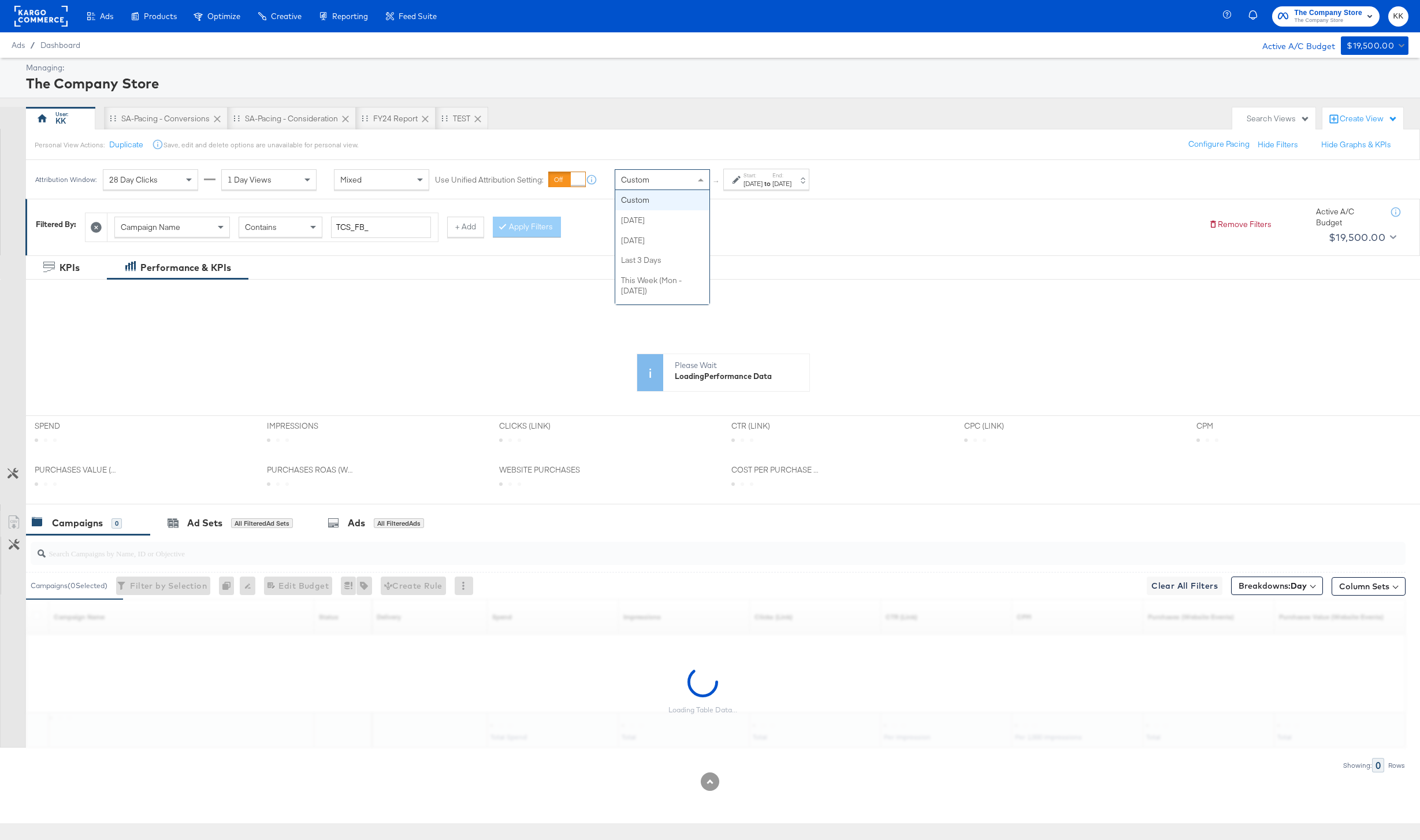
click at [653, 181] on div "Custom" at bounding box center [663, 179] width 94 height 19
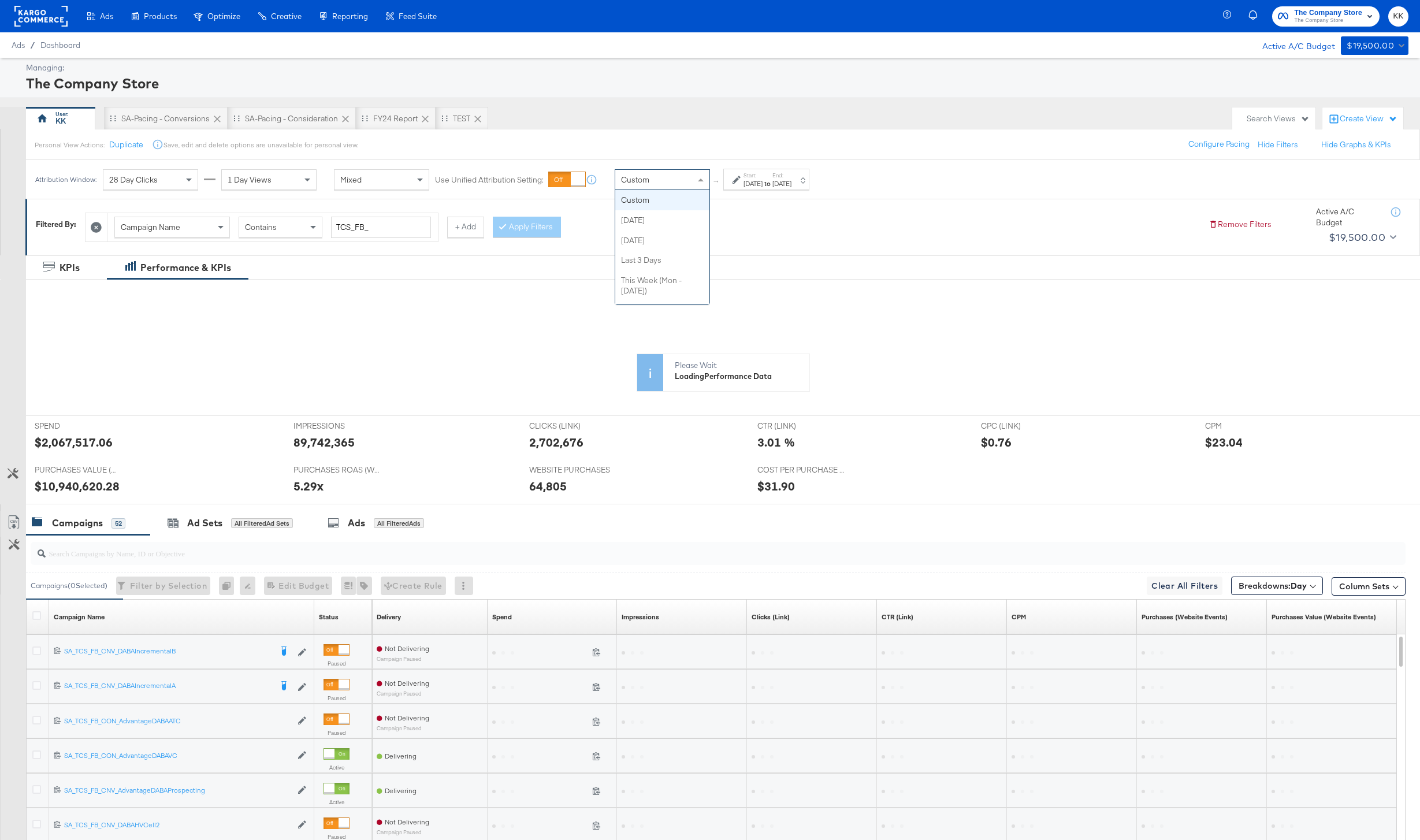
click at [738, 180] on icon at bounding box center [736, 180] width 8 height 8
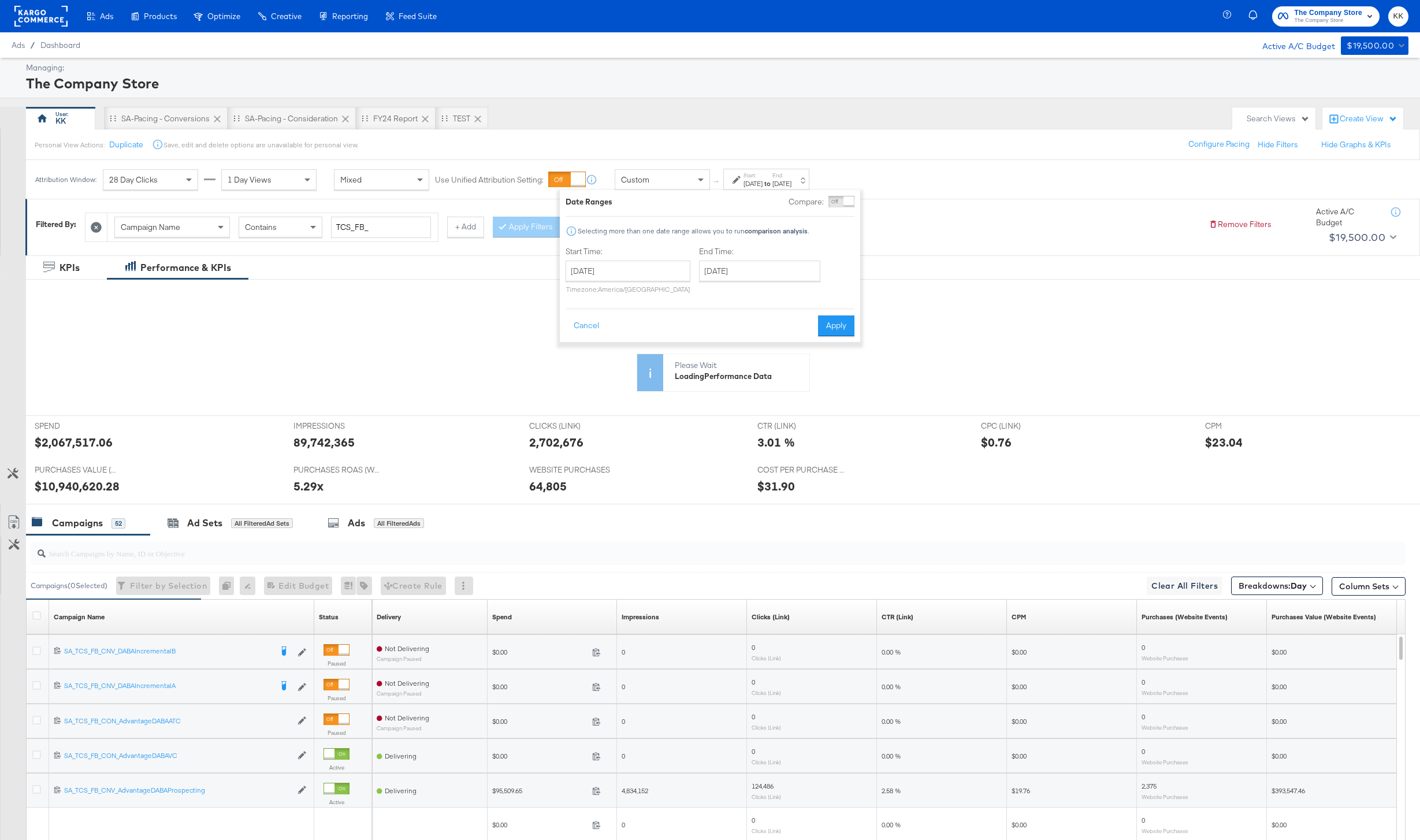
click at [1308, 605] on div "Purchases Value (Website Events) Sorting Unavailable" at bounding box center [1332, 617] width 130 height 35
click at [1306, 593] on button "Breakdowns: Day" at bounding box center [1277, 585] width 92 height 18
click at [1304, 600] on button "[Reset]" at bounding box center [1303, 607] width 29 height 18
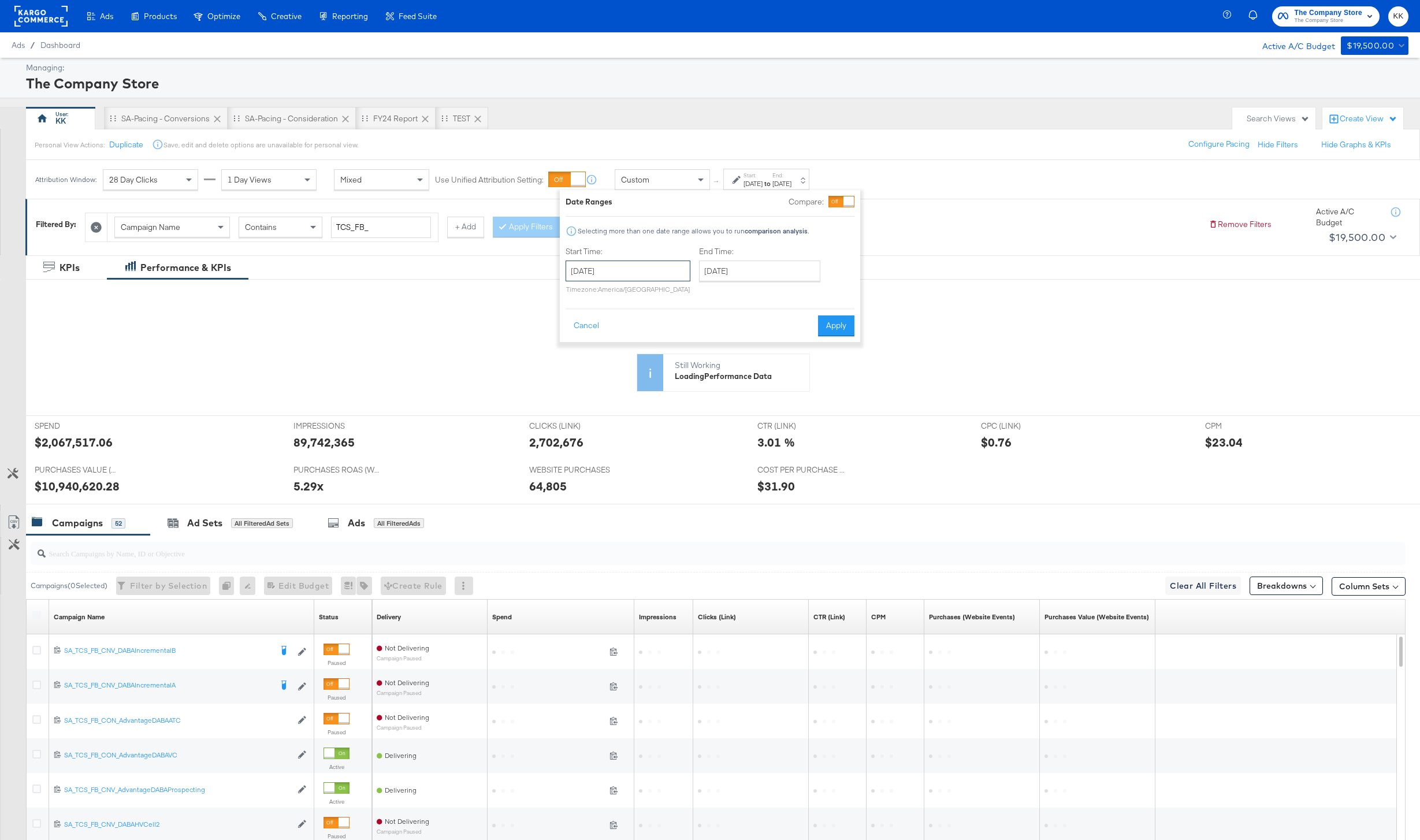
click at [606, 261] on input "October 28th 2024" at bounding box center [627, 270] width 125 height 21
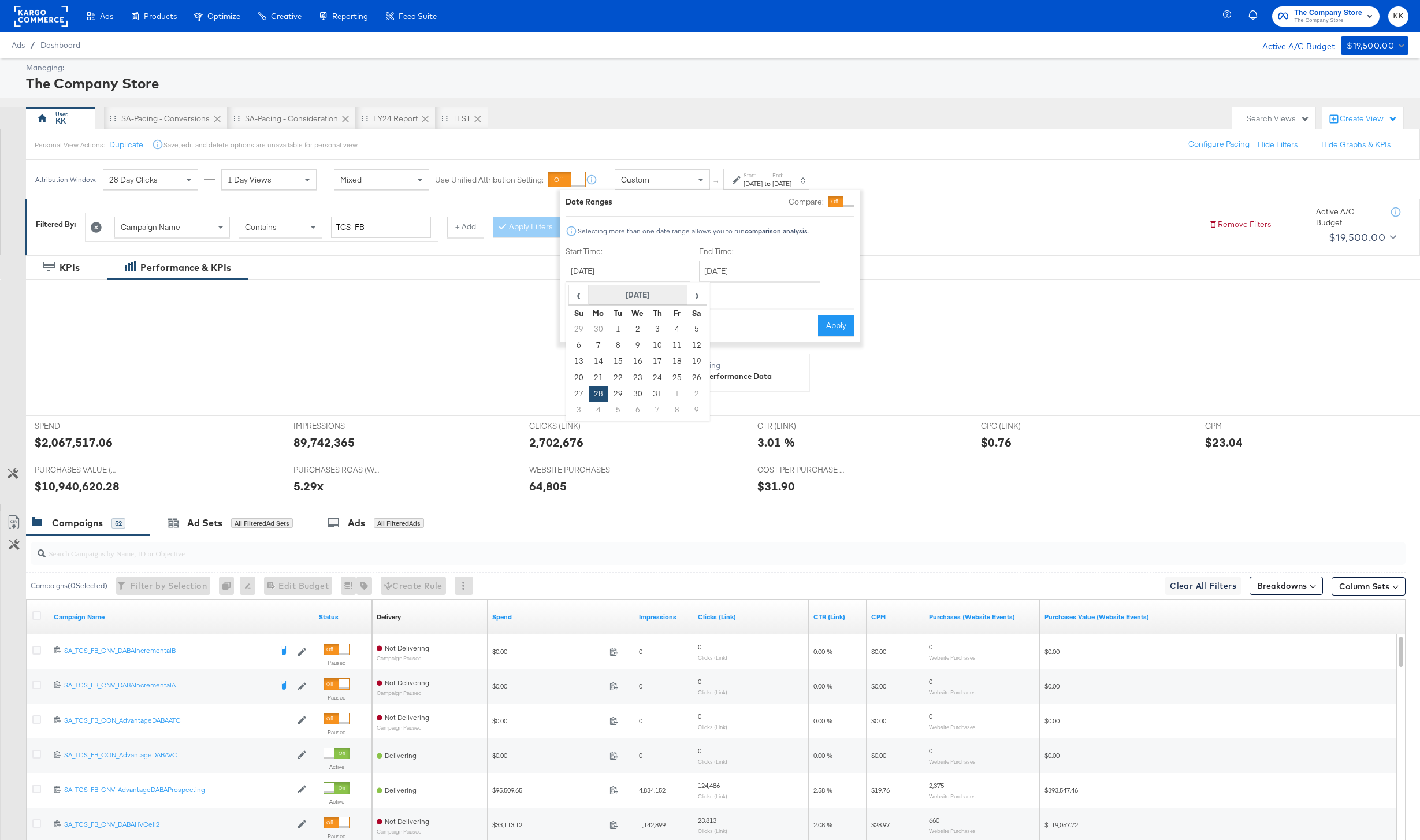
click at [652, 292] on th "October 2024" at bounding box center [638, 295] width 99 height 19
click at [705, 293] on span "›" at bounding box center [701, 295] width 10 height 18
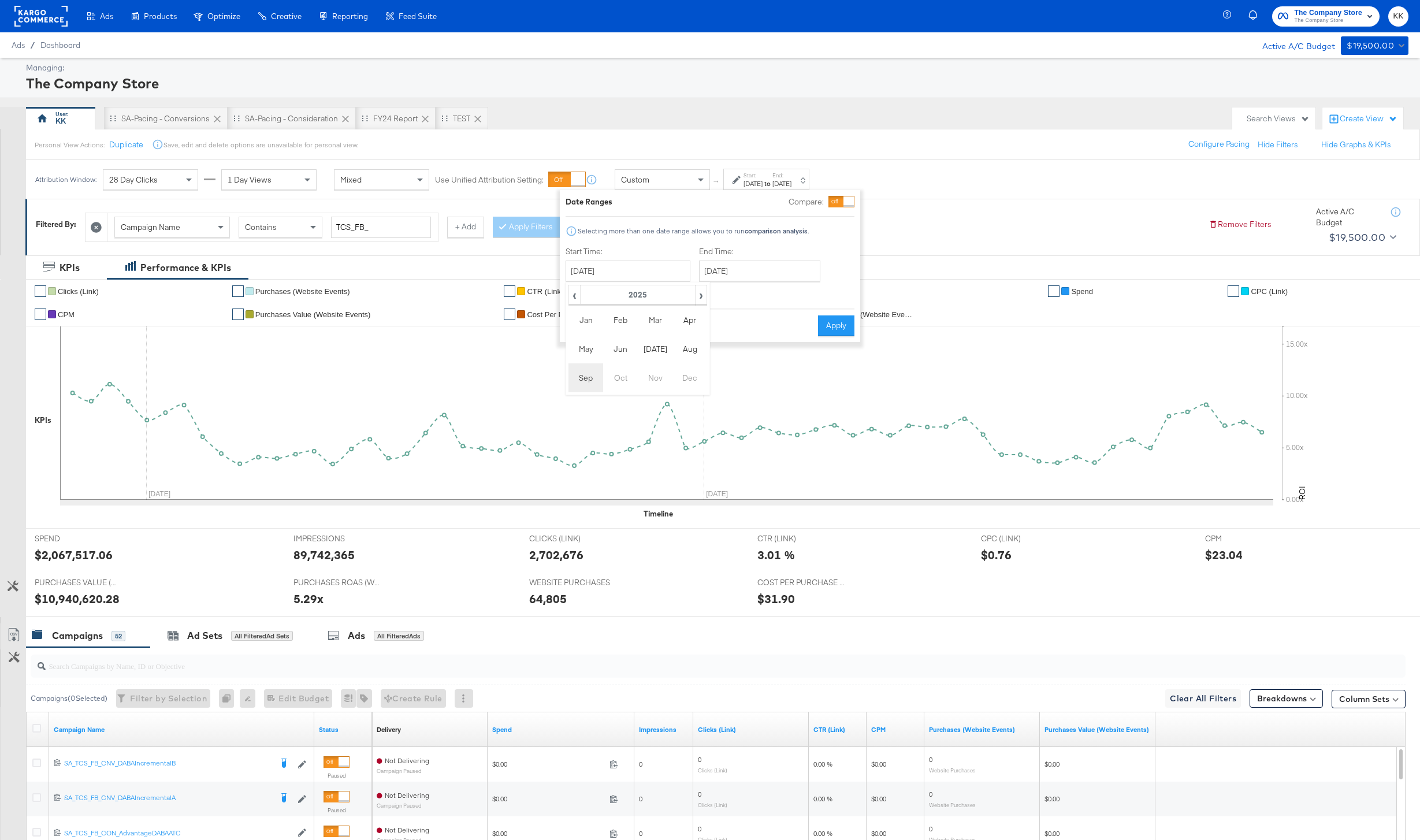
click at [585, 369] on td "Sep" at bounding box center [585, 378] width 35 height 29
click at [599, 326] on td "1" at bounding box center [598, 329] width 19 height 16
type input "September 1st 2025"
click at [828, 329] on button "Apply" at bounding box center [829, 326] width 36 height 21
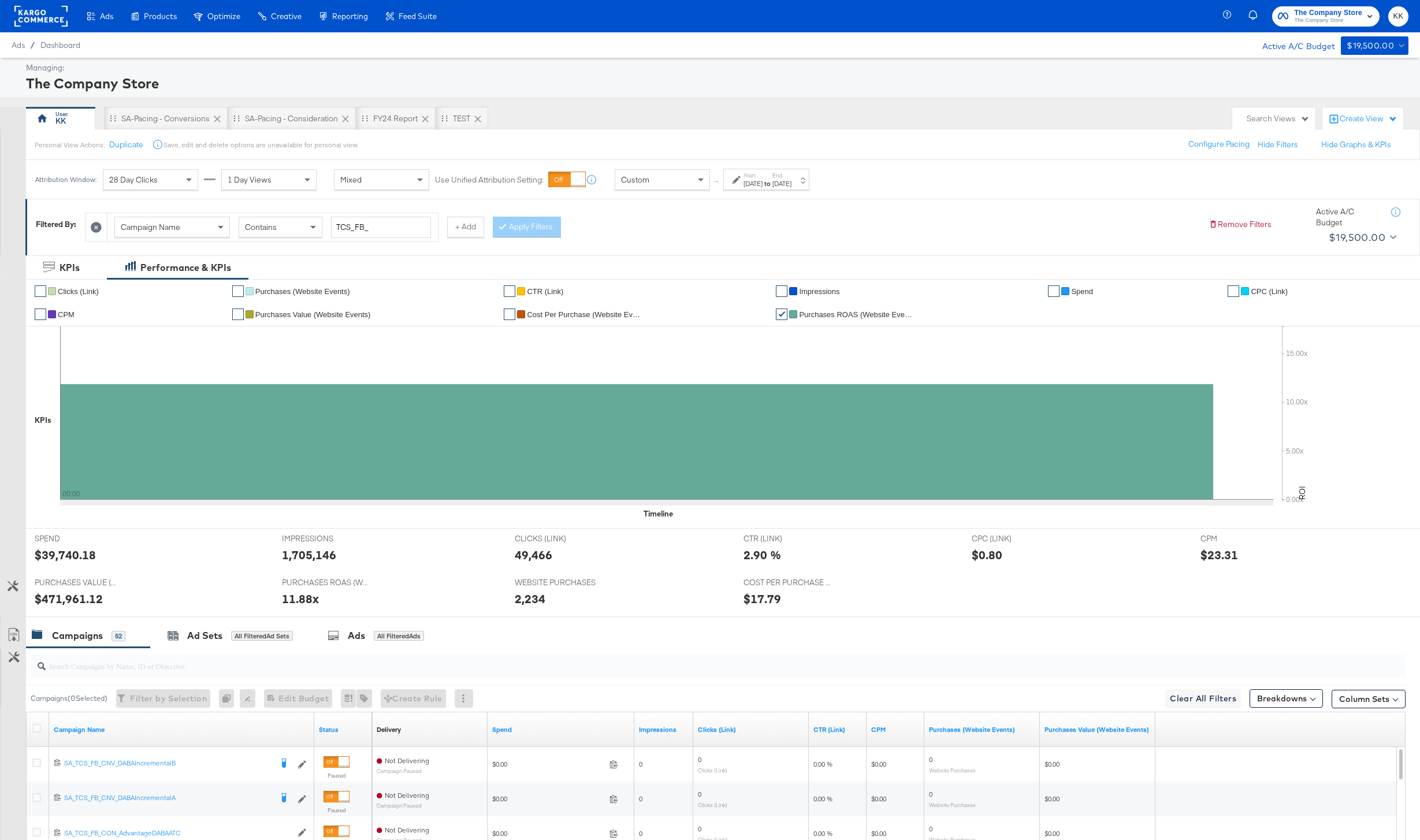
click at [79, 551] on div "$39,740.18" at bounding box center [65, 555] width 61 height 17
copy div "39,740.18"
click at [750, 173] on label "Start:" at bounding box center [753, 175] width 19 height 8
click at [614, 278] on input "September 1st 2025" at bounding box center [620, 270] width 125 height 21
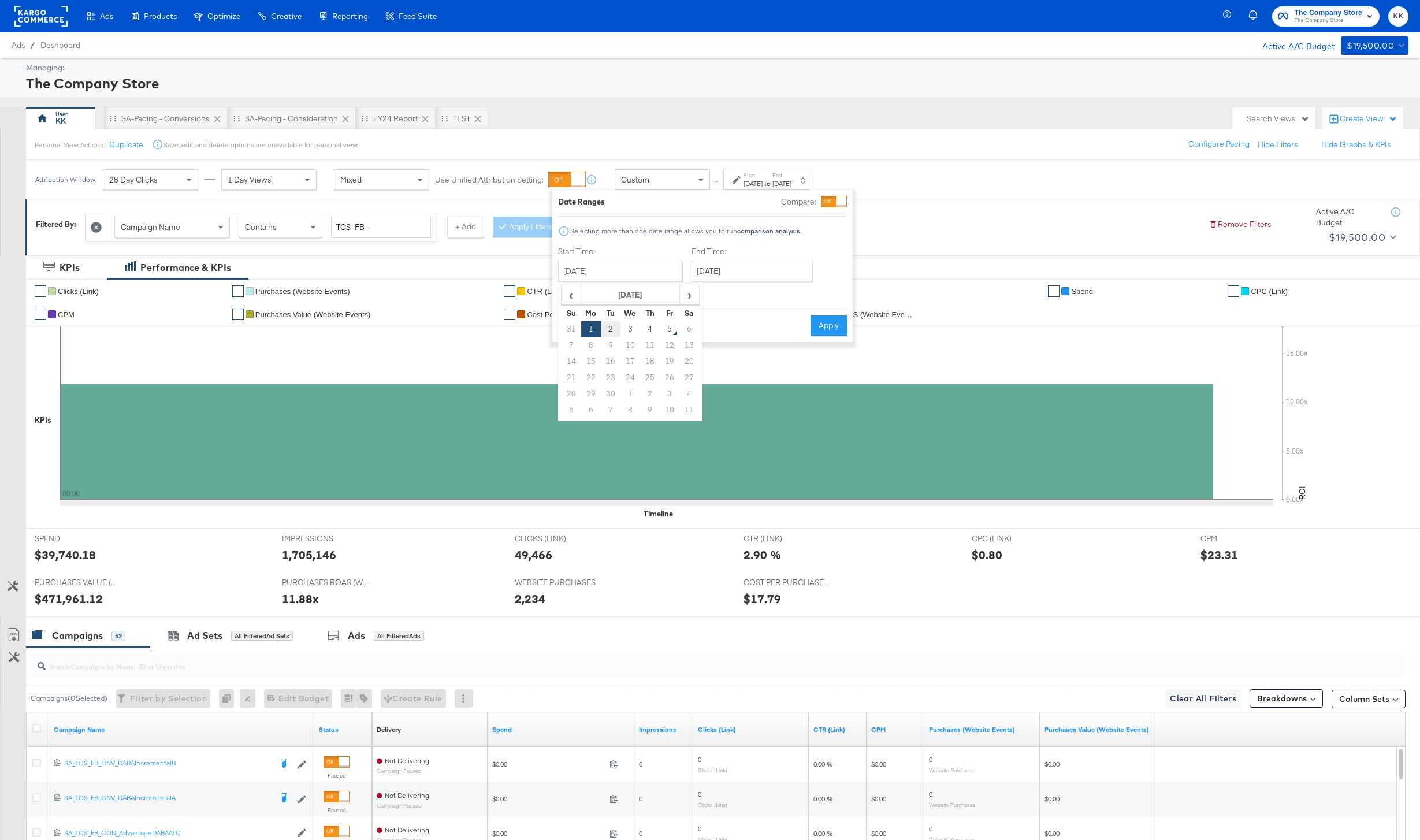
click at [607, 332] on td "2" at bounding box center [610, 329] width 19 height 16
type input "September 2nd 2025"
click at [843, 329] on button "Apply" at bounding box center [834, 326] width 36 height 21
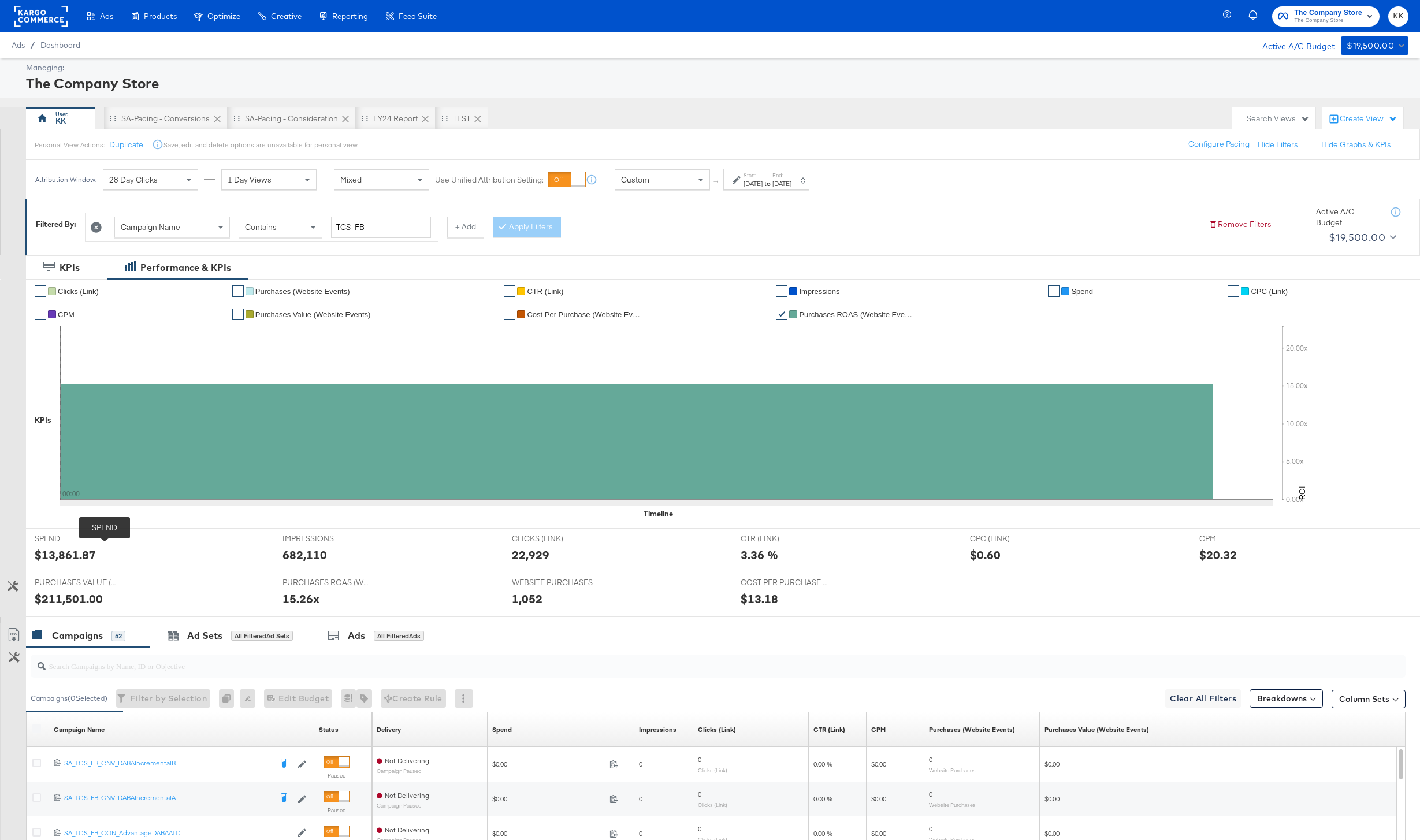
click at [88, 546] on div "$13,861.87" at bounding box center [65, 555] width 61 height 17
click at [85, 549] on div "$13,861.87" at bounding box center [65, 555] width 61 height 17
copy div "13,861.87"
click at [762, 182] on div "Sep 2nd 2025" at bounding box center [753, 183] width 19 height 9
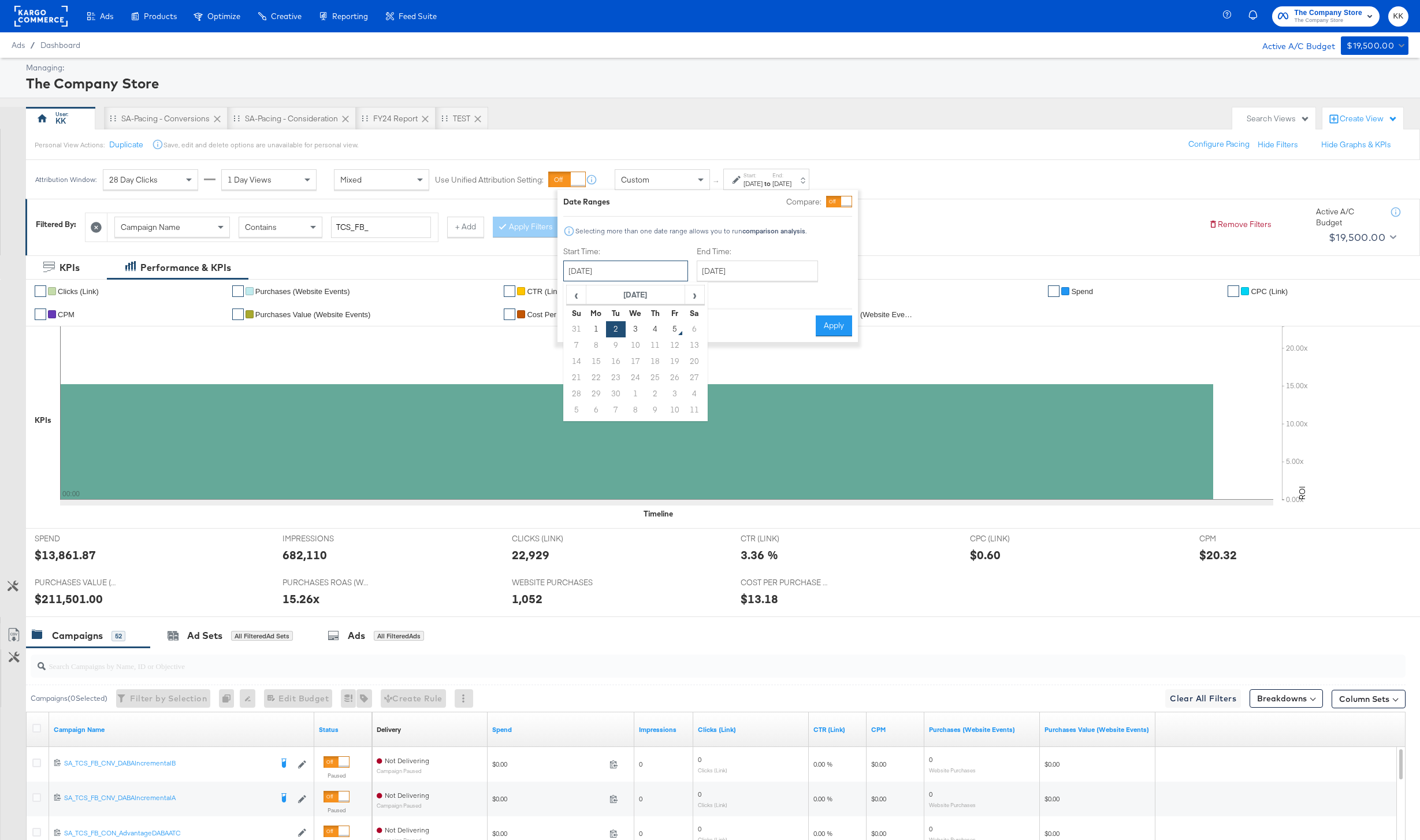
click at [602, 266] on input "September 2nd 2025" at bounding box center [626, 270] width 125 height 21
click at [635, 329] on td "3" at bounding box center [635, 329] width 19 height 16
type input "September 3rd 2025"
click at [816, 327] on button "Apply" at bounding box center [830, 326] width 36 height 21
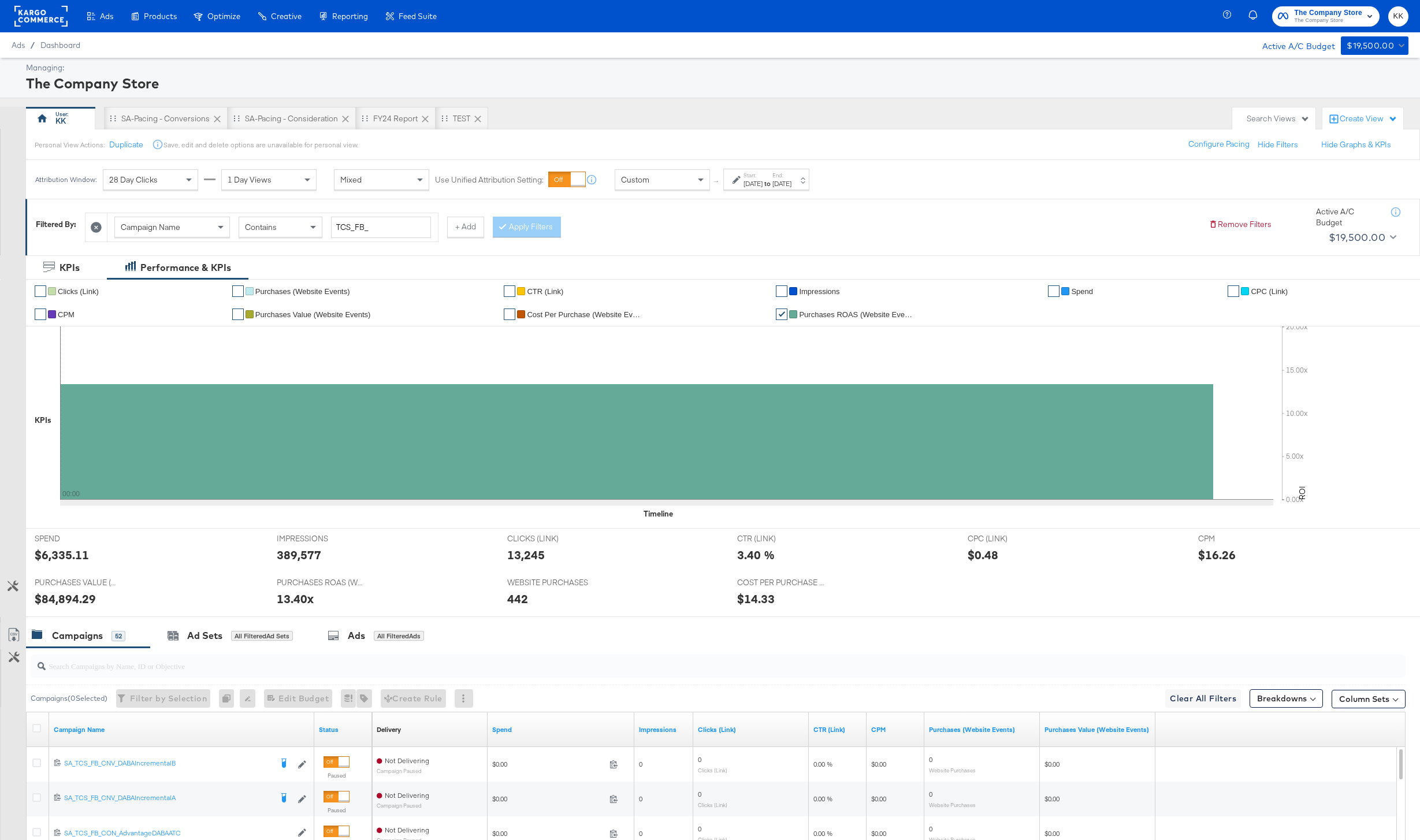
click at [70, 555] on div "$6,335.11" at bounding box center [61, 555] width 55 height 17
copy div "6,335.11"
click at [744, 178] on label "Start:" at bounding box center [753, 175] width 19 height 8
click at [643, 272] on input "September 3rd 2025" at bounding box center [622, 270] width 125 height 21
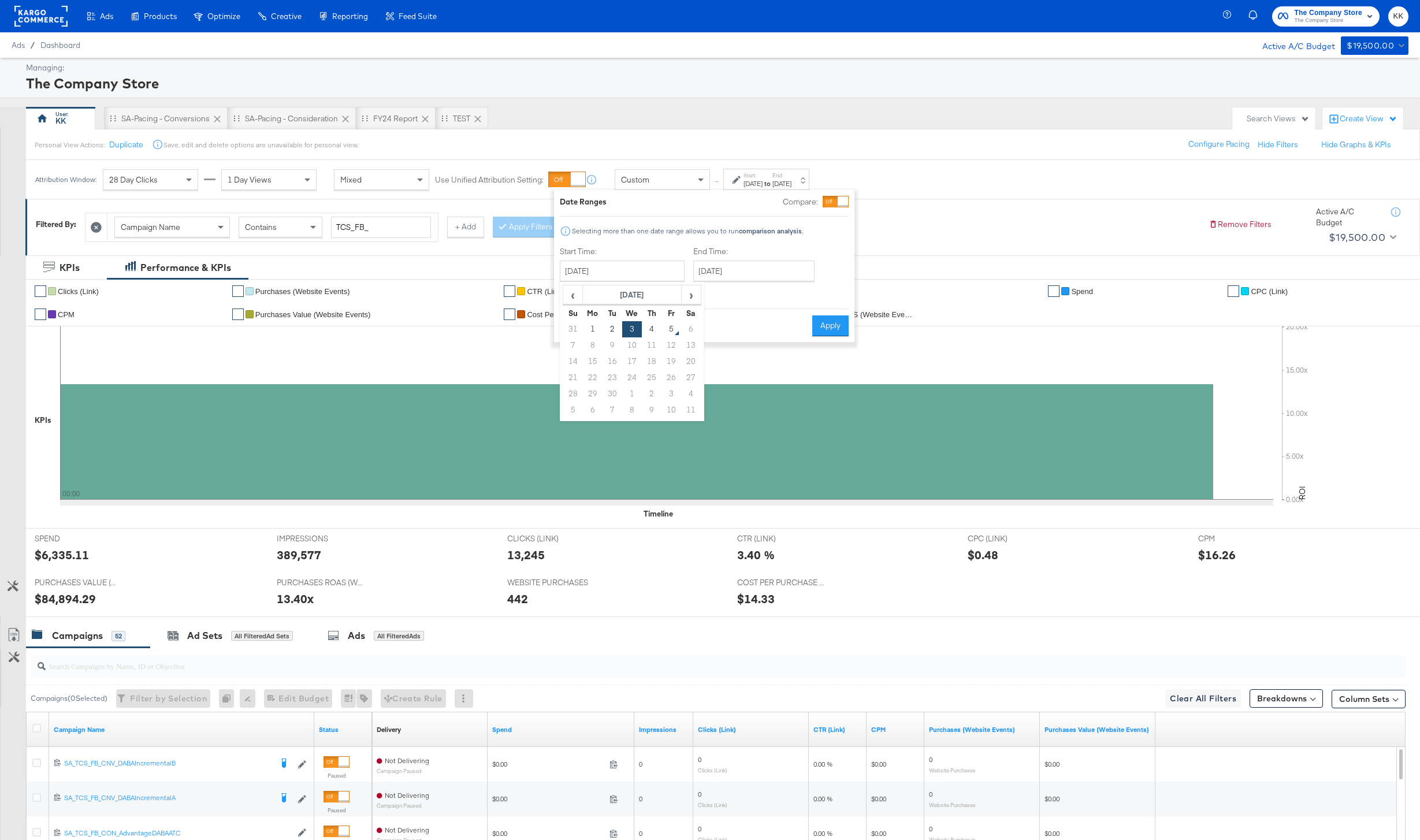
drag, startPoint x: 649, startPoint y: 332, endPoint x: 685, endPoint y: 332, distance: 36.0
click at [649, 332] on td "4" at bounding box center [651, 329] width 19 height 16
type input "September 4th 2025"
click at [835, 332] on button "Apply" at bounding box center [830, 326] width 36 height 21
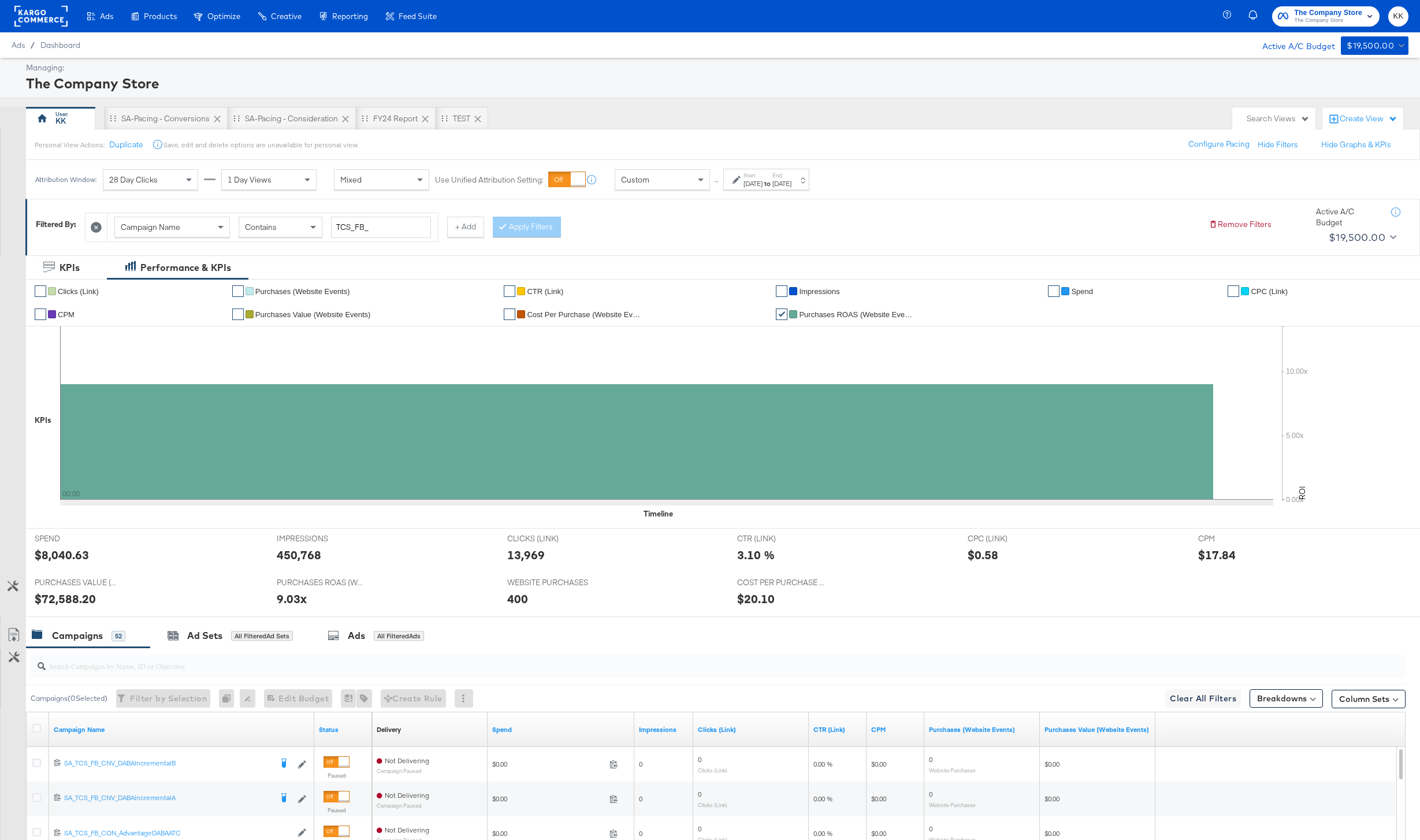
click at [67, 557] on div "$8,040.63" at bounding box center [61, 555] width 55 height 17
copy div "8,040.63"
